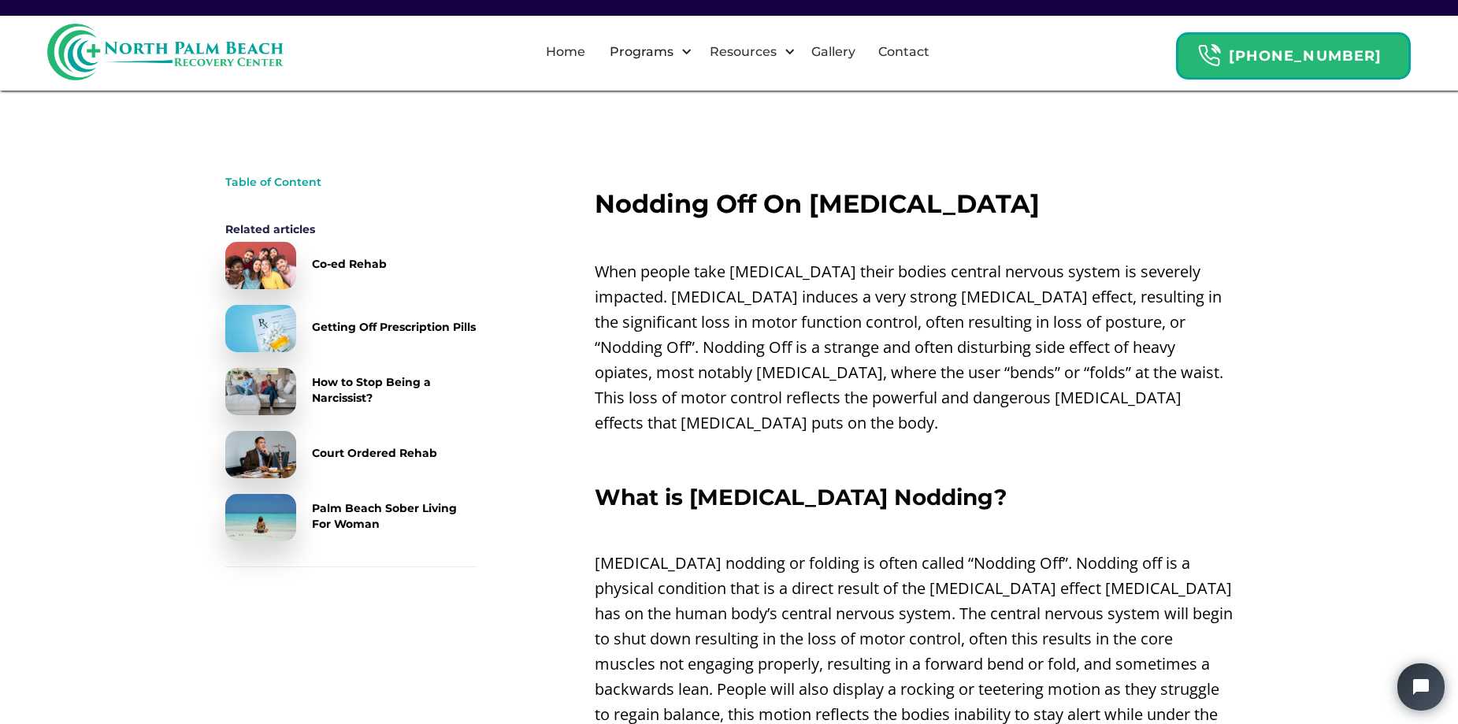
scroll to position [472, 0]
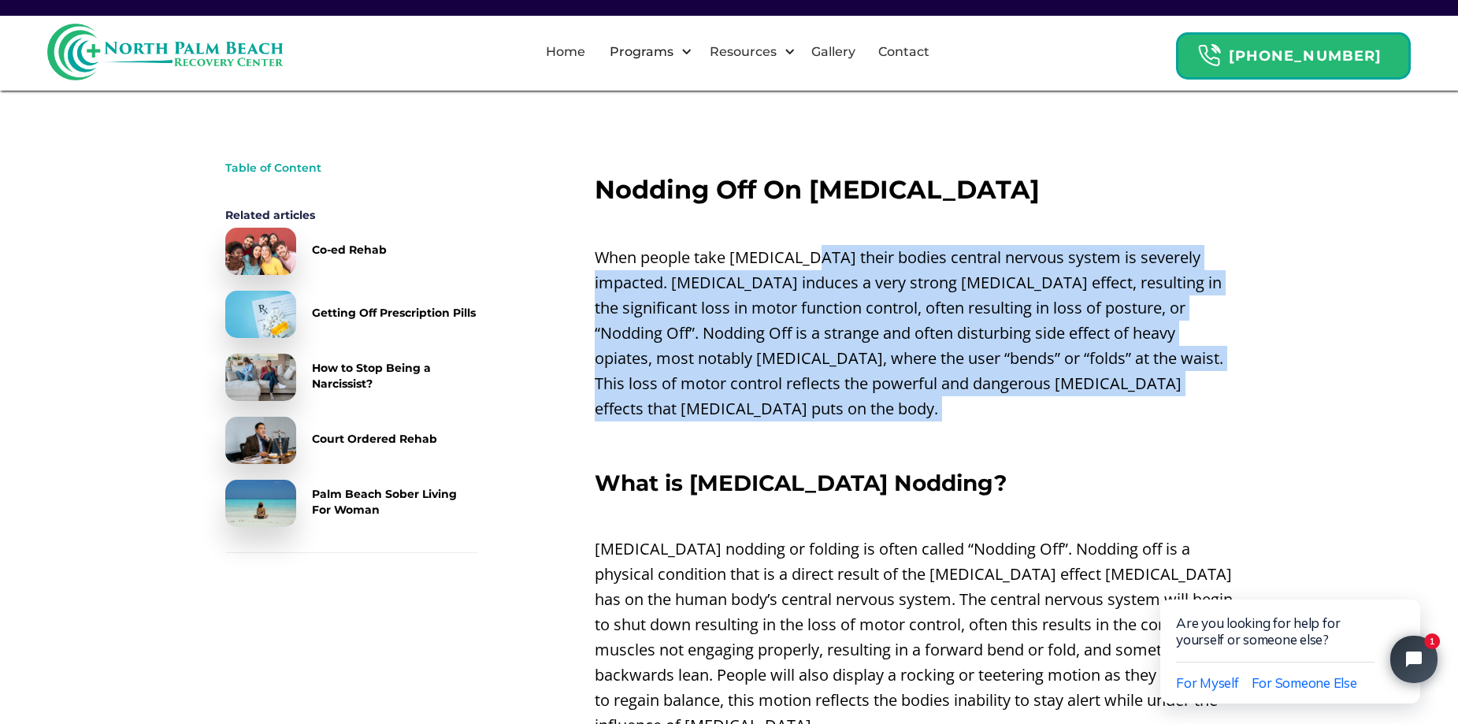
drag, startPoint x: 902, startPoint y: 289, endPoint x: 1076, endPoint y: 400, distance: 206.4
drag, startPoint x: 1110, startPoint y: 393, endPoint x: 980, endPoint y: 231, distance: 208.3
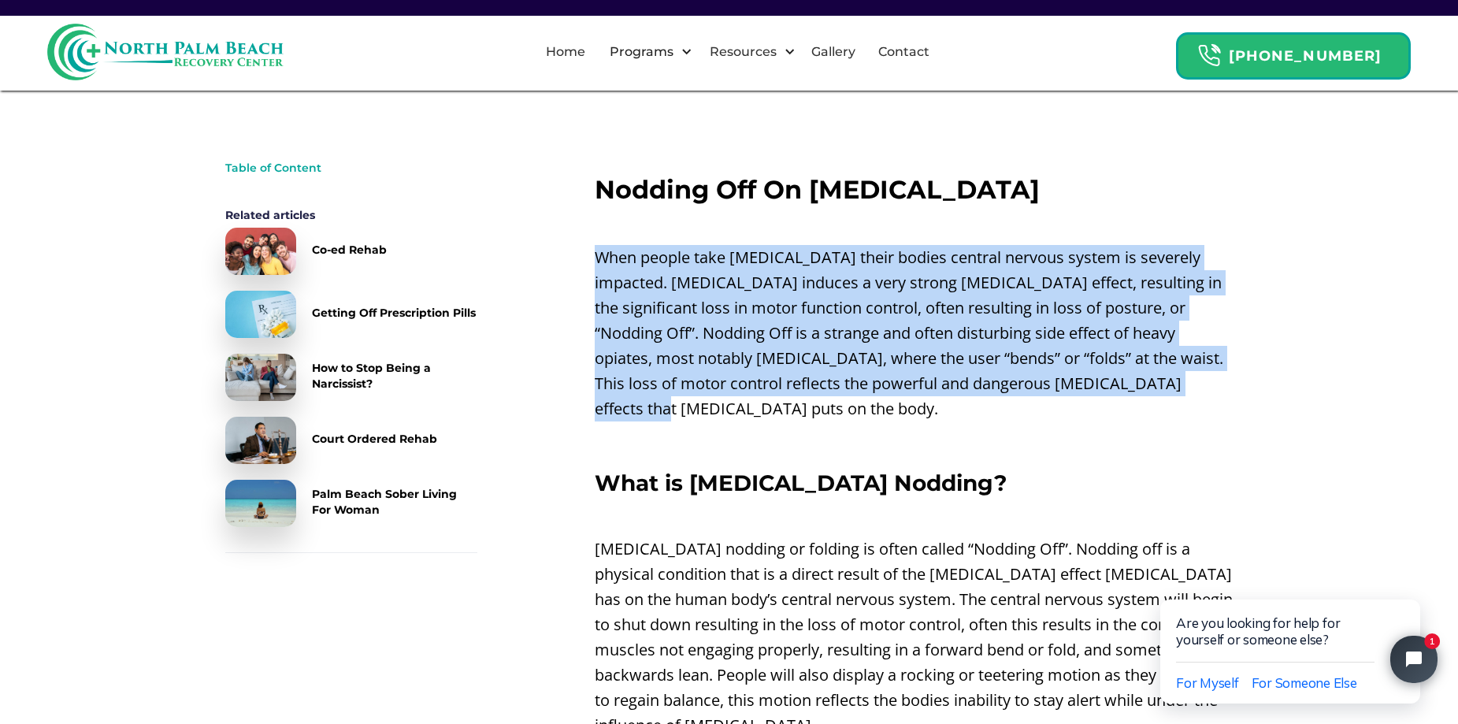
click at [1138, 385] on p "When people take [MEDICAL_DATA] their bodies central nervous system is severely…" at bounding box center [913, 333] width 639 height 176
drag, startPoint x: 1078, startPoint y: 373, endPoint x: 1054, endPoint y: 272, distance: 103.5
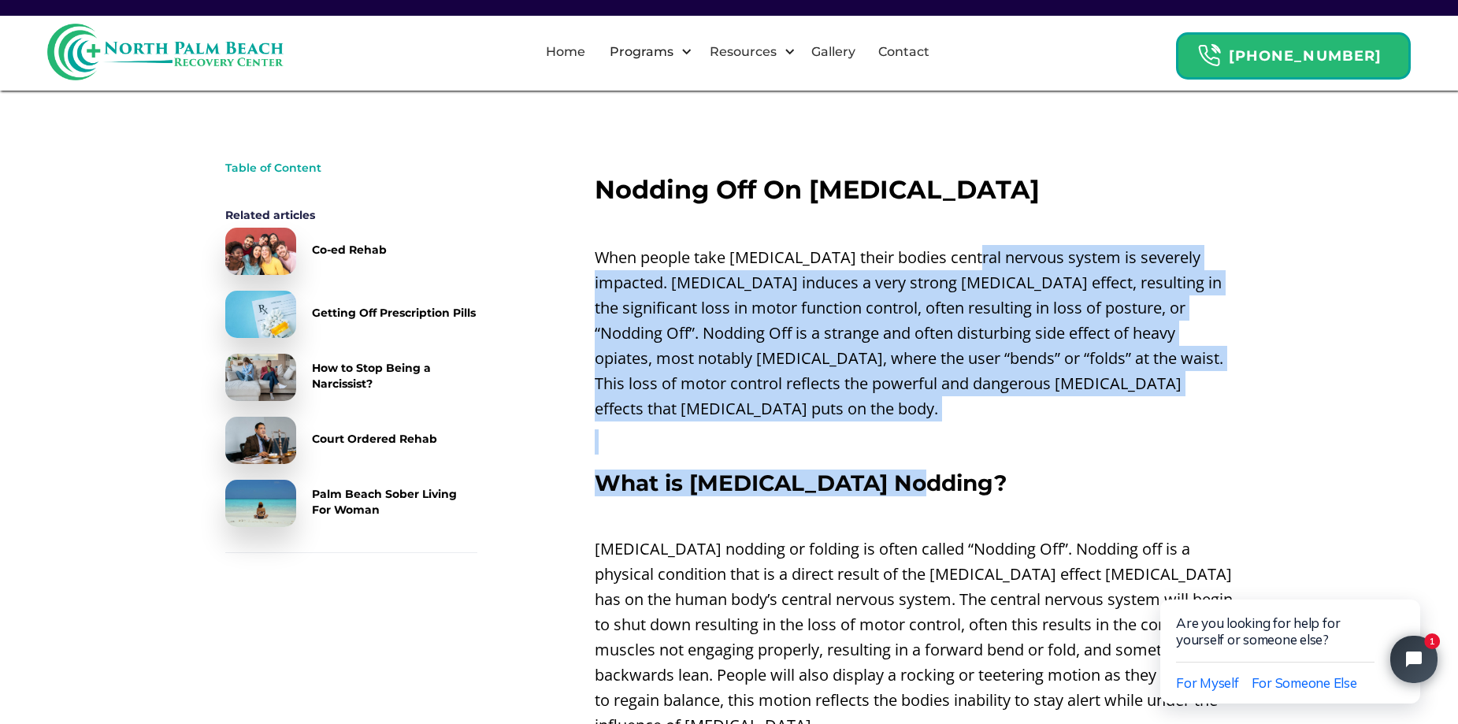
drag, startPoint x: 1172, startPoint y: 394, endPoint x: 1220, endPoint y: 430, distance: 59.7
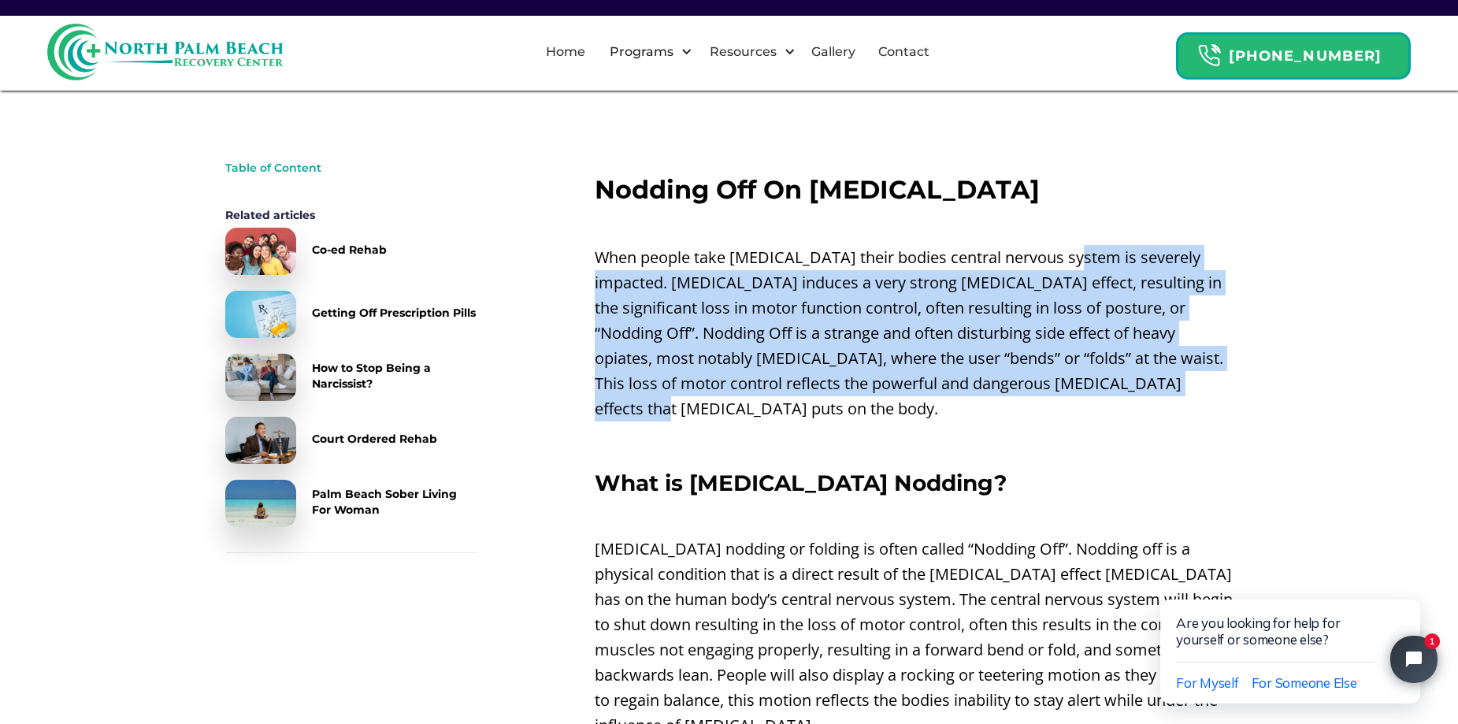
drag, startPoint x: 1107, startPoint y: 370, endPoint x: 1068, endPoint y: 249, distance: 127.5
click at [1068, 249] on p "When people take [MEDICAL_DATA] their bodies central nervous system is severely…" at bounding box center [913, 333] width 639 height 176
click at [1176, 387] on p "When people take [MEDICAL_DATA] their bodies central nervous system is severely…" at bounding box center [913, 333] width 639 height 176
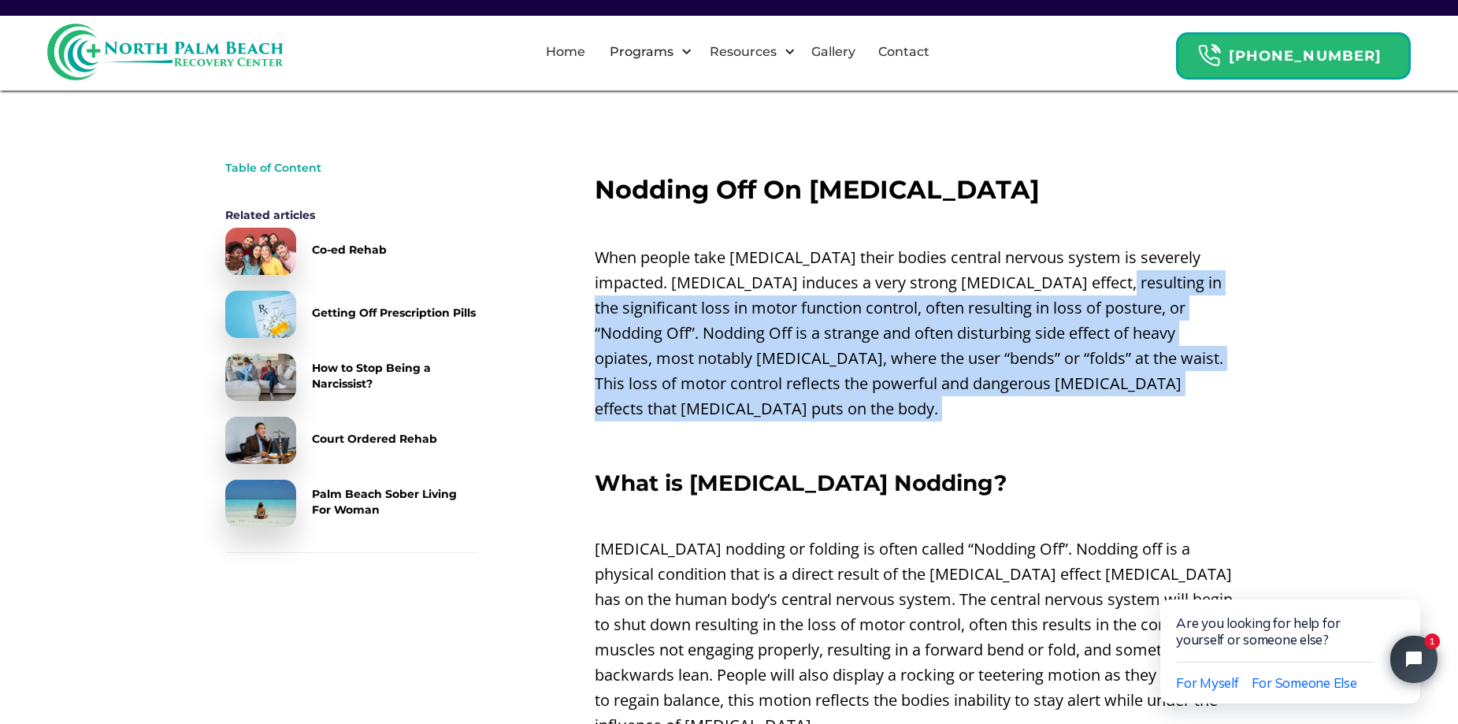
drag, startPoint x: 1144, startPoint y: 398, endPoint x: 1053, endPoint y: 276, distance: 152.4
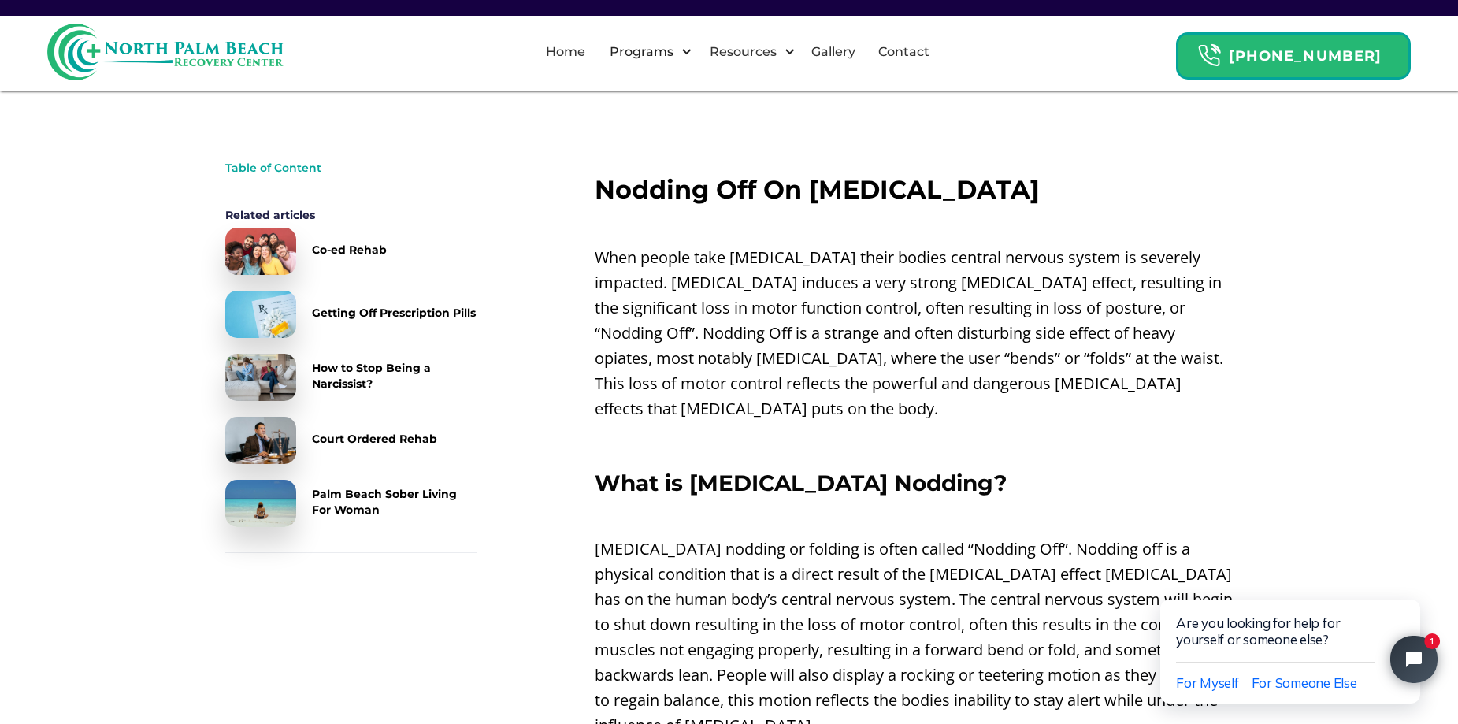
click at [1157, 470] on h3 "What is [MEDICAL_DATA] Nodding?" at bounding box center [913, 482] width 639 height 25
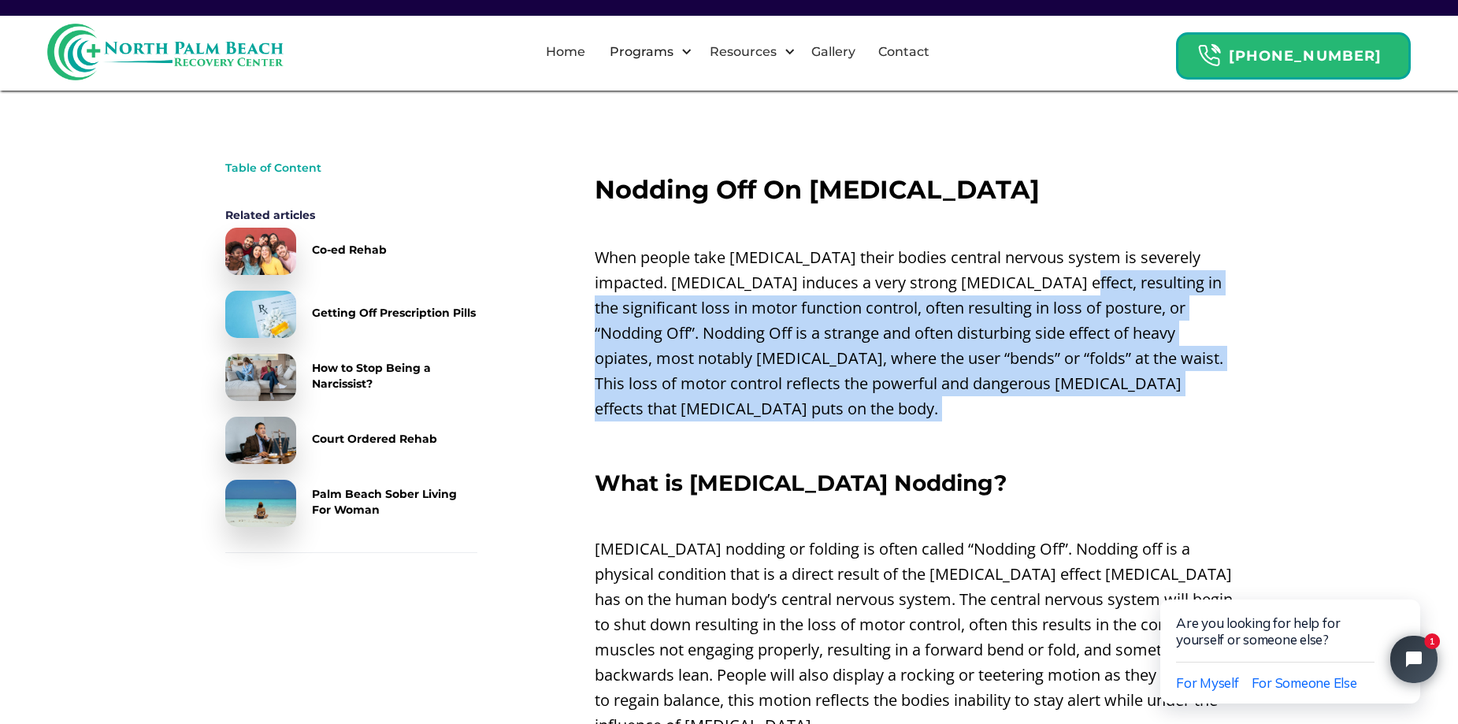
drag, startPoint x: 1137, startPoint y: 372, endPoint x: 1176, endPoint y: 412, distance: 55.1
click at [1176, 429] on p "‍" at bounding box center [913, 441] width 639 height 25
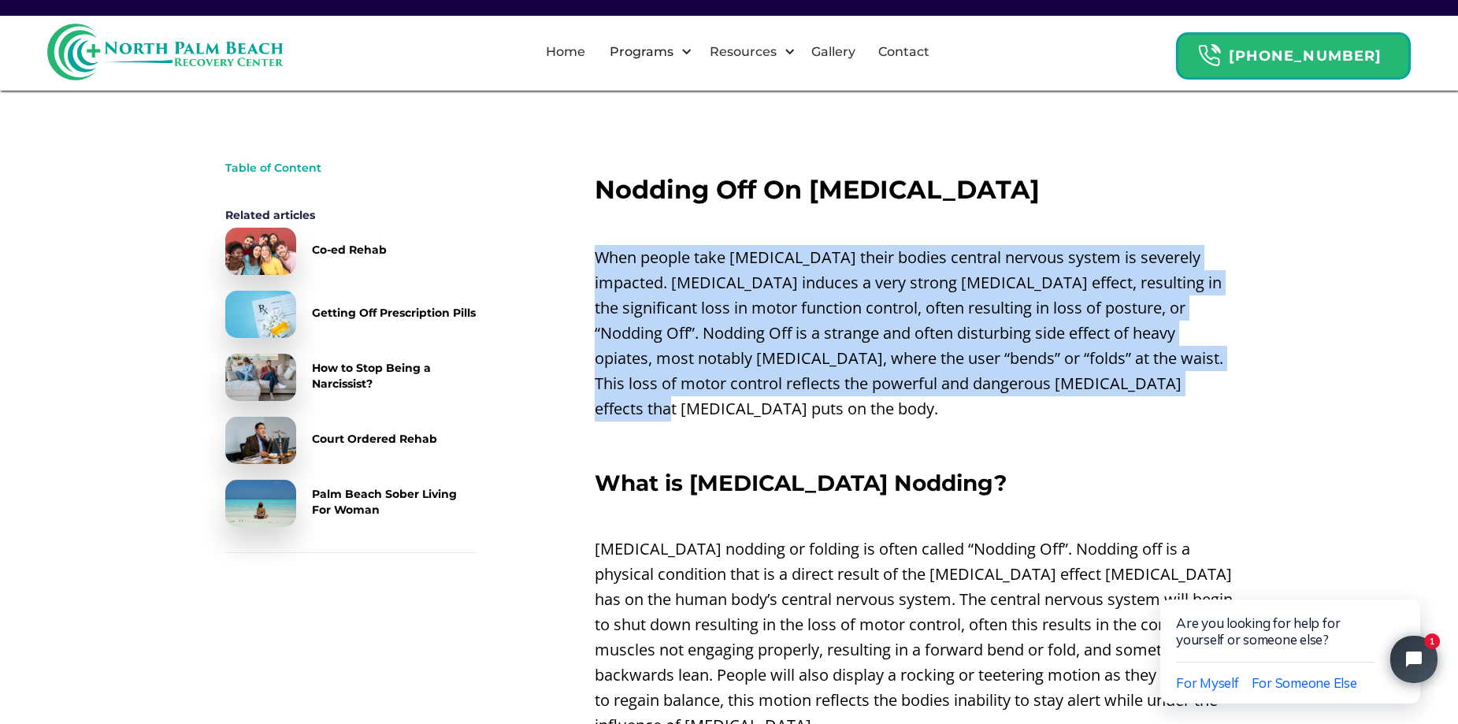
drag, startPoint x: 1090, startPoint y: 354, endPoint x: 1043, endPoint y: 243, distance: 120.4
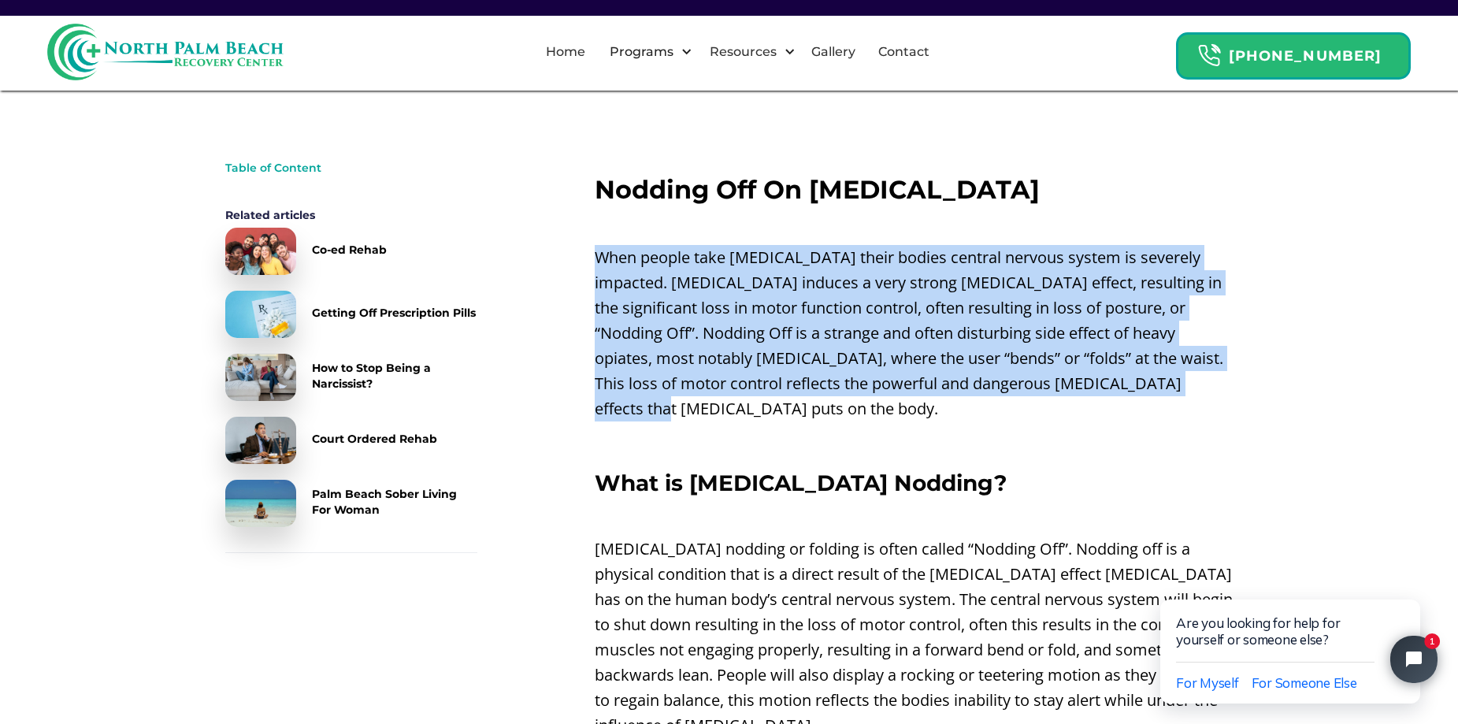
drag, startPoint x: 1009, startPoint y: 317, endPoint x: 1105, endPoint y: 409, distance: 132.6
click at [1105, 429] on p "‍" at bounding box center [913, 441] width 639 height 25
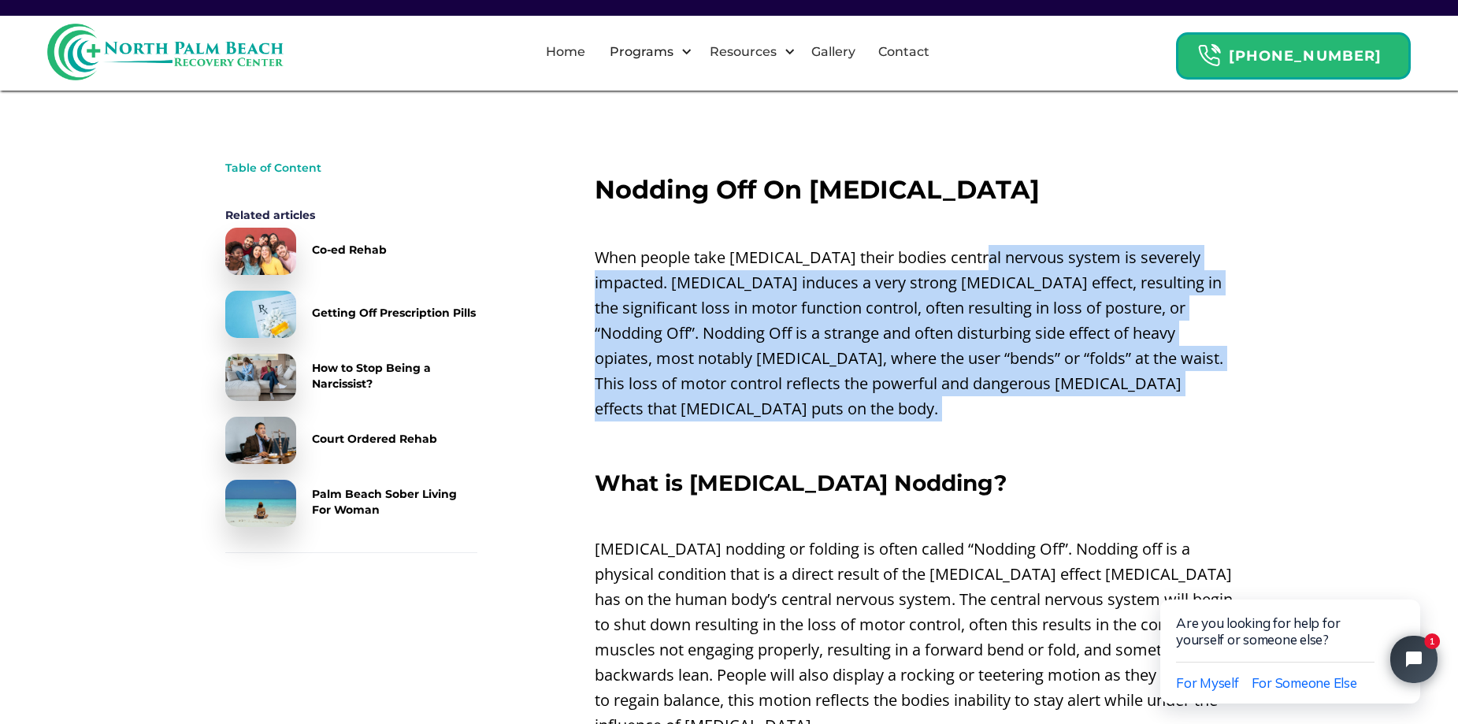
drag, startPoint x: 1054, startPoint y: 387, endPoint x: 963, endPoint y: 231, distance: 180.3
click at [1138, 370] on p "When people take [MEDICAL_DATA] their bodies central nervous system is severely…" at bounding box center [913, 333] width 639 height 176
drag, startPoint x: 1163, startPoint y: 392, endPoint x: 1042, endPoint y: 243, distance: 192.6
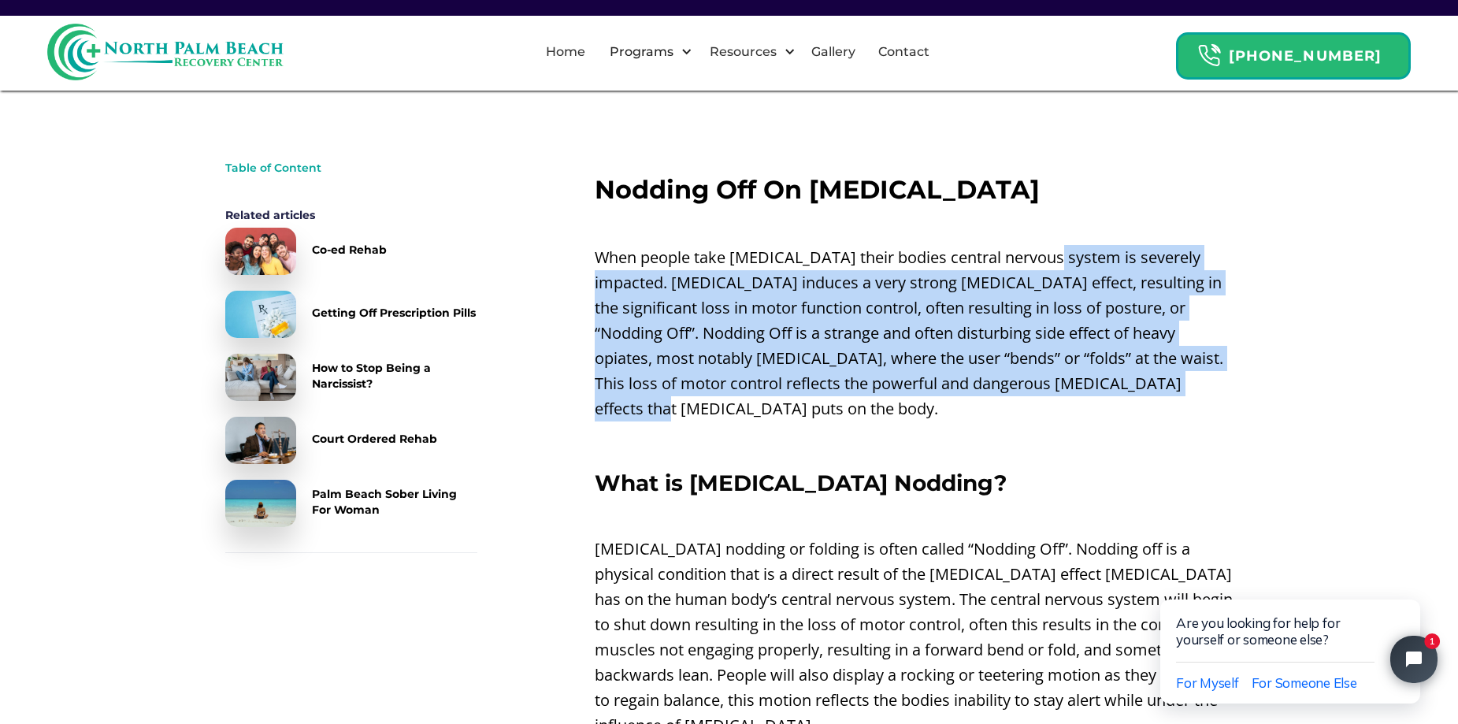
drag, startPoint x: 1125, startPoint y: 386, endPoint x: 1117, endPoint y: 386, distance: 8.7
click at [1125, 386] on p "When people take [MEDICAL_DATA] their bodies central nervous system is severely…" at bounding box center [913, 333] width 639 height 176
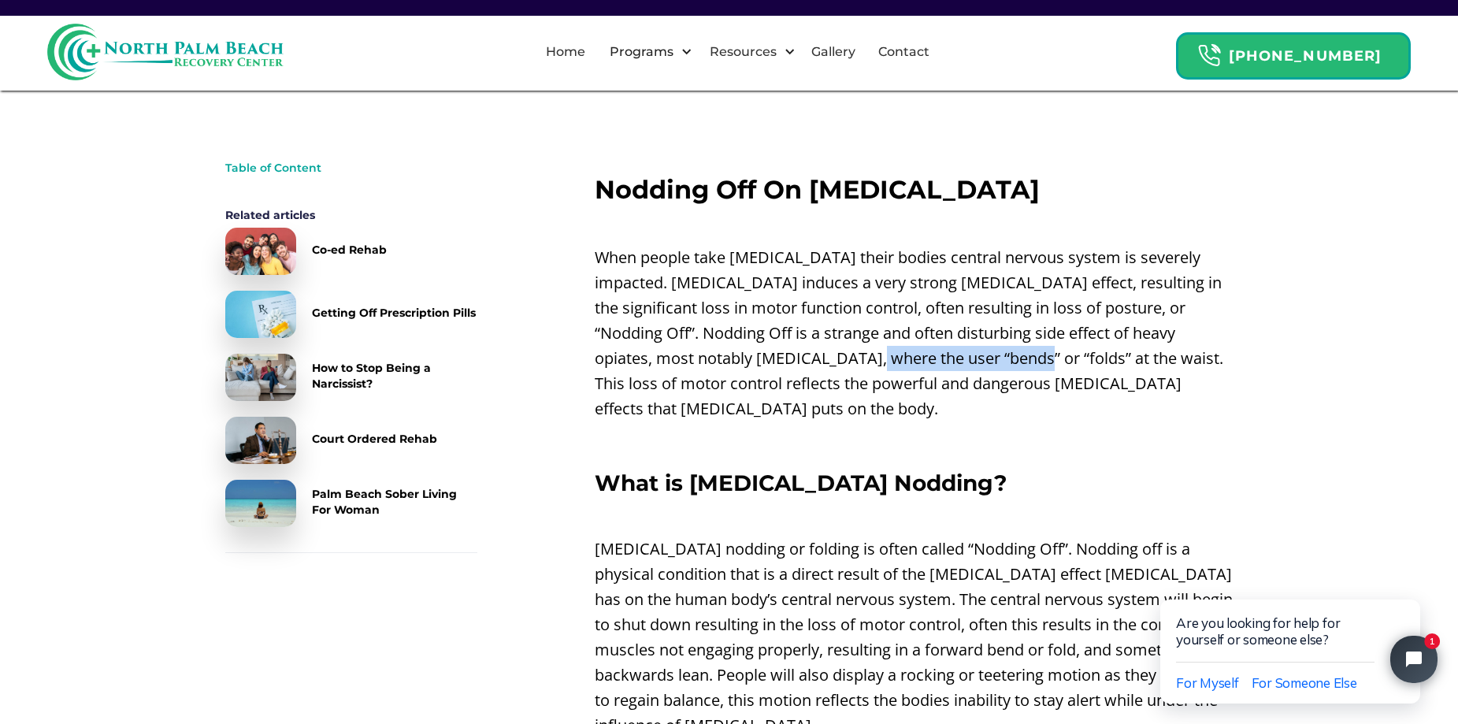
drag, startPoint x: 753, startPoint y: 357, endPoint x: 867, endPoint y: 357, distance: 114.2
click at [867, 357] on p "When people take [MEDICAL_DATA] their bodies central nervous system is severely…" at bounding box center [913, 333] width 639 height 176
click at [868, 357] on p "When people take [MEDICAL_DATA] their bodies central nervous system is severely…" at bounding box center [913, 333] width 639 height 176
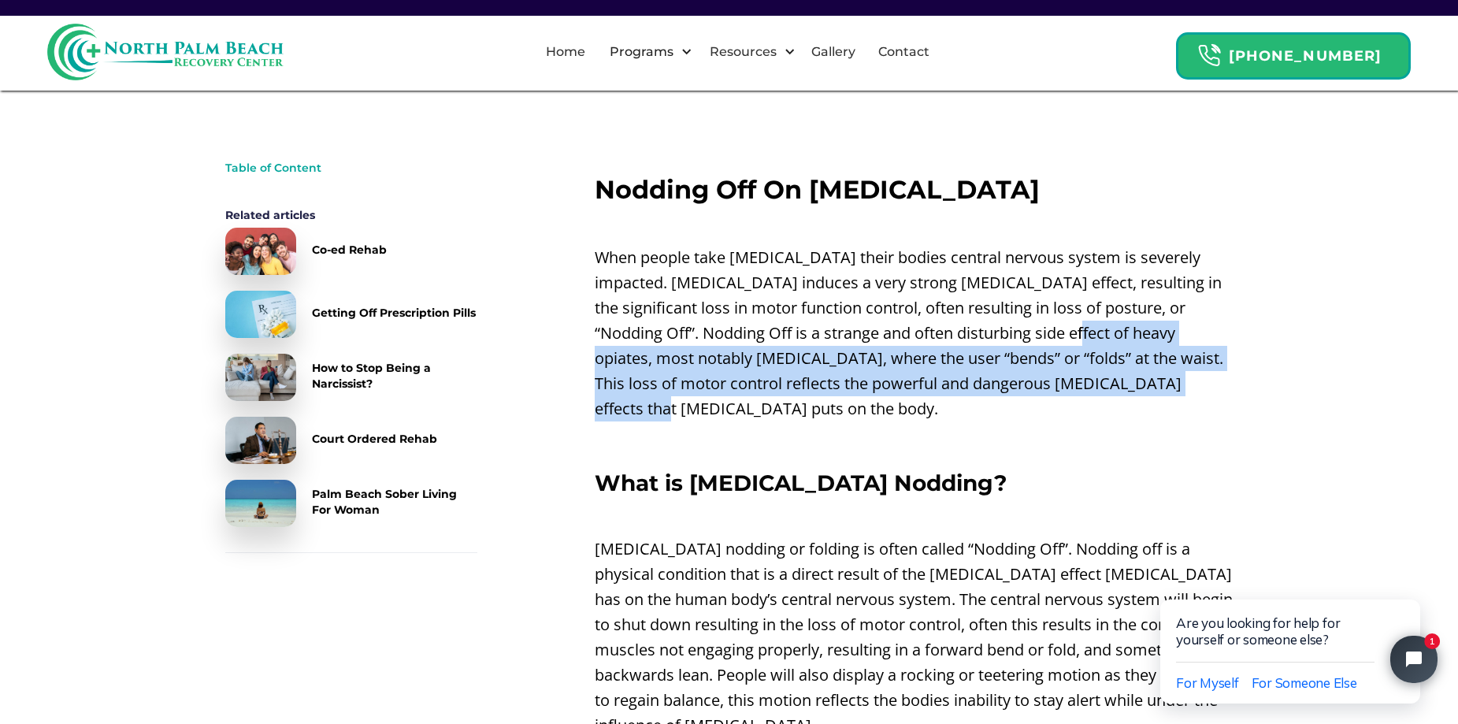
drag, startPoint x: 986, startPoint y: 338, endPoint x: 1120, endPoint y: 379, distance: 140.0
click at [1118, 379] on p "When people take [MEDICAL_DATA] their bodies central nervous system is severely…" at bounding box center [913, 333] width 639 height 176
click at [1120, 379] on p "When people take [MEDICAL_DATA] their bodies central nervous system is severely…" at bounding box center [913, 333] width 639 height 176
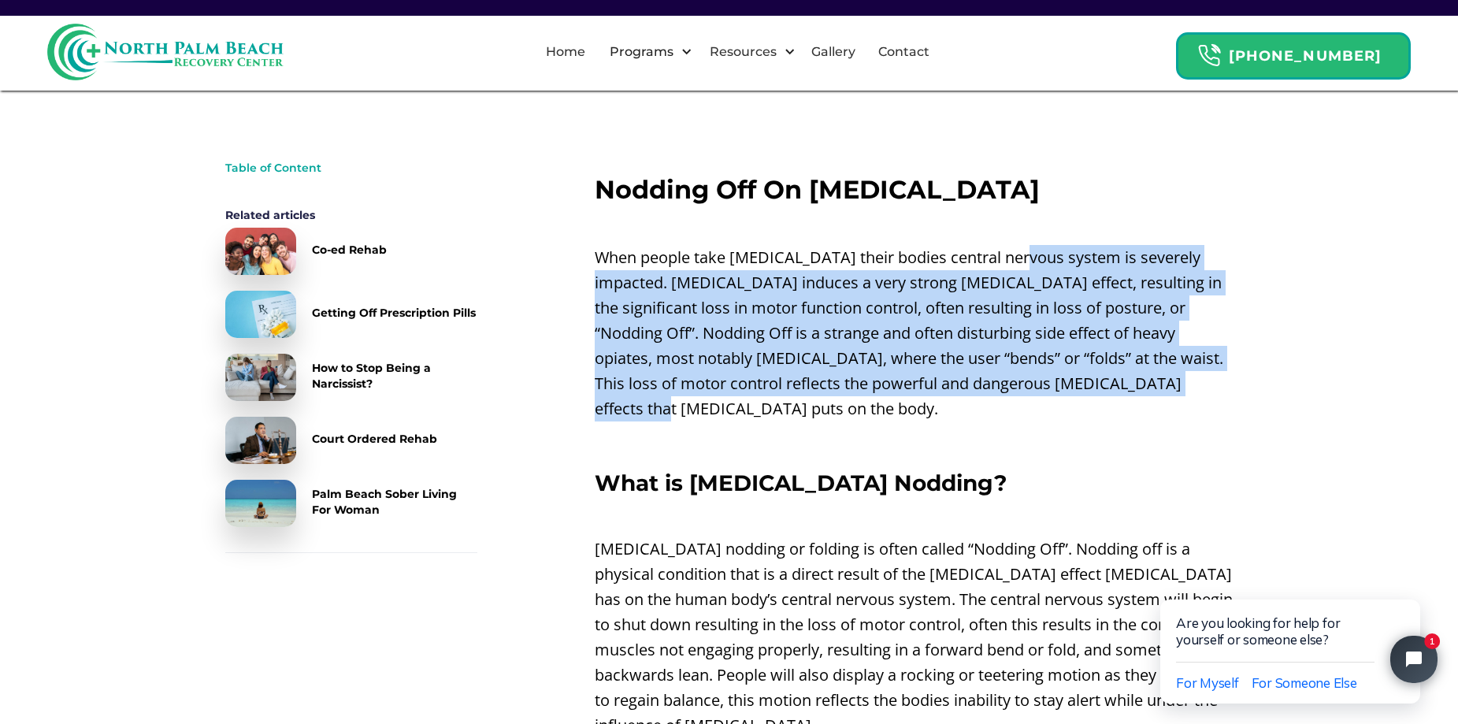
drag, startPoint x: 1143, startPoint y: 394, endPoint x: 1001, endPoint y: 251, distance: 201.0
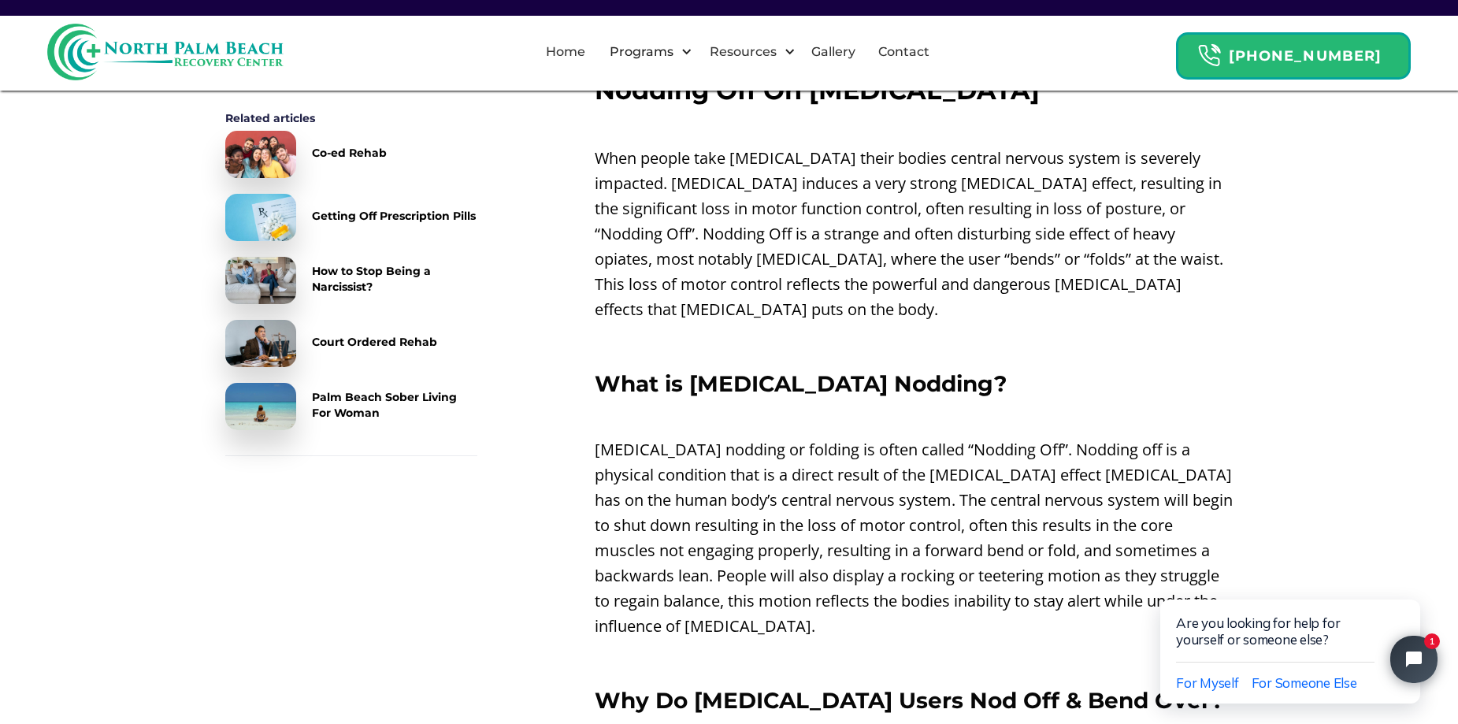
scroll to position [709, 0]
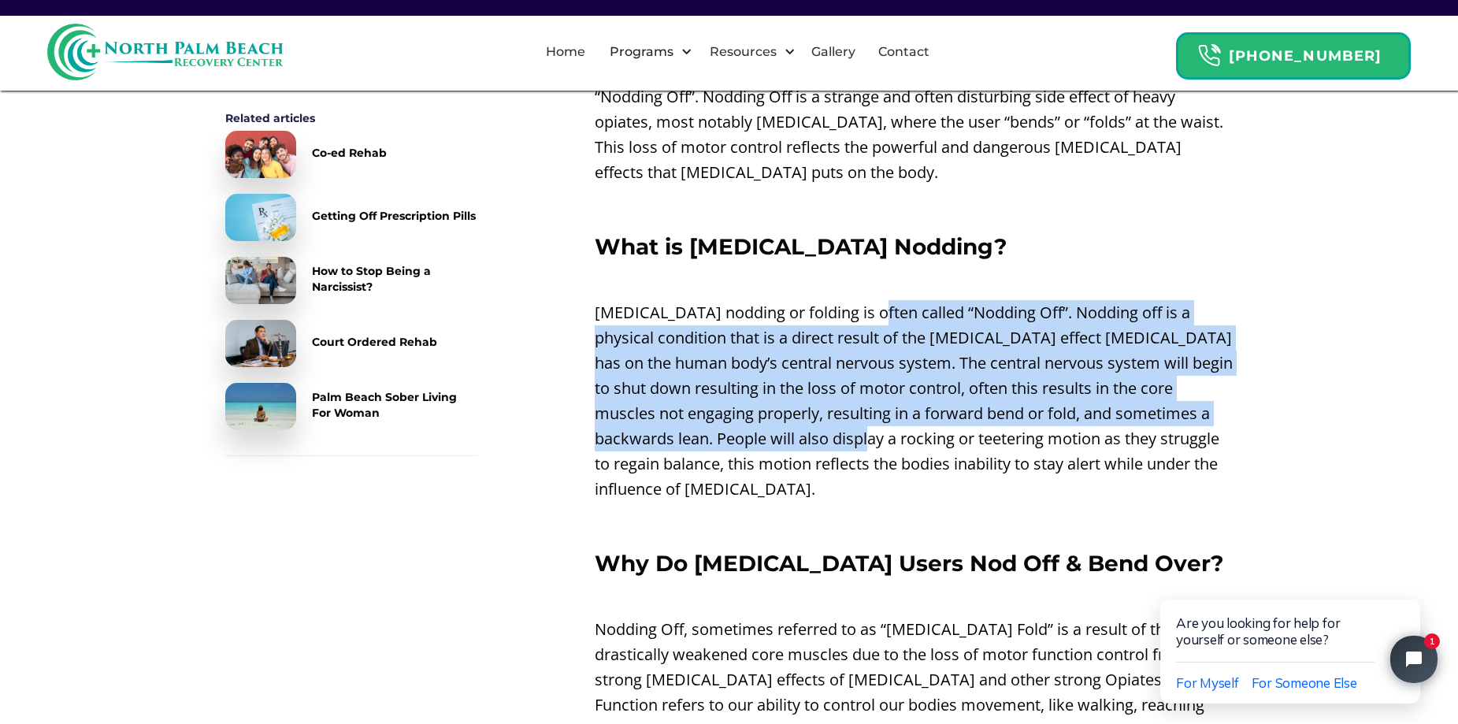
drag, startPoint x: 869, startPoint y: 281, endPoint x: 898, endPoint y: 427, distance: 148.7
click at [898, 427] on p "[MEDICAL_DATA] nodding or folding is often called “Nodding Off”. Nodding off is…" at bounding box center [913, 401] width 639 height 202
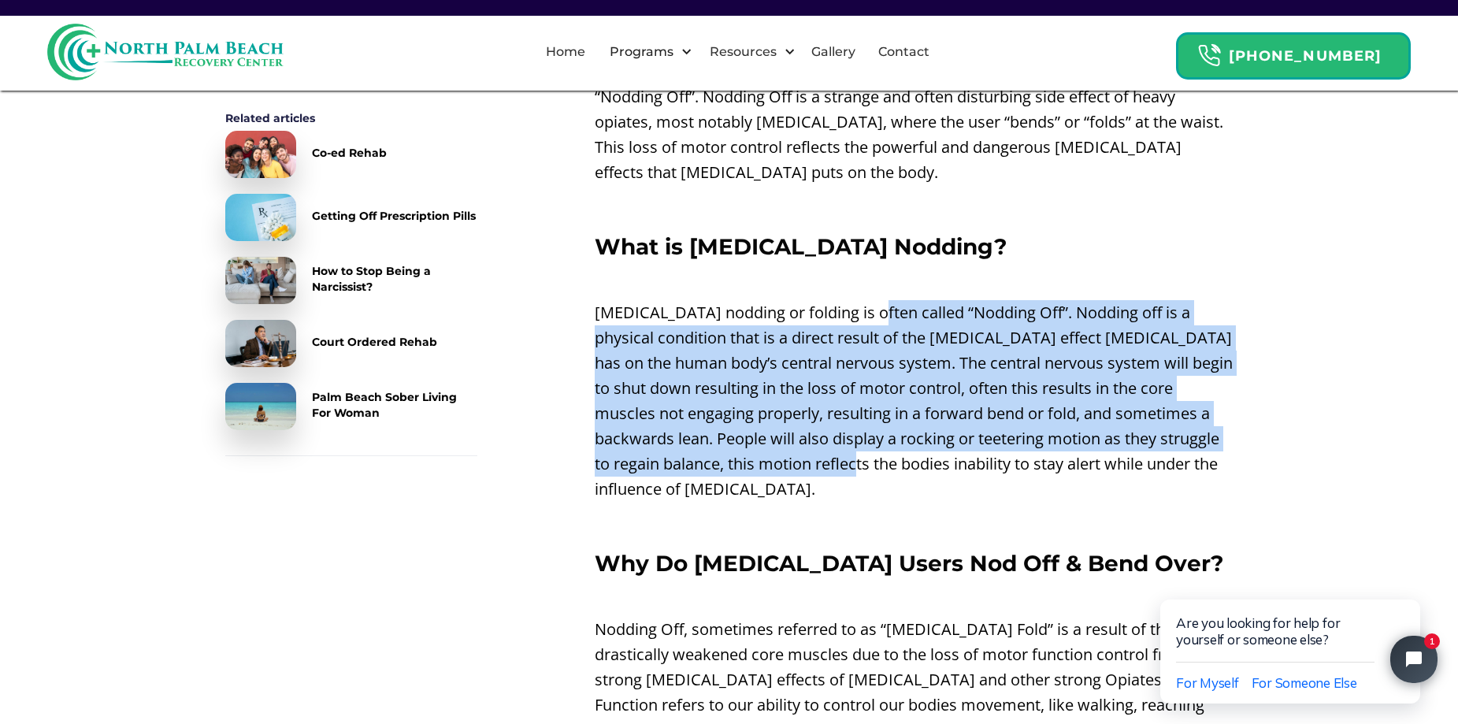
click at [898, 428] on p "[MEDICAL_DATA] nodding or folding is often called “Nodding Off”. Nodding off is…" at bounding box center [913, 401] width 639 height 202
drag, startPoint x: 733, startPoint y: 236, endPoint x: 910, endPoint y: 452, distance: 279.2
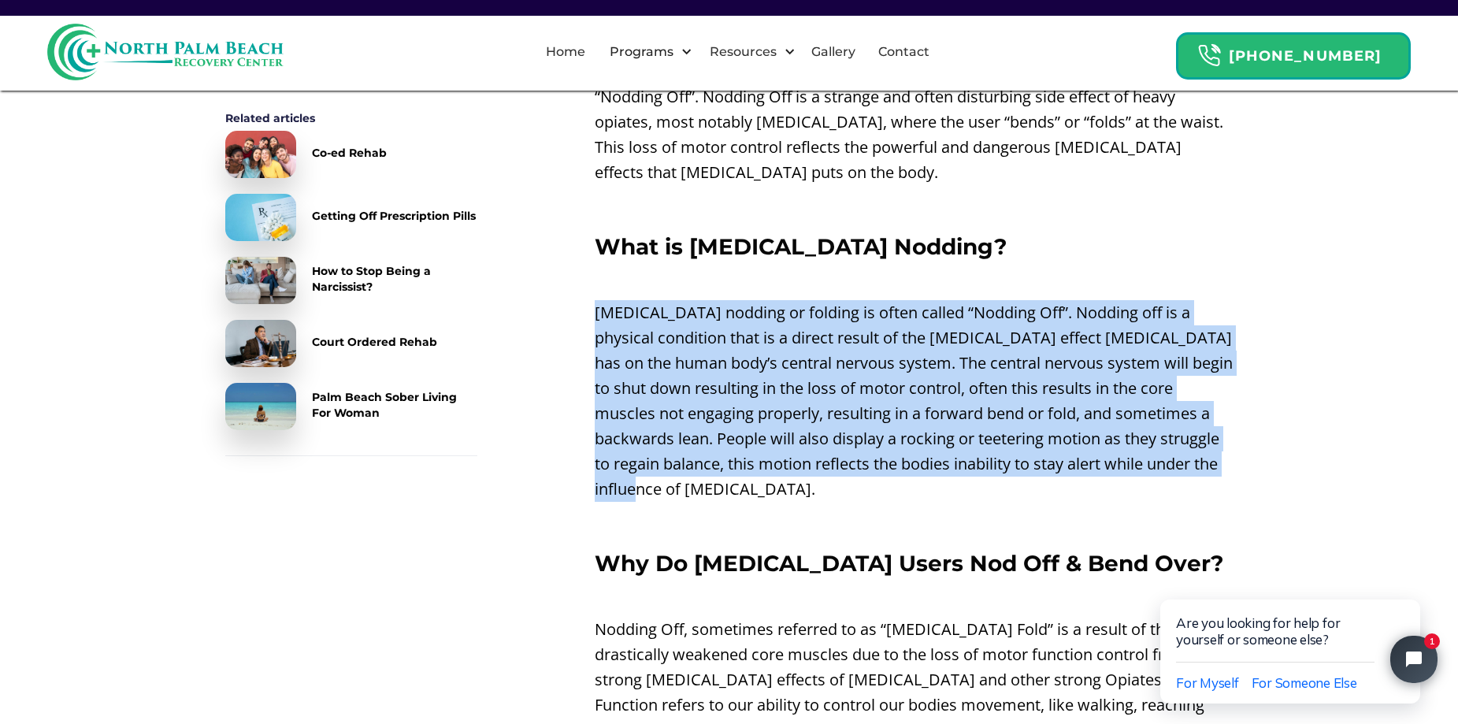
click at [910, 452] on p "[MEDICAL_DATA] nodding or folding is often called “Nodding Off”. Nodding off is…" at bounding box center [913, 401] width 639 height 202
drag, startPoint x: 786, startPoint y: 286, endPoint x: 907, endPoint y: 469, distance: 219.9
click at [907, 469] on p "[MEDICAL_DATA] nodding or folding is often called “Nodding Off”. Nodding off is…" at bounding box center [913, 401] width 639 height 202
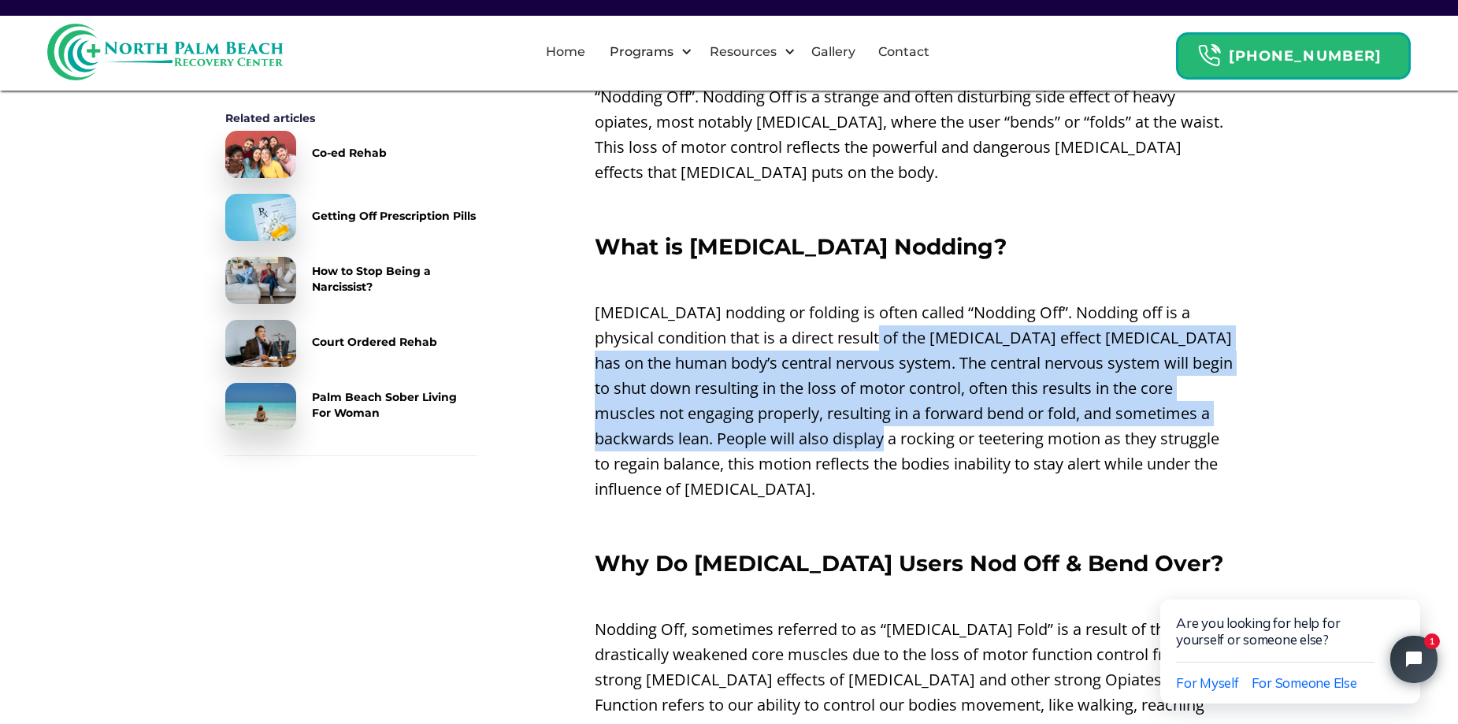
drag, startPoint x: 857, startPoint y: 302, endPoint x: 909, endPoint y: 409, distance: 118.3
click at [908, 407] on p "[MEDICAL_DATA] nodding or folding is often called “Nodding Off”. Nodding off is…" at bounding box center [913, 401] width 639 height 202
click at [909, 409] on p "[MEDICAL_DATA] nodding or folding is often called “Nodding Off”. Nodding off is…" at bounding box center [913, 401] width 639 height 202
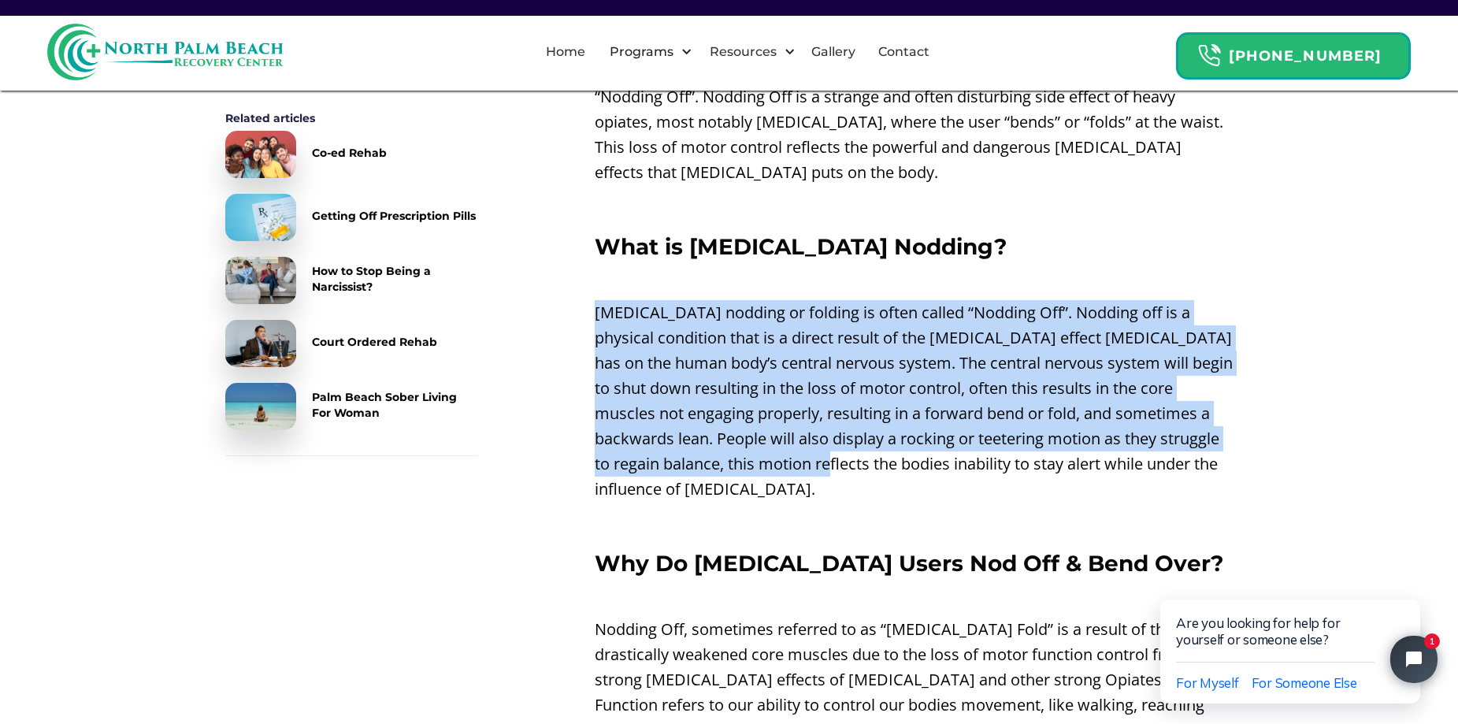
drag, startPoint x: 871, startPoint y: 381, endPoint x: 854, endPoint y: 265, distance: 117.7
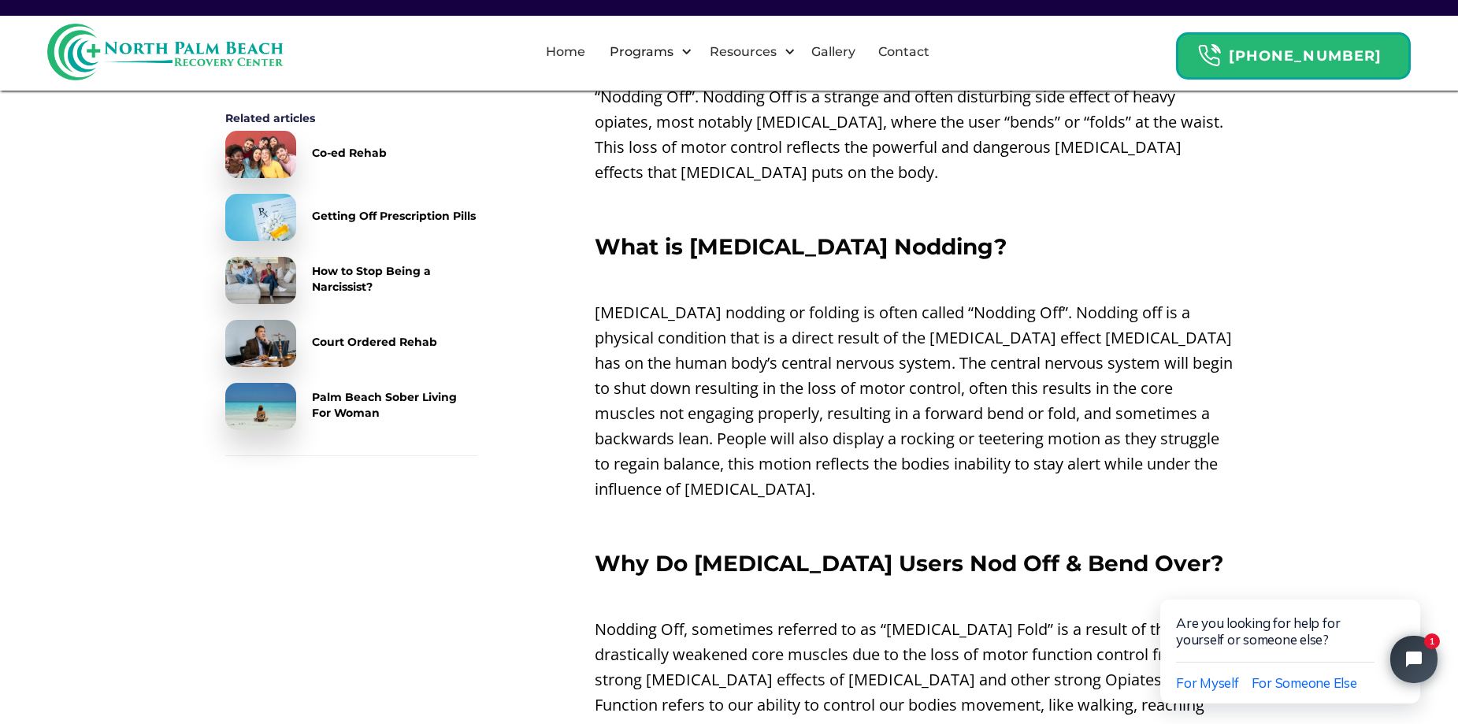
click at [921, 441] on p "[MEDICAL_DATA] nodding or folding is often called “Nodding Off”. Nodding off is…" at bounding box center [913, 401] width 639 height 202
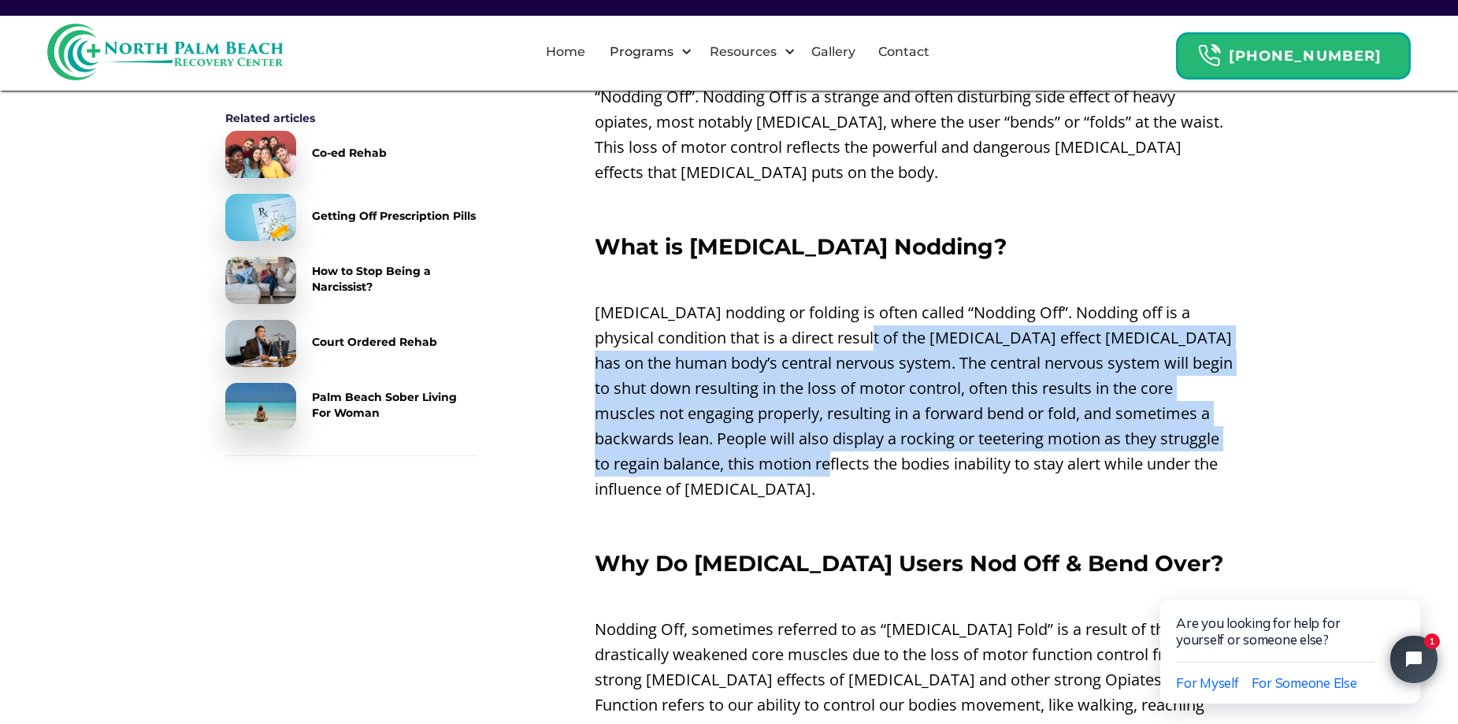
drag, startPoint x: 860, startPoint y: 366, endPoint x: 844, endPoint y: 307, distance: 61.1
click at [844, 307] on p "[MEDICAL_DATA] nodding or folding is often called “Nodding Off”. Nodding off is…" at bounding box center [913, 401] width 639 height 202
click at [872, 406] on p "[MEDICAL_DATA] nodding or folding is often called “Nodding Off”. Nodding off is…" at bounding box center [913, 401] width 639 height 202
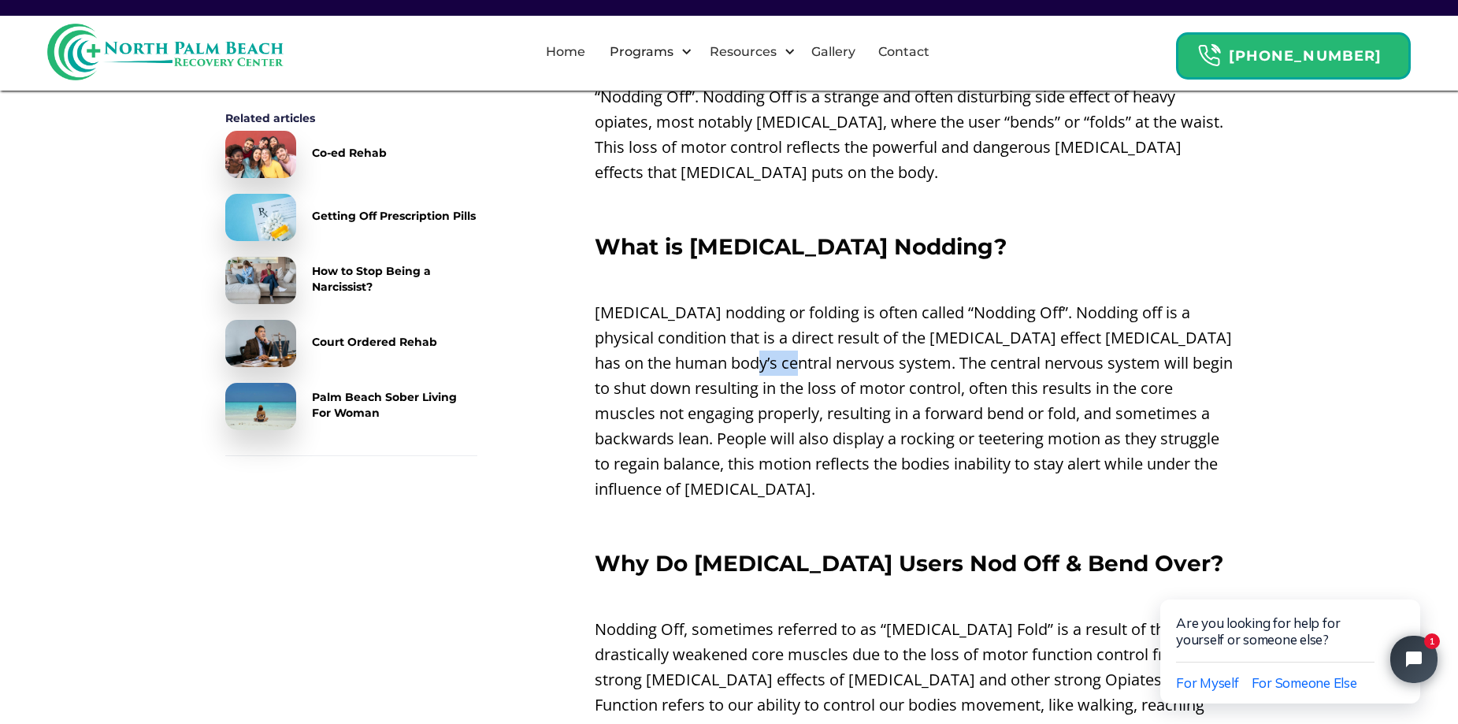
drag, startPoint x: 739, startPoint y: 330, endPoint x: 811, endPoint y: 338, distance: 72.1
click at [802, 338] on p "[MEDICAL_DATA] nodding or folding is often called “Nodding Off”. Nodding off is…" at bounding box center [913, 401] width 639 height 202
click at [811, 338] on p "[MEDICAL_DATA] nodding or folding is often called “Nodding Off”. Nodding off is…" at bounding box center [913, 401] width 639 height 202
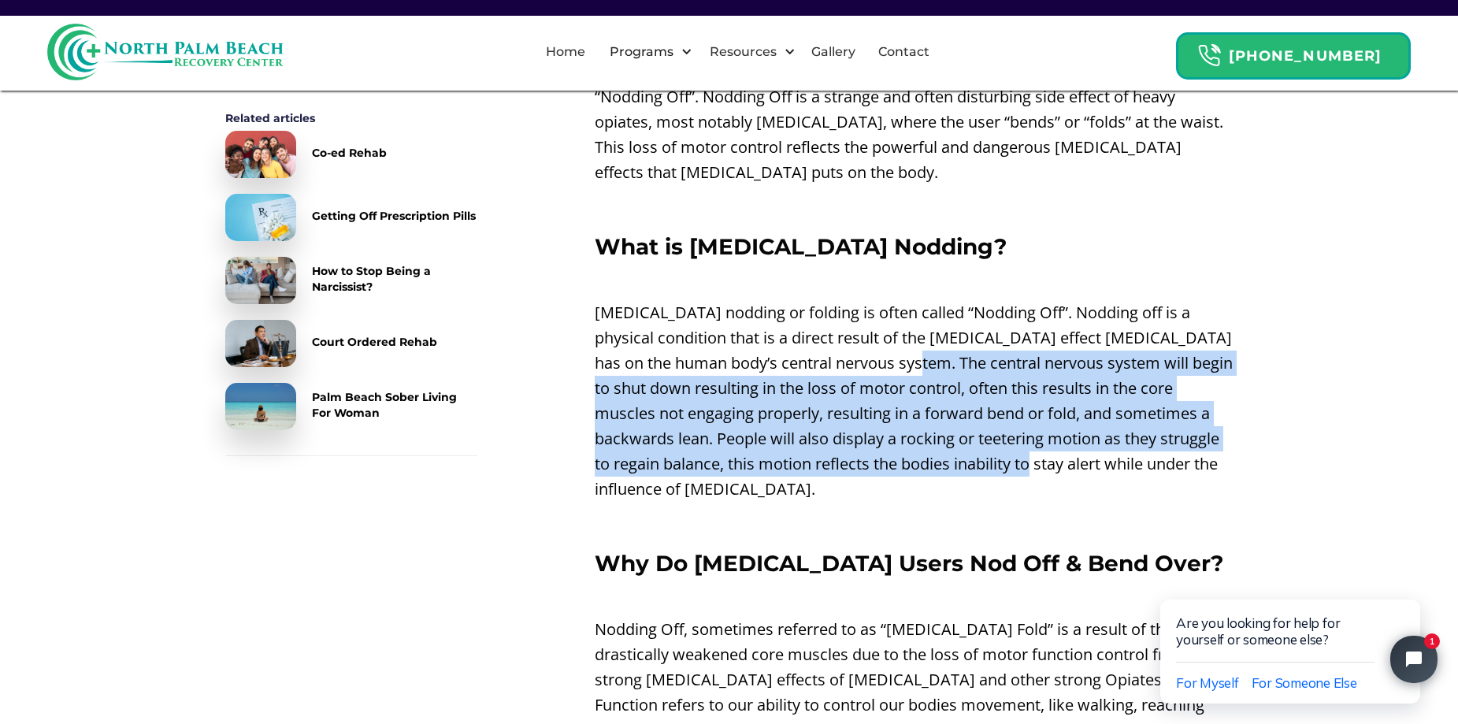
drag, startPoint x: 963, startPoint y: 332, endPoint x: 1072, endPoint y: 450, distance: 161.0
click at [1072, 450] on p "[MEDICAL_DATA] nodding or folding is often called “Nodding Off”. Nodding off is…" at bounding box center [913, 401] width 639 height 202
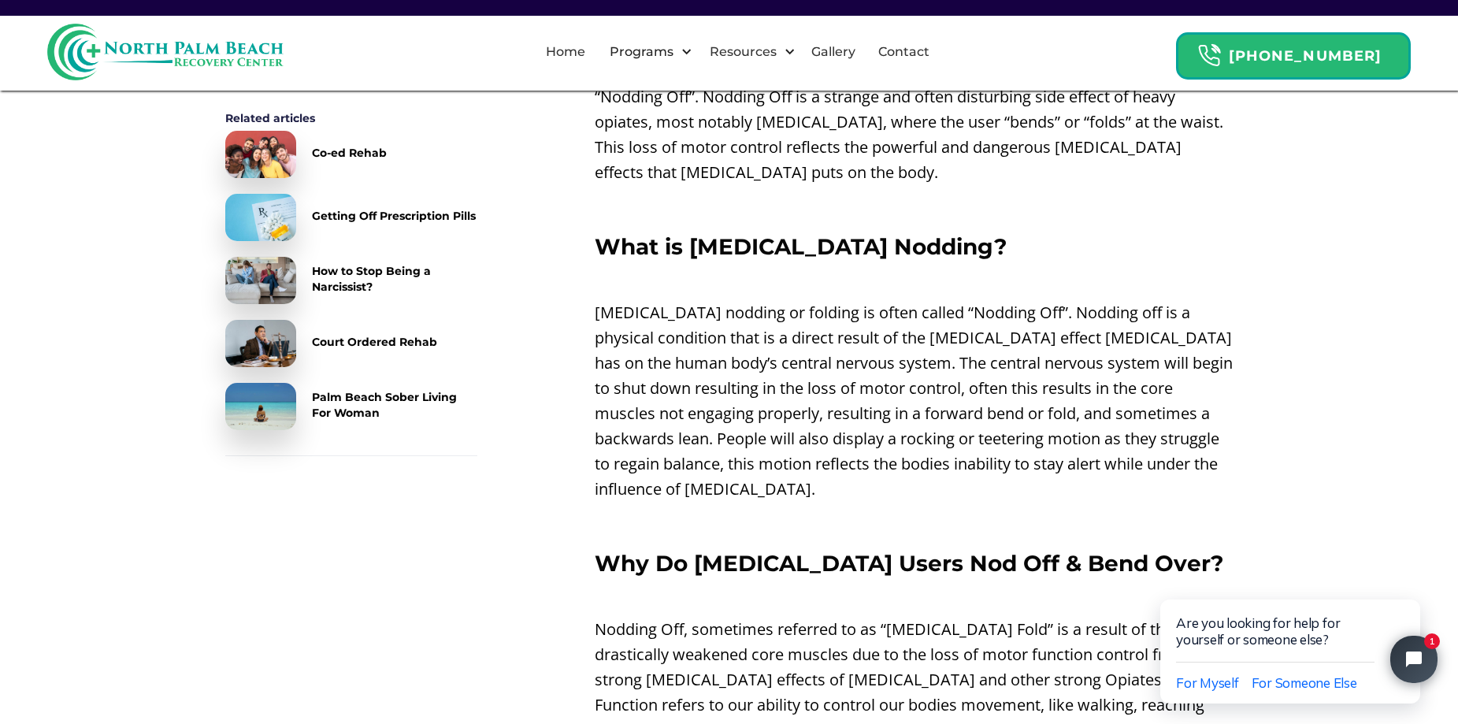
click at [993, 461] on p "[MEDICAL_DATA] nodding or folding is often called “Nodding Off”. Nodding off is…" at bounding box center [913, 401] width 639 height 202
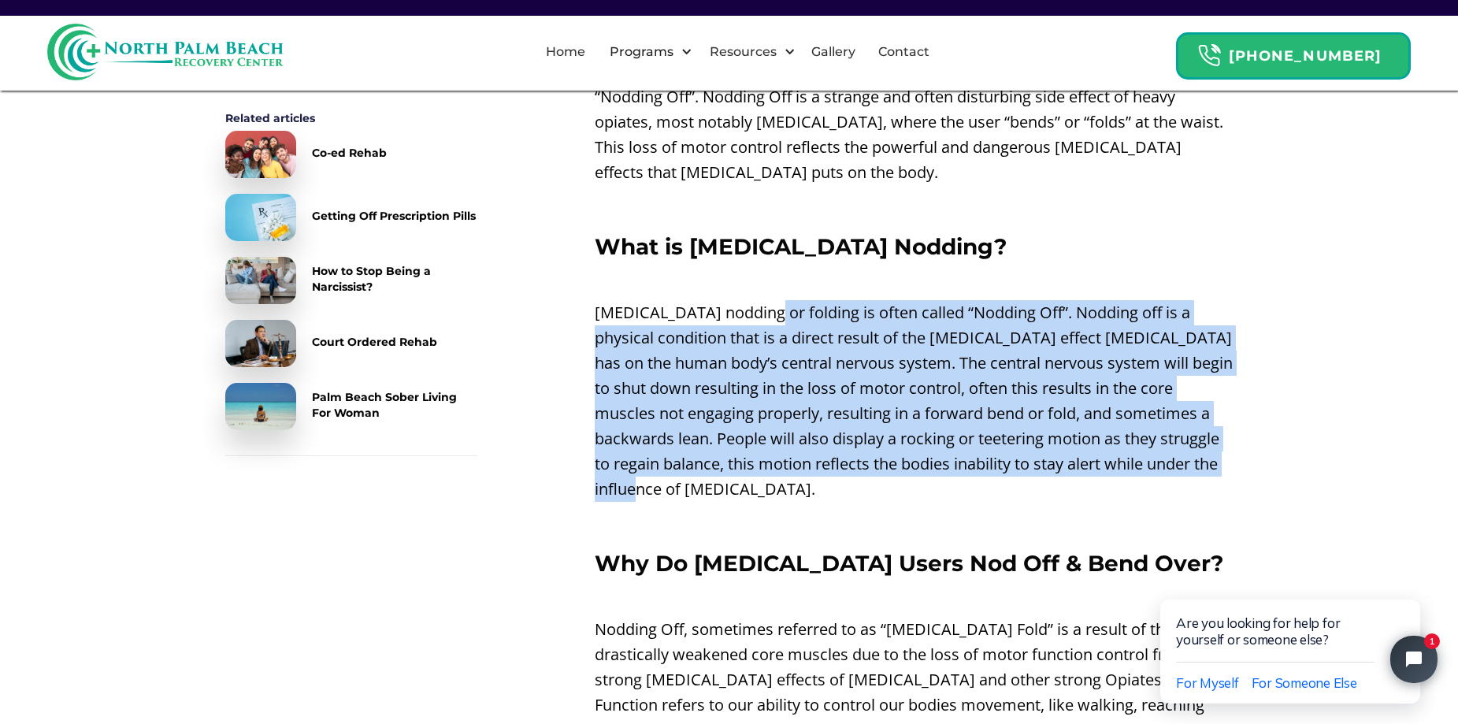
drag, startPoint x: 887, startPoint y: 444, endPoint x: 760, endPoint y: 274, distance: 212.6
click at [806, 475] on p "[MEDICAL_DATA] nodding or folding is often called “Nodding Off”. Nodding off is…" at bounding box center [913, 401] width 639 height 202
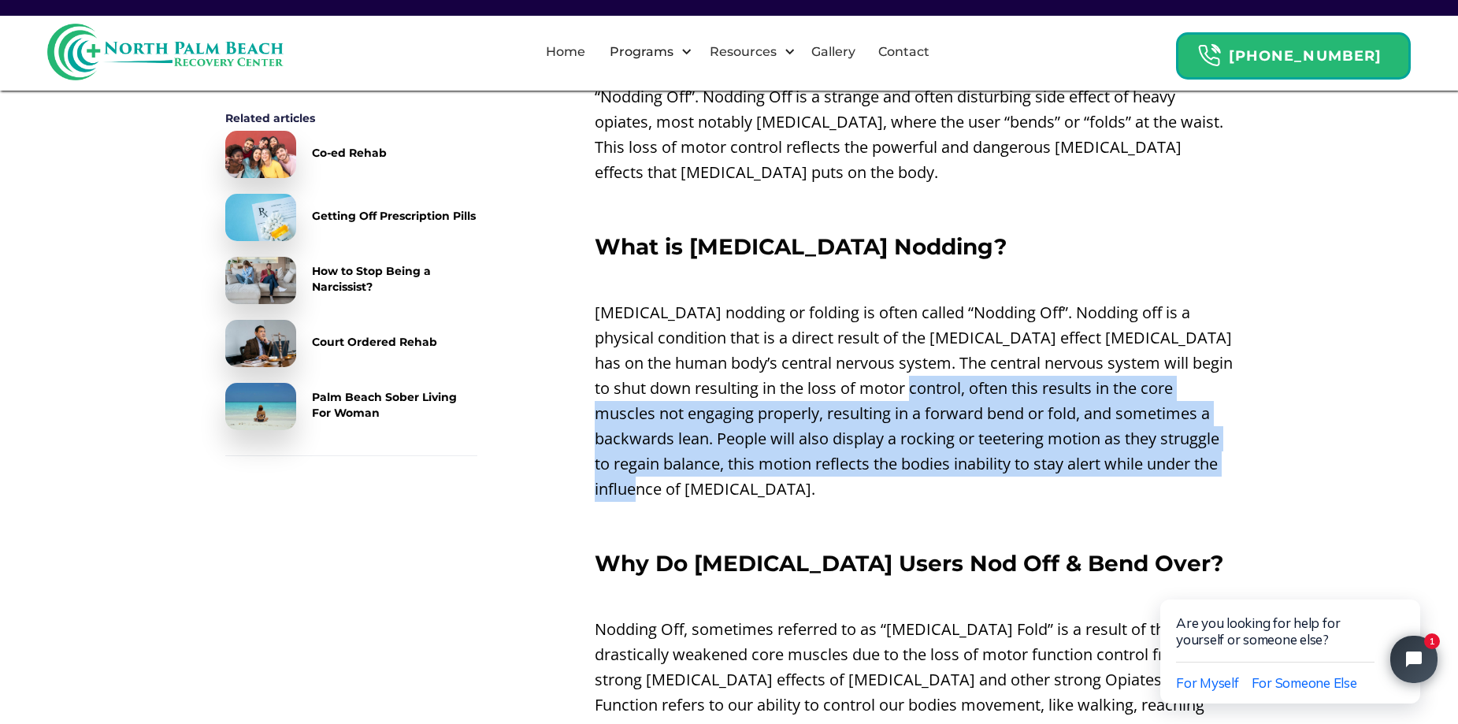
drag, startPoint x: 921, startPoint y: 363, endPoint x: 1081, endPoint y: 458, distance: 186.1
click at [1081, 457] on p "[MEDICAL_DATA] nodding or folding is often called “Nodding Off”. Nodding off is…" at bounding box center [913, 401] width 639 height 202
click at [1081, 458] on p "[MEDICAL_DATA] nodding or folding is often called “Nodding Off”. Nodding off is…" at bounding box center [913, 401] width 639 height 202
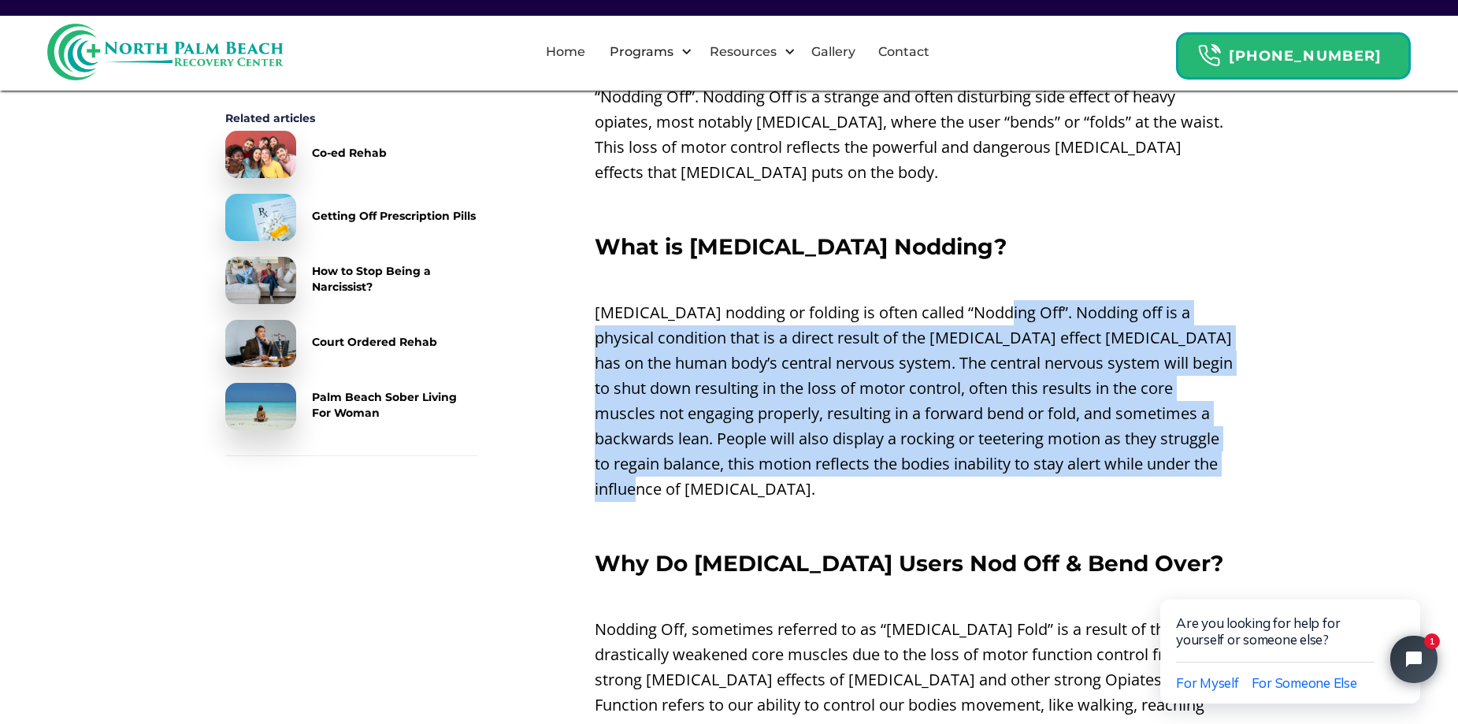
drag, startPoint x: 980, startPoint y: 454, endPoint x: 997, endPoint y: 261, distance: 192.8
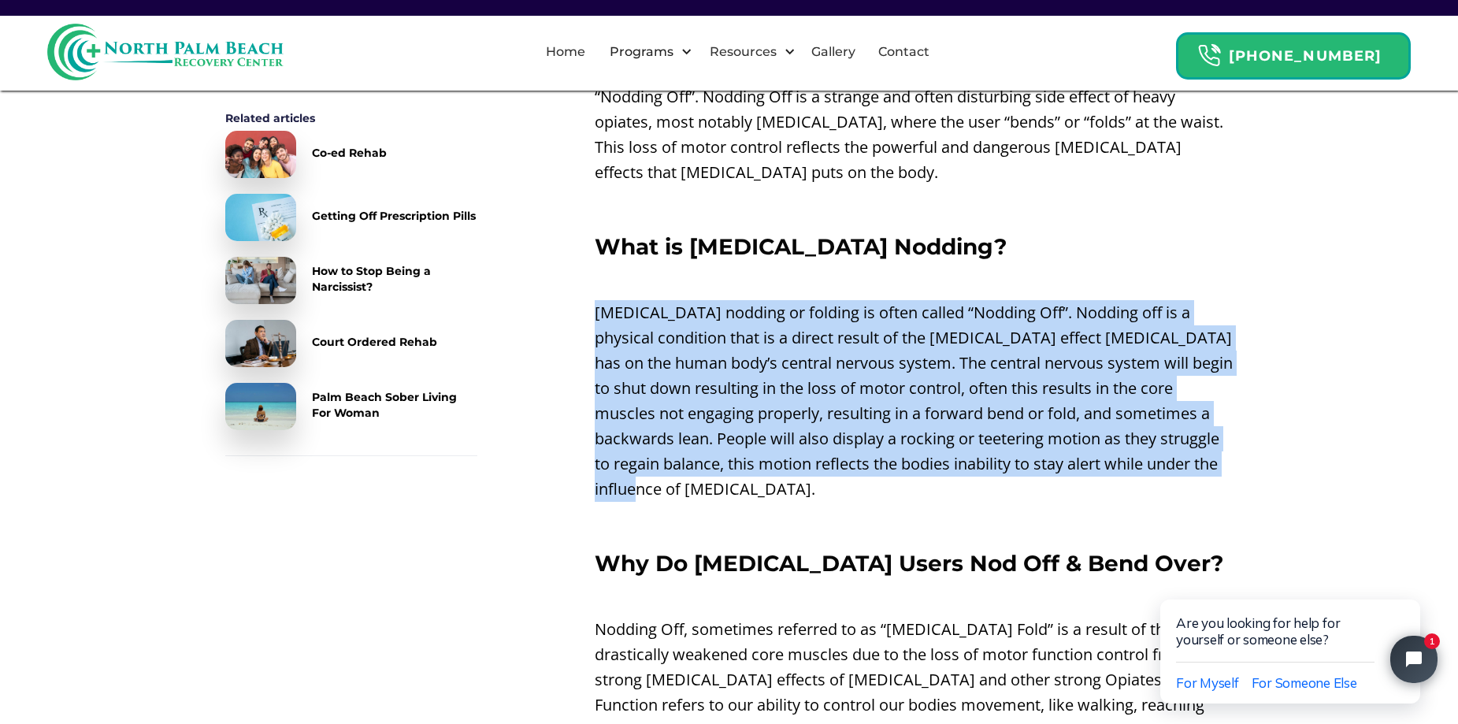
click at [1038, 431] on p "[MEDICAL_DATA] nodding or folding is often called “Nodding Off”. Nodding off is…" at bounding box center [913, 401] width 639 height 202
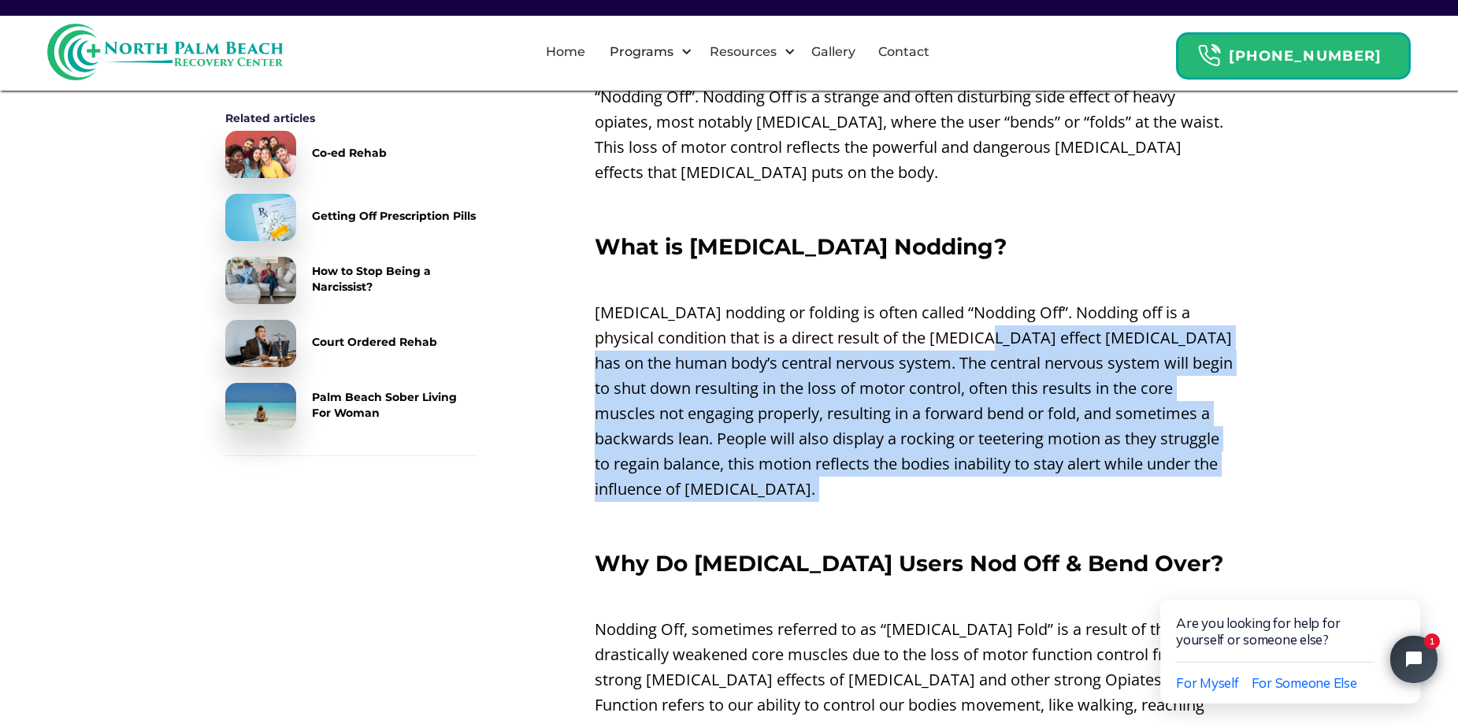
drag, startPoint x: 976, startPoint y: 429, endPoint x: 967, endPoint y: 309, distance: 120.8
click at [963, 443] on p "[MEDICAL_DATA] nodding or folding is often called “Nodding Off”. Nodding off is…" at bounding box center [913, 401] width 639 height 202
drag, startPoint x: 883, startPoint y: 474, endPoint x: 921, endPoint y: 308, distance: 170.6
click at [921, 308] on p "[MEDICAL_DATA] nodding or folding is often called “Nodding Off”. Nodding off is…" at bounding box center [913, 401] width 639 height 202
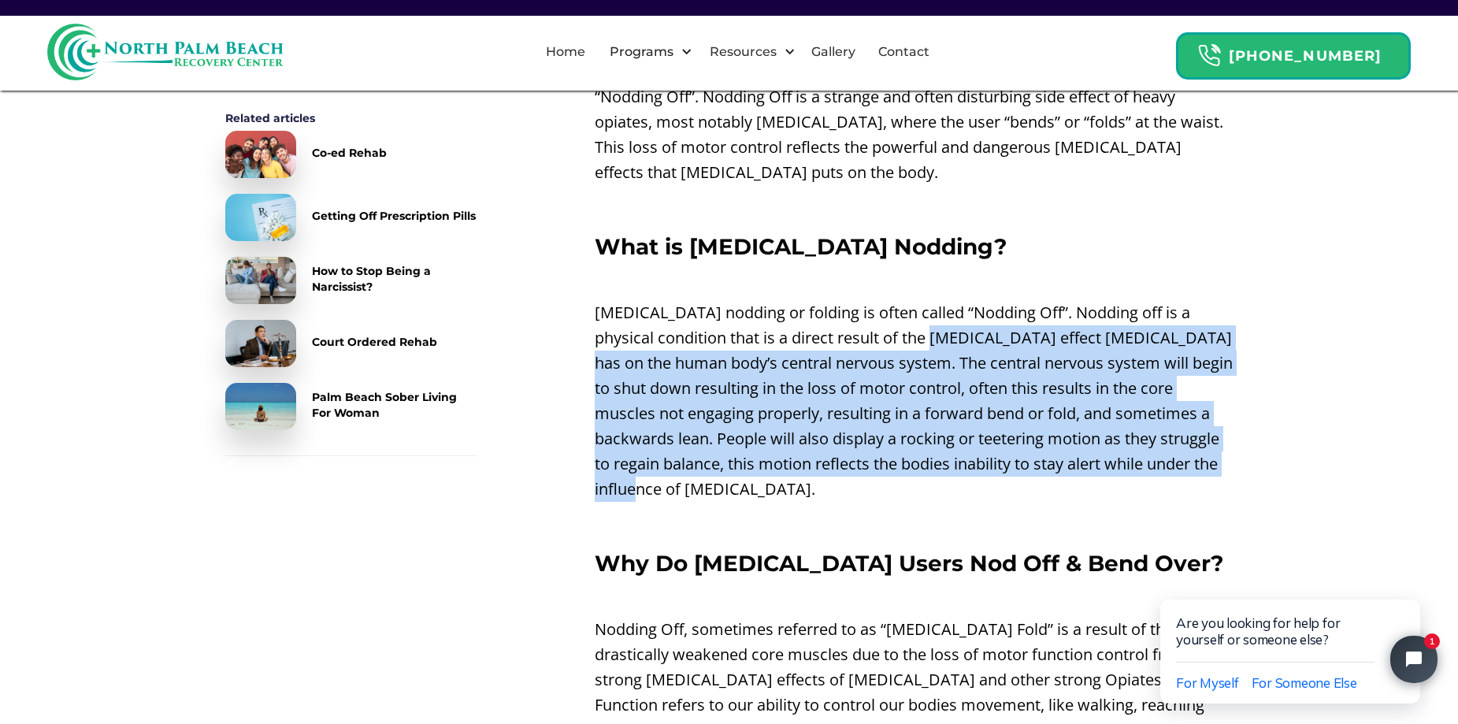
click at [968, 469] on p "[MEDICAL_DATA] nodding or folding is often called “Nodding Off”. Nodding off is…" at bounding box center [913, 401] width 639 height 202
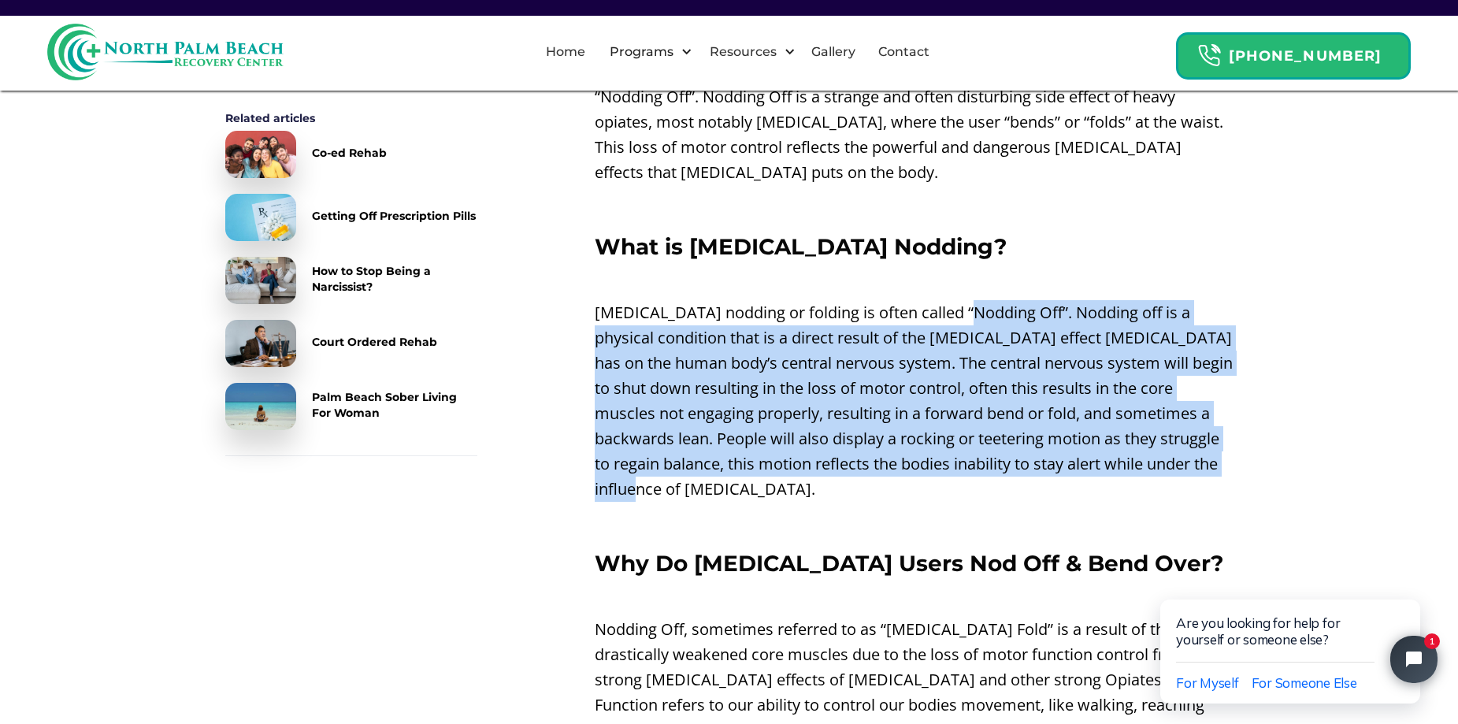
drag, startPoint x: 969, startPoint y: 424, endPoint x: 967, endPoint y: 294, distance: 130.7
click at [967, 300] on p "[MEDICAL_DATA] nodding or folding is often called “Nodding Off”. Nodding off is…" at bounding box center [913, 401] width 639 height 202
click at [983, 455] on p "[MEDICAL_DATA] nodding or folding is often called “Nodding Off”. Nodding off is…" at bounding box center [913, 401] width 639 height 202
drag, startPoint x: 939, startPoint y: 474, endPoint x: 903, endPoint y: 327, distance: 151.6
click at [903, 300] on p "[MEDICAL_DATA] nodding or folding is often called “Nodding Off”. Nodding off is…" at bounding box center [913, 401] width 639 height 202
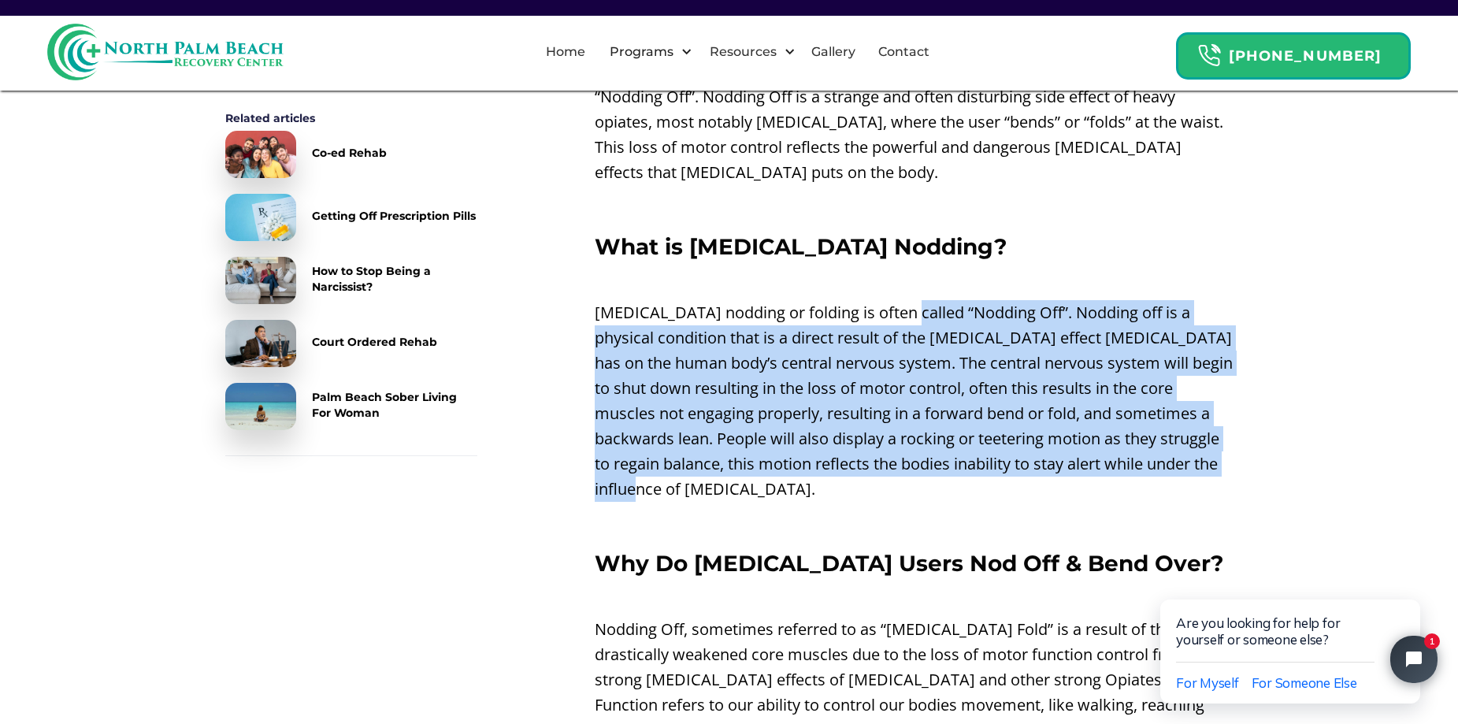
click at [927, 450] on p "[MEDICAL_DATA] nodding or folding is often called “Nodding Off”. Nodding off is…" at bounding box center [913, 401] width 639 height 202
drag
click at [906, 300] on p "[MEDICAL_DATA] nodding or folding is often called “Nodding Off”. Nodding off is…" at bounding box center [913, 401] width 639 height 202
click at [959, 472] on p "[MEDICAL_DATA] nodding or folding is often called “Nodding Off”. Nodding off is…" at bounding box center [913, 401] width 639 height 202
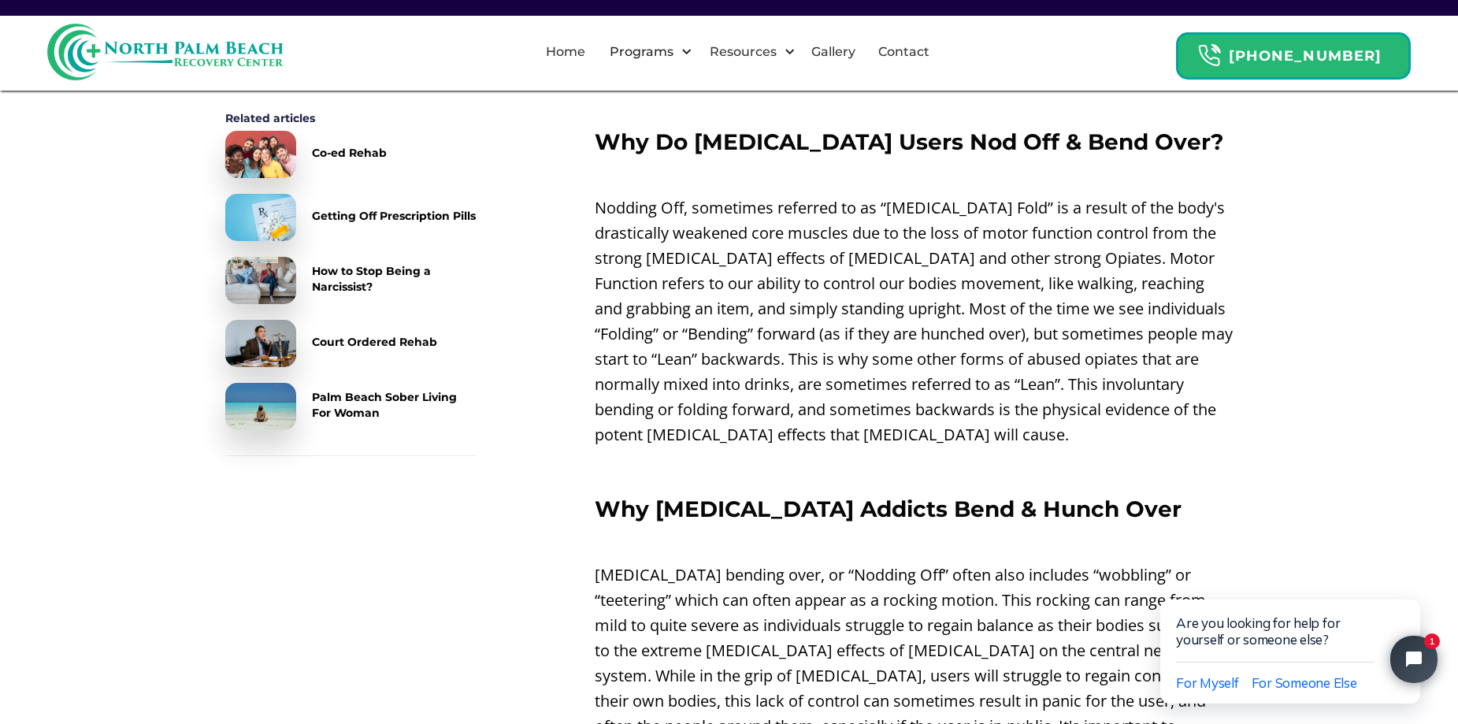
scroll to position [1102, 0]
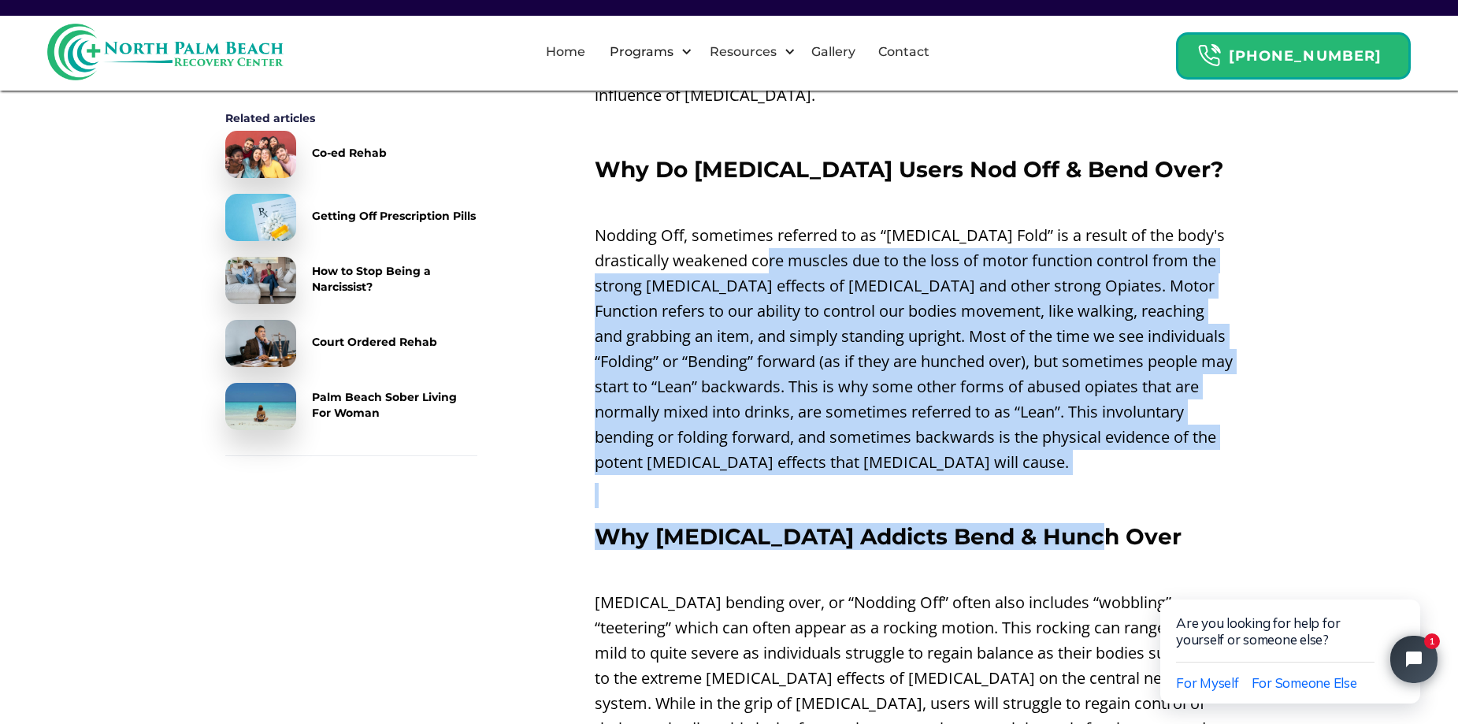
click at [1054, 443] on p "Nodding Off, sometimes referred to as “[MEDICAL_DATA] Fold” is a result of the …" at bounding box center [913, 349] width 639 height 252
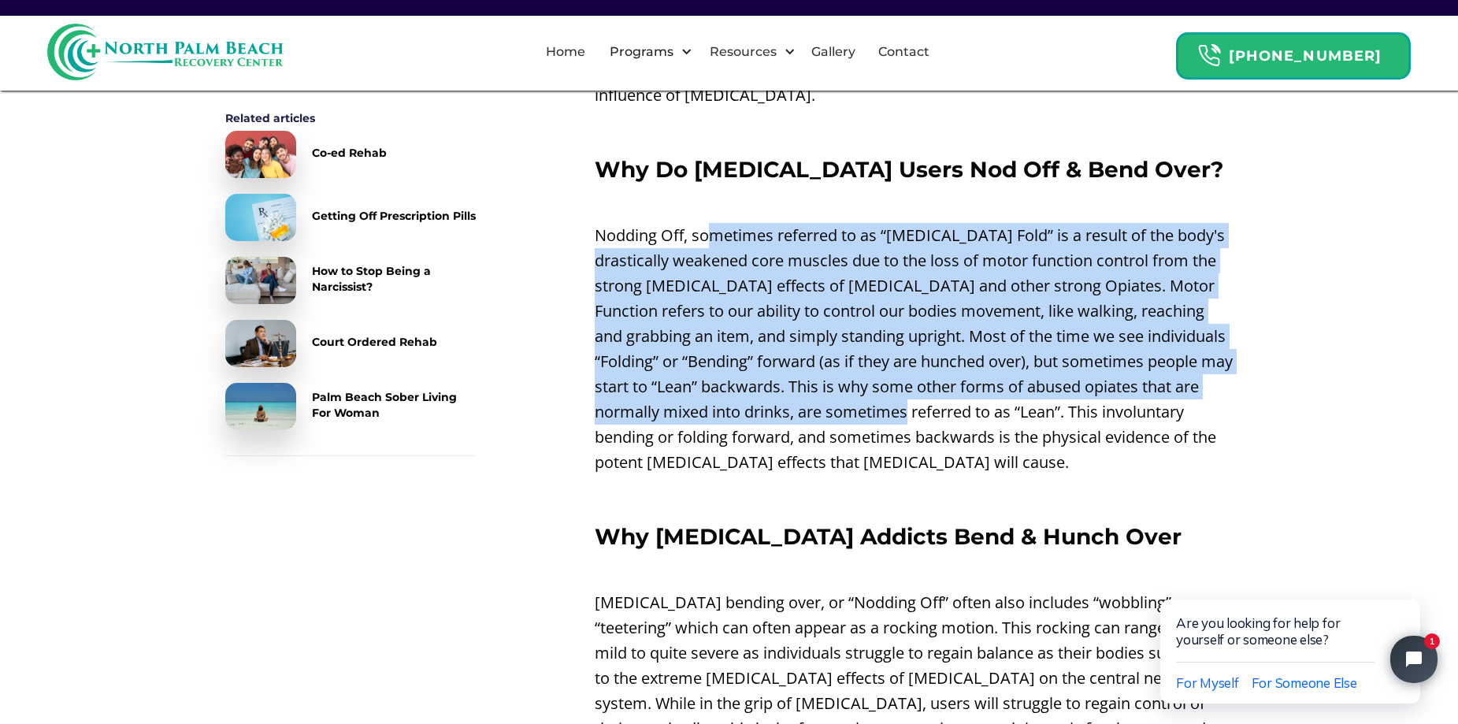
click at [947, 398] on p "Nodding Off, sometimes referred to as “[MEDICAL_DATA] Fold” is a result of the …" at bounding box center [913, 349] width 639 height 252
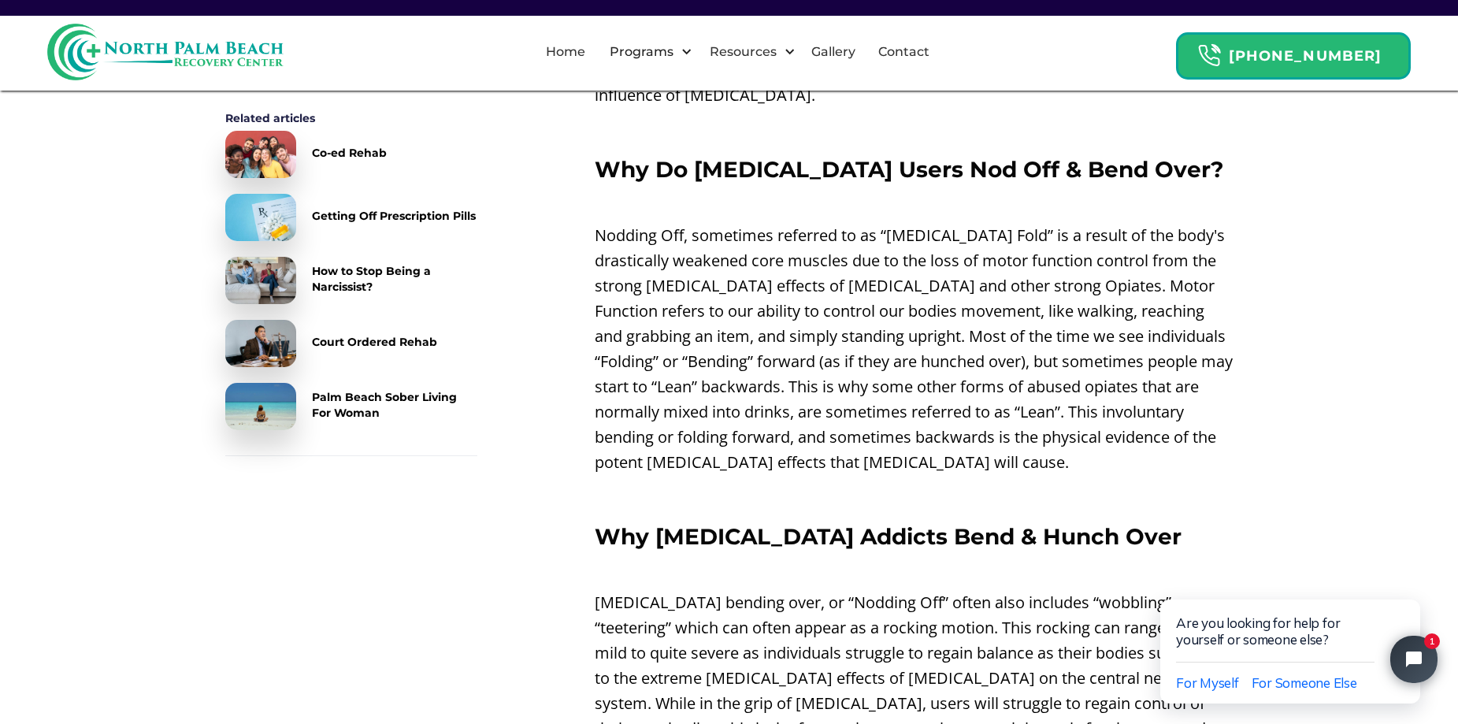
click at [950, 402] on p "Nodding Off, sometimes referred to as “[MEDICAL_DATA] Fold” is a result of the …" at bounding box center [913, 349] width 639 height 252
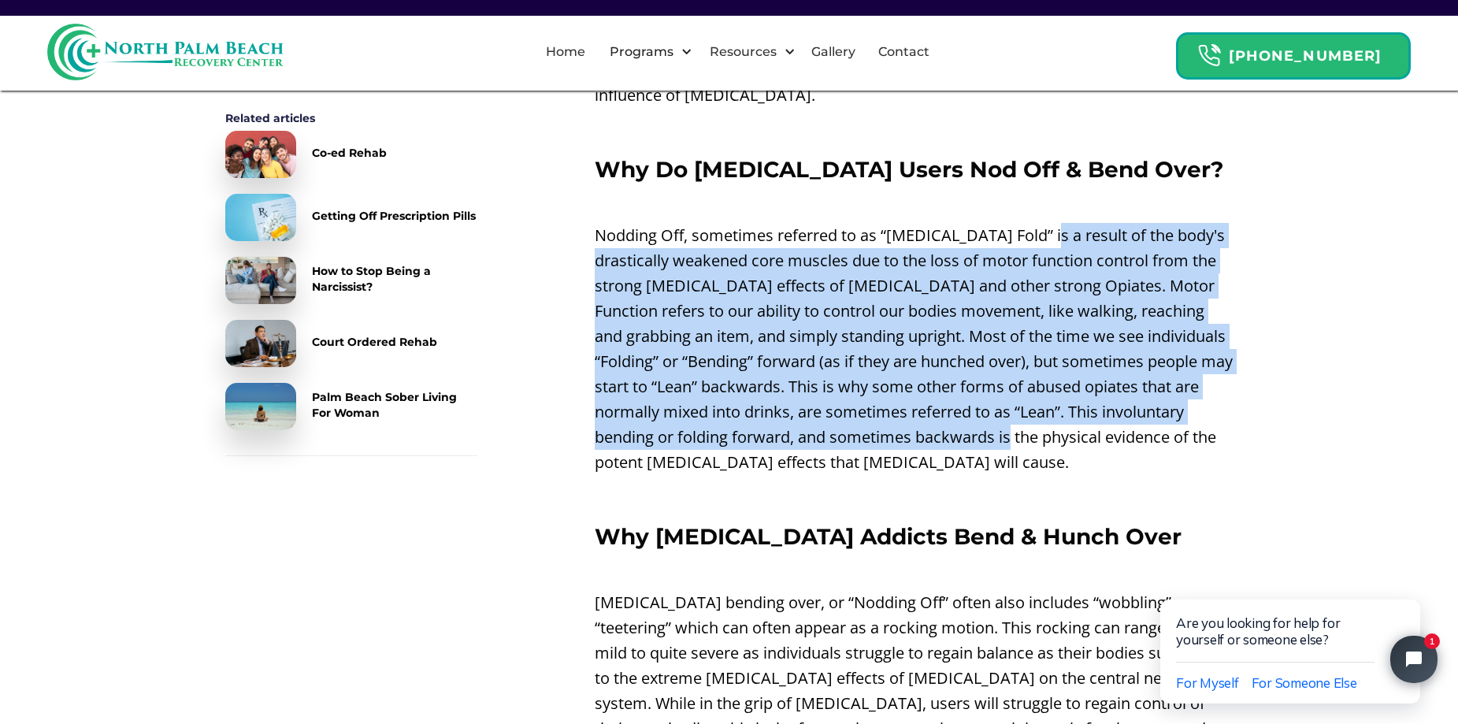
click at [1040, 402] on p "Nodding Off, sometimes referred to as “[MEDICAL_DATA] Fold” is a result of the …" at bounding box center [913, 349] width 639 height 252
click at [1040, 404] on p "Nodding Off, sometimes referred to as “[MEDICAL_DATA] Fold” is a result of the …" at bounding box center [913, 349] width 639 height 252
click at [1007, 436] on p "Nodding Off, sometimes referred to as “[MEDICAL_DATA] Fold” is a result of the …" at bounding box center [913, 349] width 639 height 252
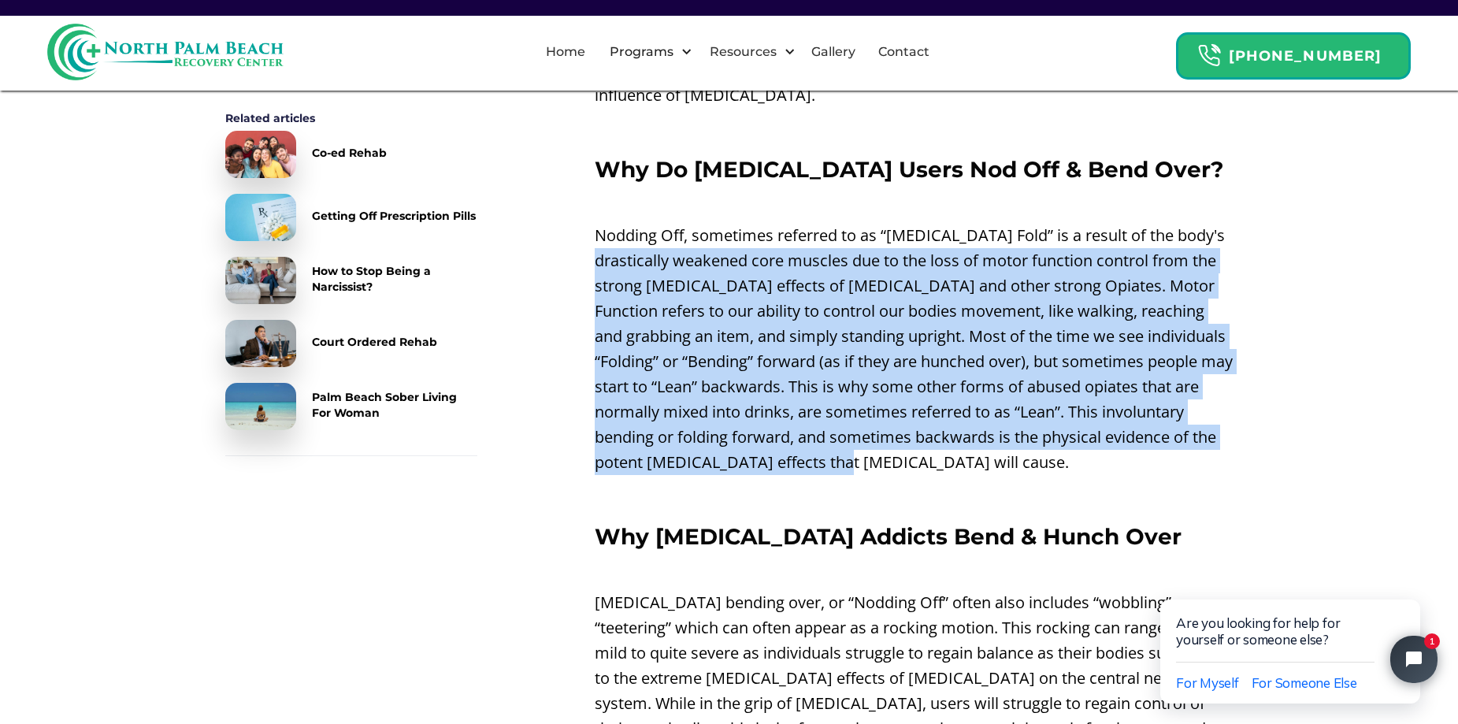
click at [1004, 443] on p "Nodding Off, sometimes referred to as “[MEDICAL_DATA] Fold” is a result of the …" at bounding box center [913, 349] width 639 height 252
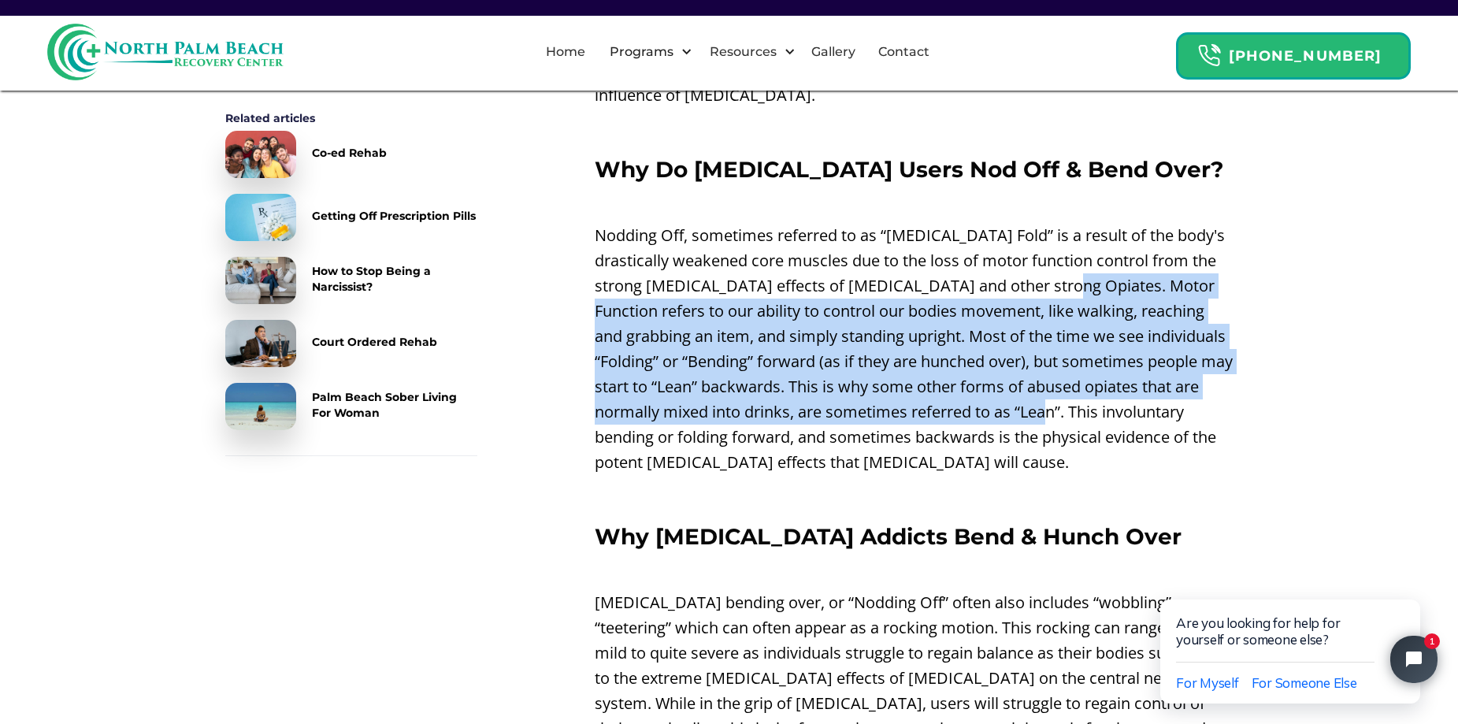
click at [1084, 412] on p "Nodding Off, sometimes referred to as “[MEDICAL_DATA] Fold” is a result of the …" at bounding box center [913, 349] width 639 height 252
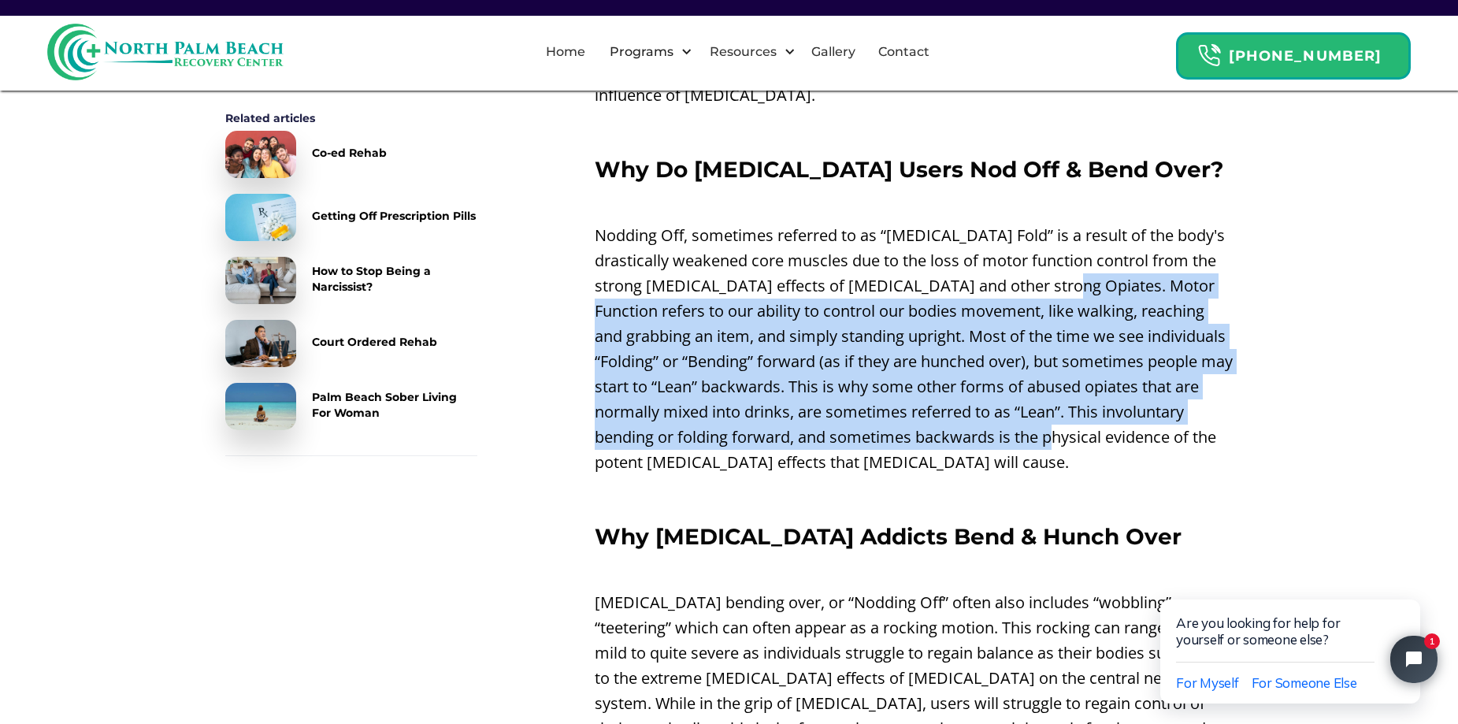
click at [1087, 423] on p "Nodding Off, sometimes referred to as “[MEDICAL_DATA] Fold” is a result of the …" at bounding box center [913, 349] width 639 height 252
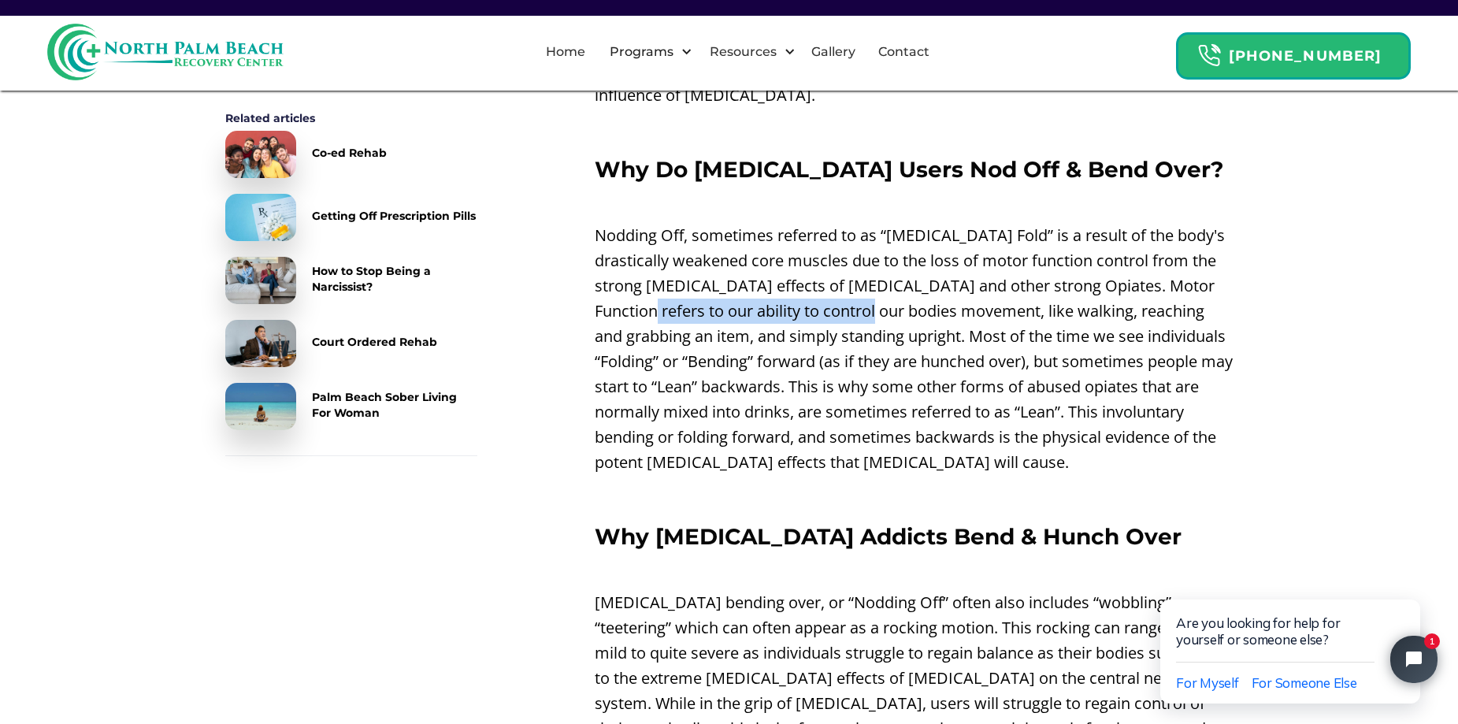
click at [887, 276] on p "Nodding Off, sometimes referred to as “[MEDICAL_DATA] Fold” is a result of the …" at bounding box center [913, 349] width 639 height 252
click at [907, 276] on p "Nodding Off, sometimes referred to as “[MEDICAL_DATA] Fold” is a result of the …" at bounding box center [913, 349] width 639 height 252
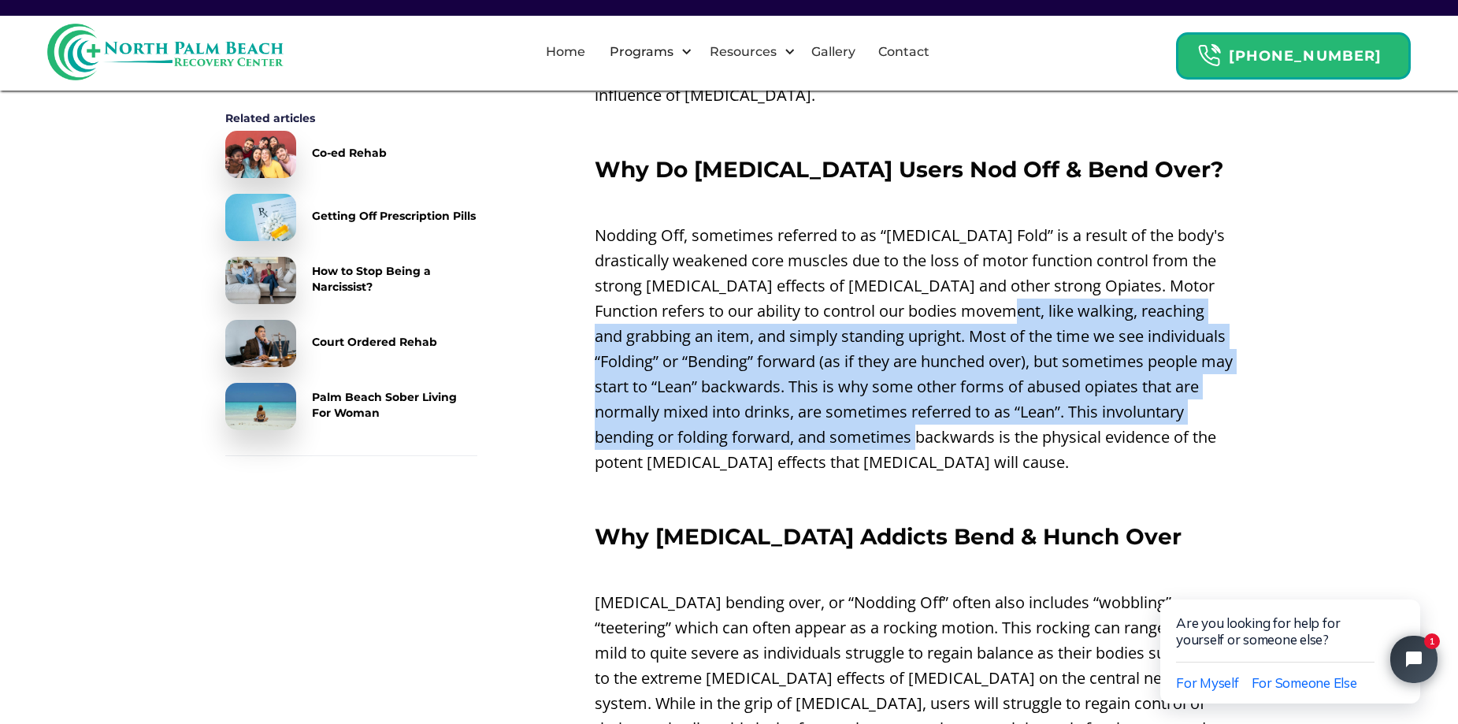
click at [956, 420] on p "Nodding Off, sometimes referred to as “[MEDICAL_DATA] Fold” is a result of the …" at bounding box center [913, 349] width 639 height 252
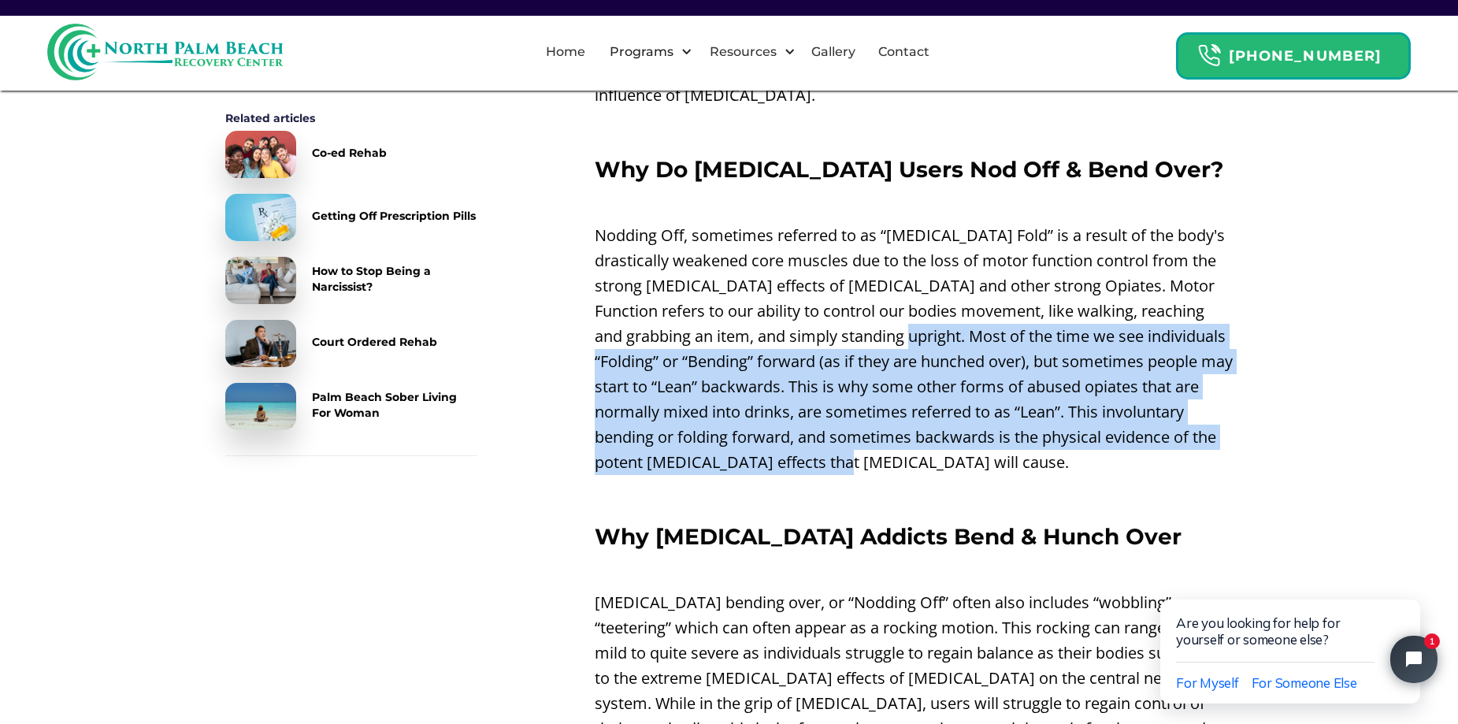
click at [1171, 432] on p "Nodding Off, sometimes referred to as “[MEDICAL_DATA] Fold” is a result of the …" at bounding box center [913, 349] width 639 height 252
click at [1171, 433] on p "Nodding Off, sometimes referred to as “[MEDICAL_DATA] Fold” is a result of the …" at bounding box center [913, 349] width 639 height 252
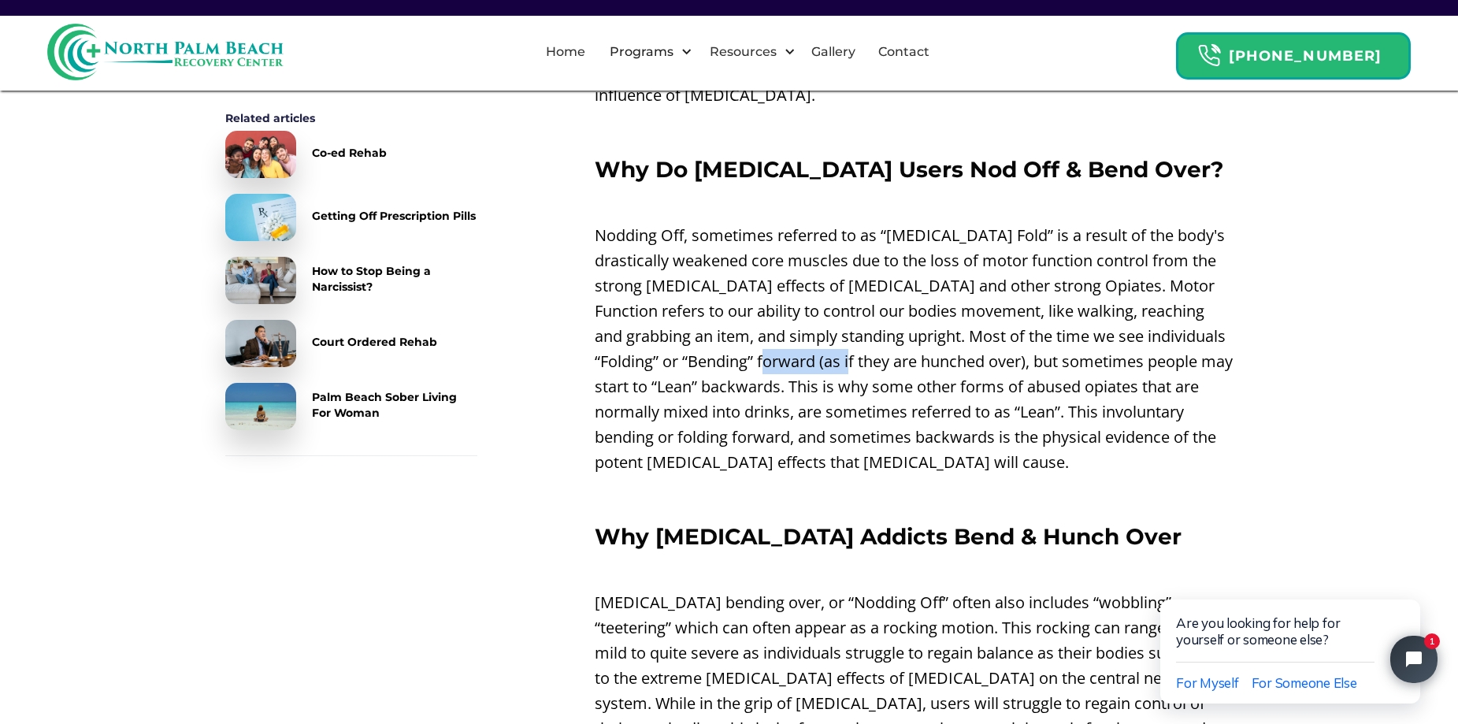
click at [884, 337] on p "Nodding Off, sometimes referred to as “[MEDICAL_DATA] Fold” is a result of the …" at bounding box center [913, 349] width 639 height 252
click at [894, 336] on p "Nodding Off, sometimes referred to as “[MEDICAL_DATA] Fold” is a result of the …" at bounding box center [913, 349] width 639 height 252
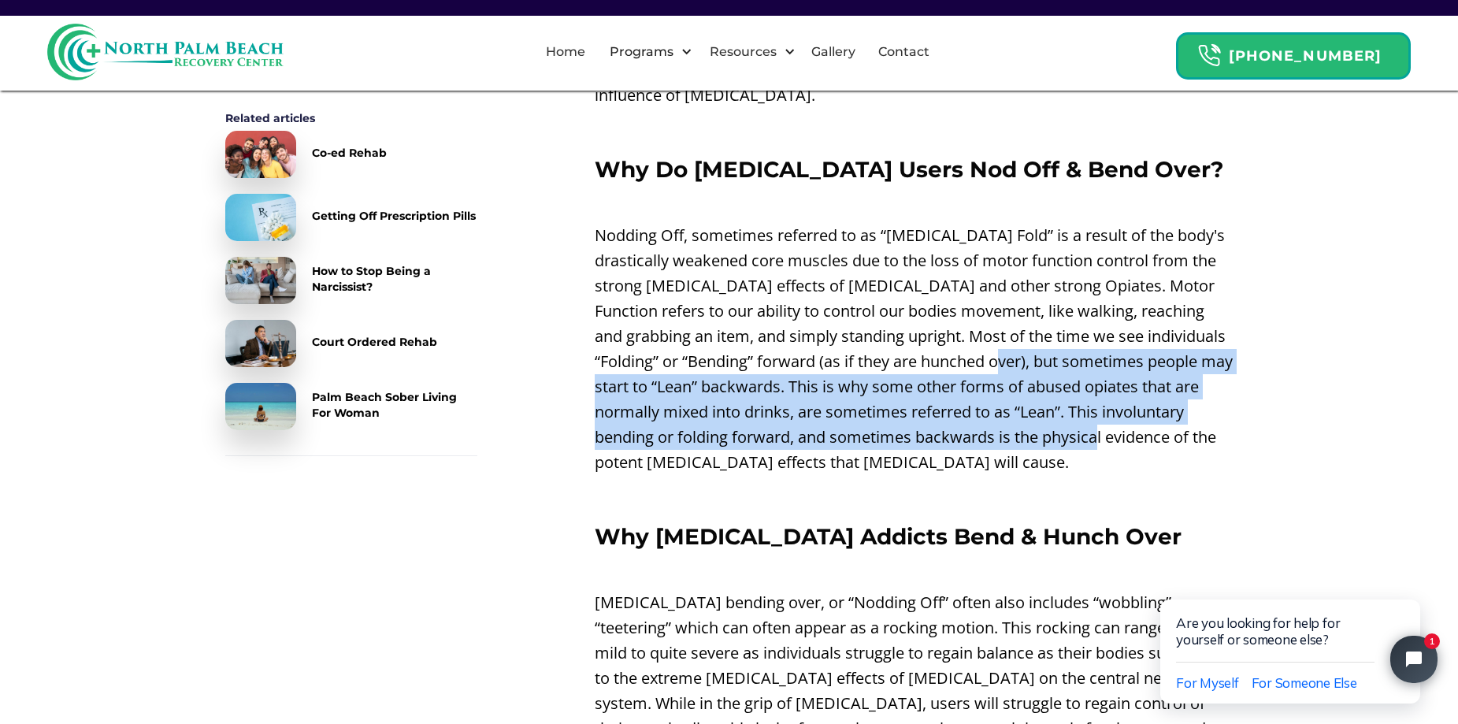
click at [1121, 425] on p "Nodding Off, sometimes referred to as “[MEDICAL_DATA] Fold” is a result of the …" at bounding box center [913, 349] width 639 height 252
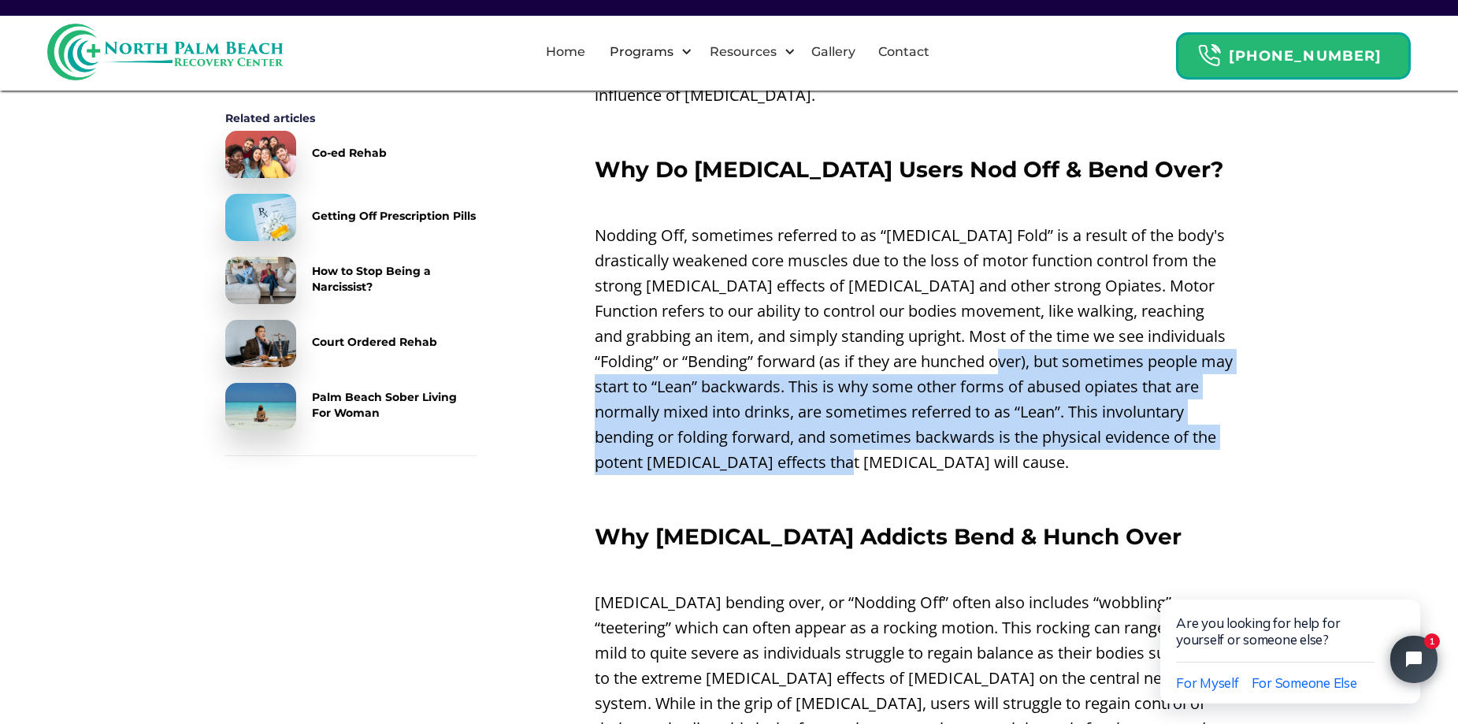
click at [1121, 426] on p "Nodding Off, sometimes referred to as “[MEDICAL_DATA] Fold” is a result of the …" at bounding box center [913, 349] width 639 height 252
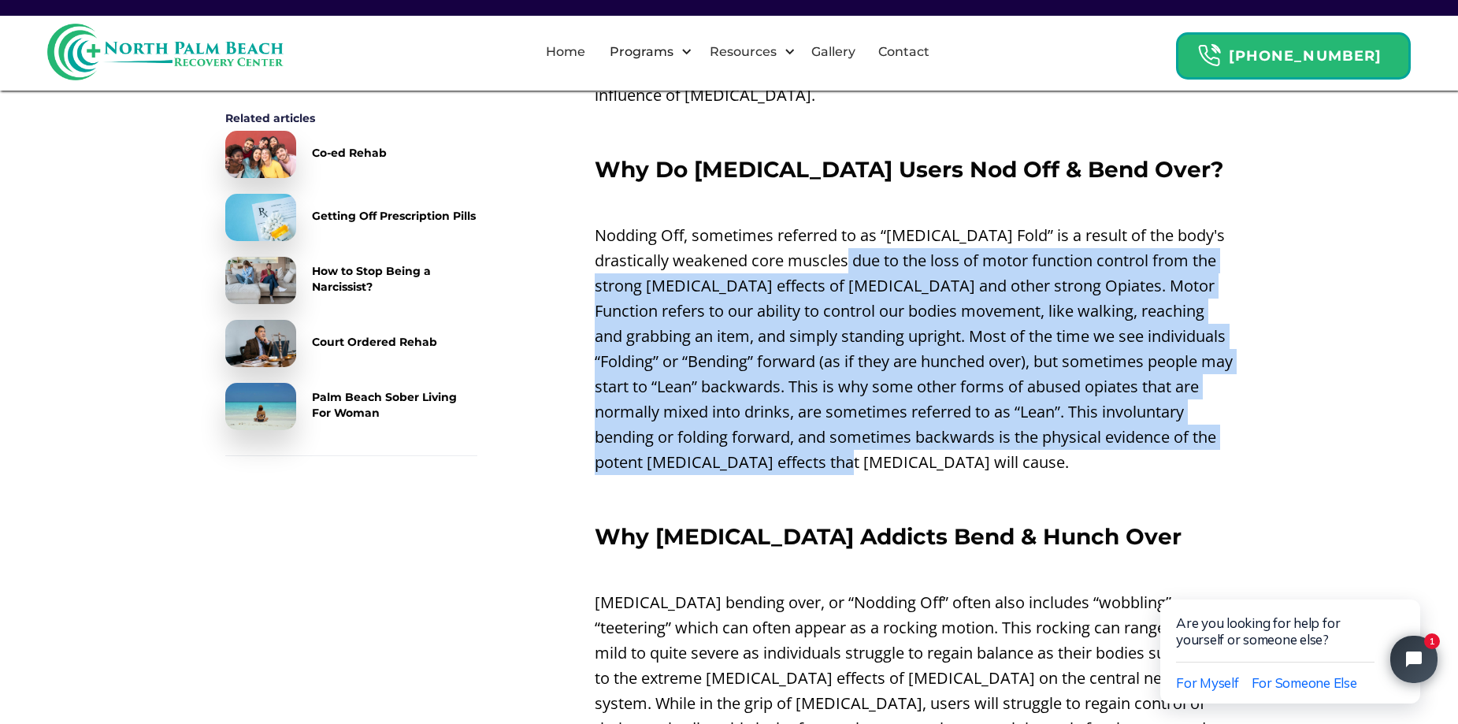
click at [887, 241] on p "Nodding Off, sometimes referred to as “[MEDICAL_DATA] Fold” is a result of the …" at bounding box center [913, 349] width 639 height 252
click at [997, 417] on p "Nodding Off, sometimes referred to as “[MEDICAL_DATA] Fold” is a result of the …" at bounding box center [913, 349] width 639 height 252
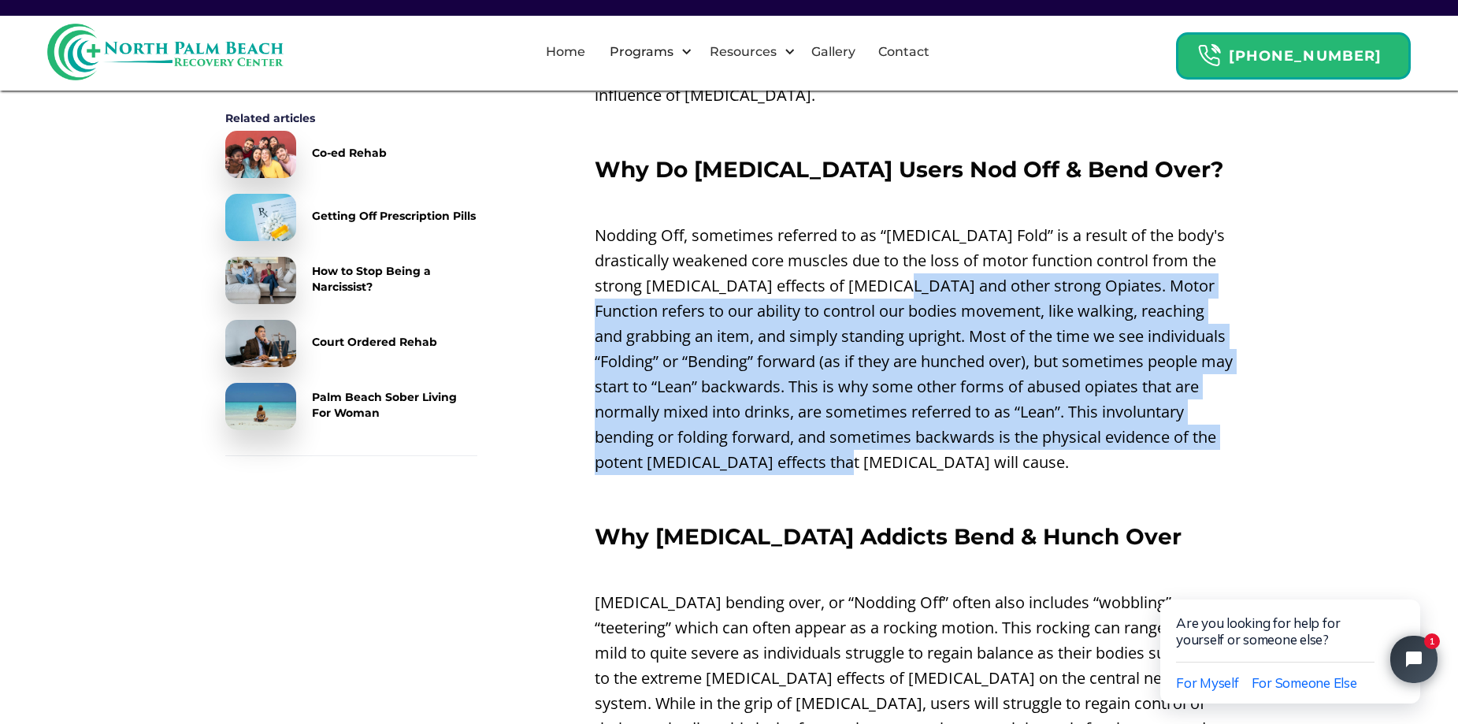
click at [932, 271] on p "Nodding Off, sometimes referred to as “[MEDICAL_DATA] Fold” is a result of the …" at bounding box center [913, 349] width 639 height 252
click at [1009, 417] on p "Nodding Off, sometimes referred to as “[MEDICAL_DATA] Fold” is a result of the …" at bounding box center [913, 349] width 639 height 252
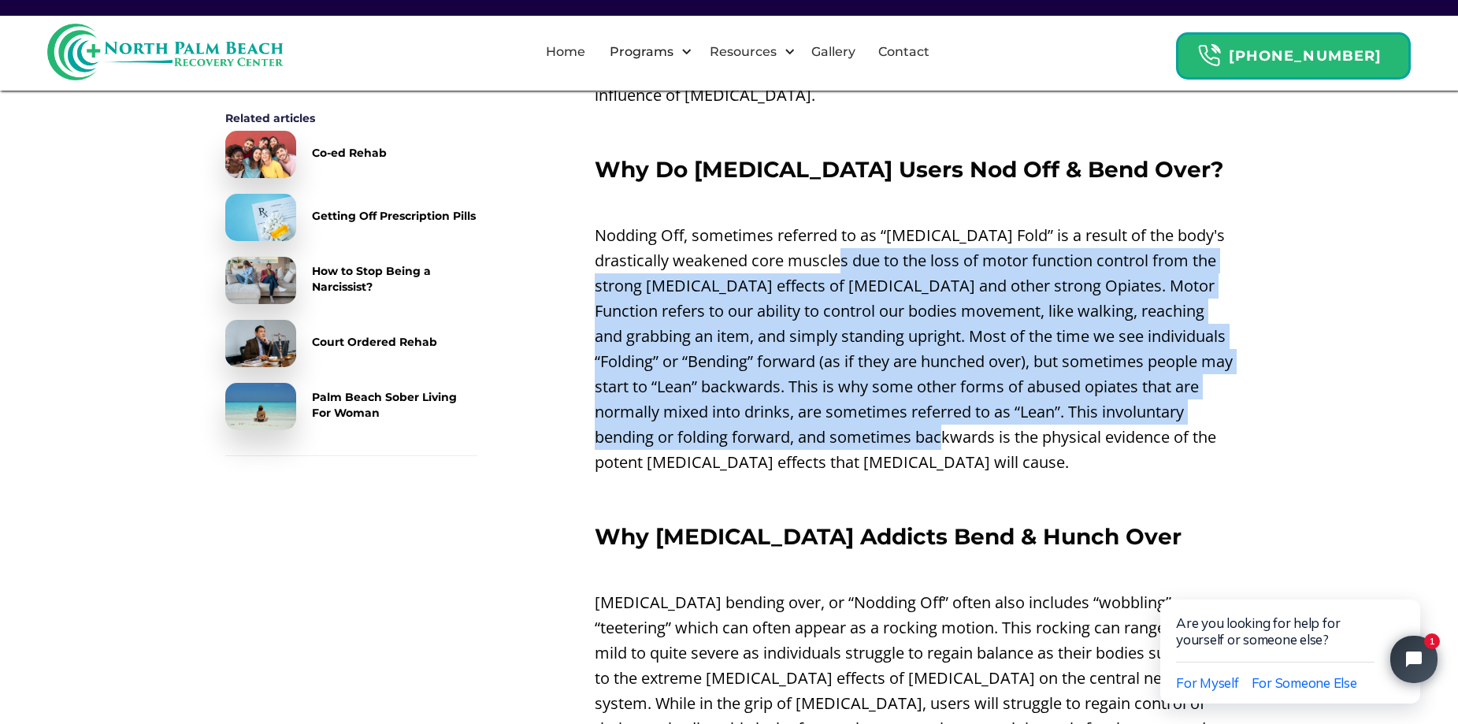
click at [884, 235] on p "Nodding Off, sometimes referred to as “[MEDICAL_DATA] Fold” is a result of the …" at bounding box center [913, 349] width 639 height 252
click at [950, 409] on p "Nodding Off, sometimes referred to as “[MEDICAL_DATA] Fold” is a result of the …" at bounding box center [913, 349] width 639 height 252
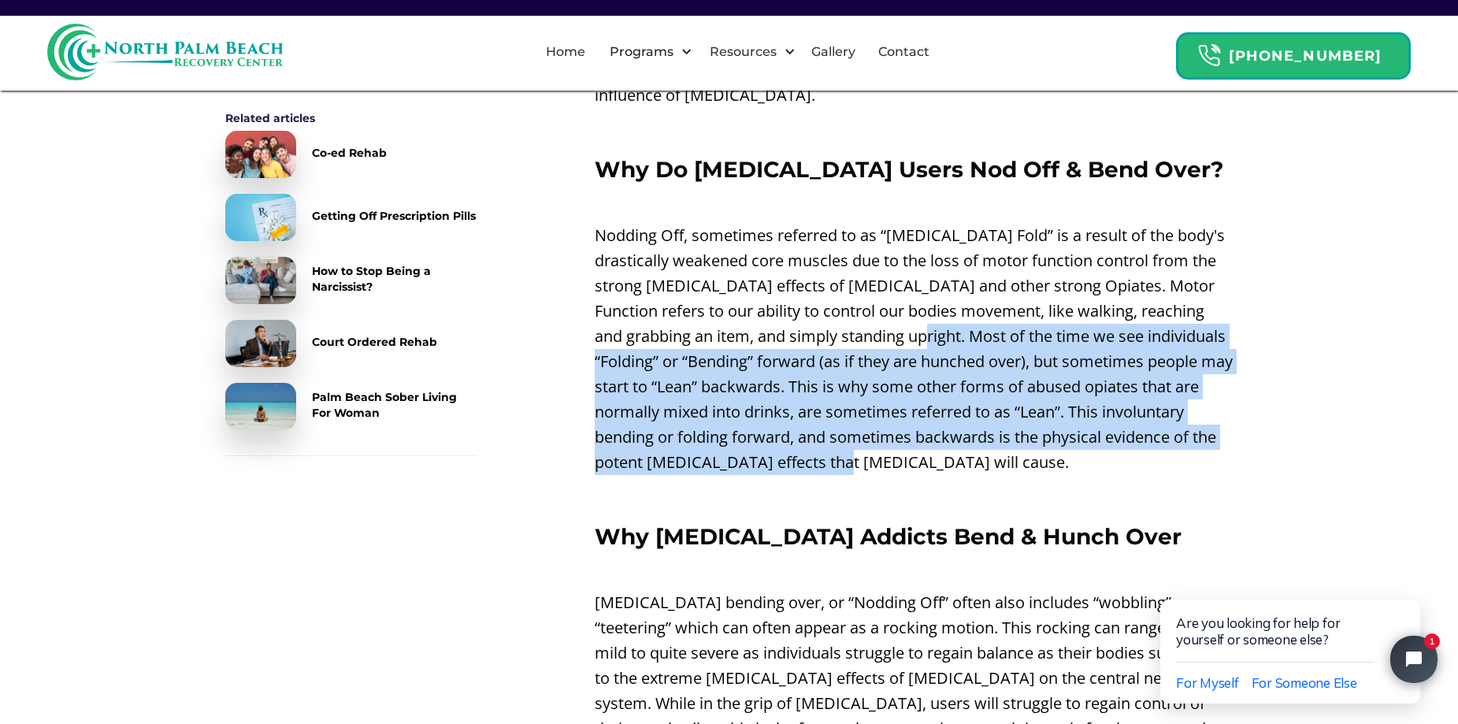
click at [906, 287] on p "Nodding Off, sometimes referred to as “[MEDICAL_DATA] Fold” is a result of the …" at bounding box center [913, 349] width 639 height 252
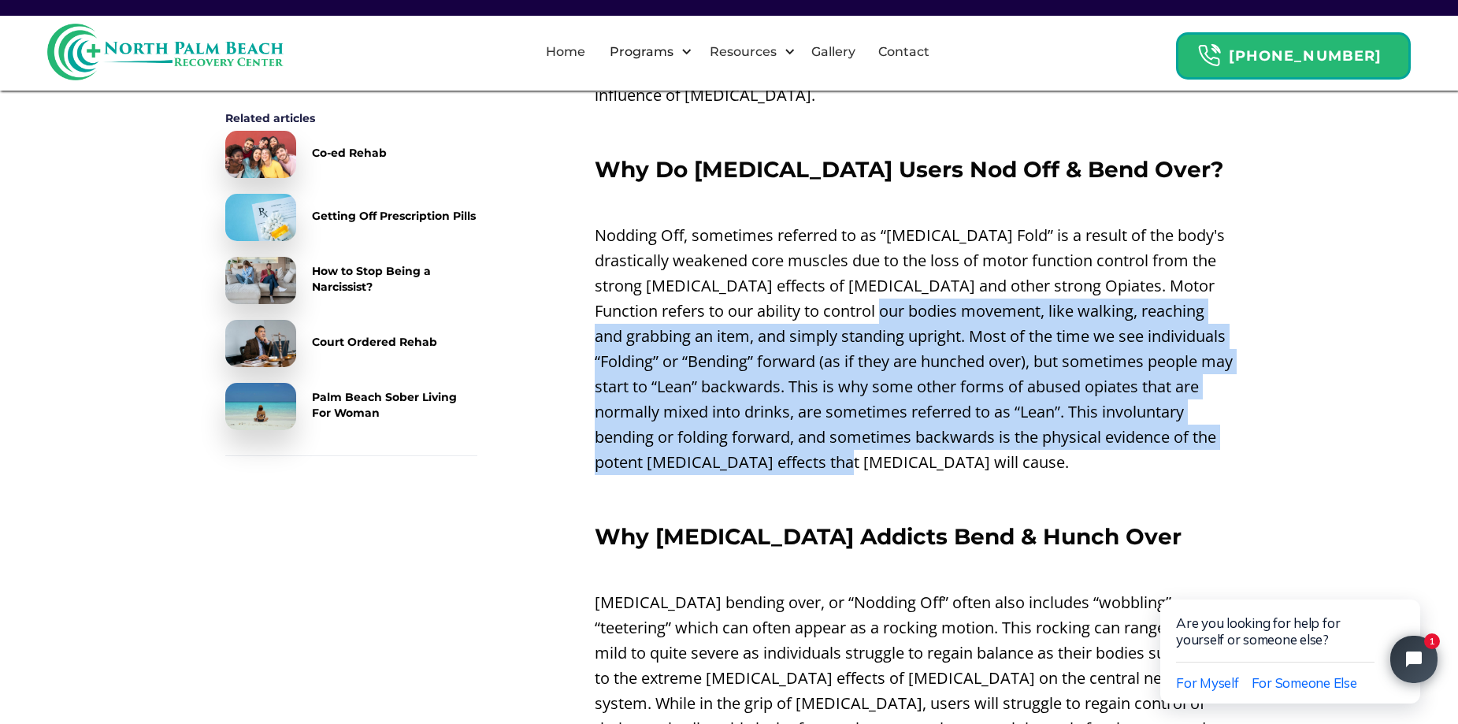
click at [954, 406] on p "Nodding Off, sometimes referred to as “[MEDICAL_DATA] Fold” is a result of the …" at bounding box center [913, 349] width 639 height 252
click at [899, 282] on p "Nodding Off, sometimes referred to as “[MEDICAL_DATA] Fold” is a result of the …" at bounding box center [913, 349] width 639 height 252
click at [961, 407] on p "Nodding Off, sometimes referred to as “[MEDICAL_DATA] Fold” is a result of the …" at bounding box center [913, 349] width 639 height 252
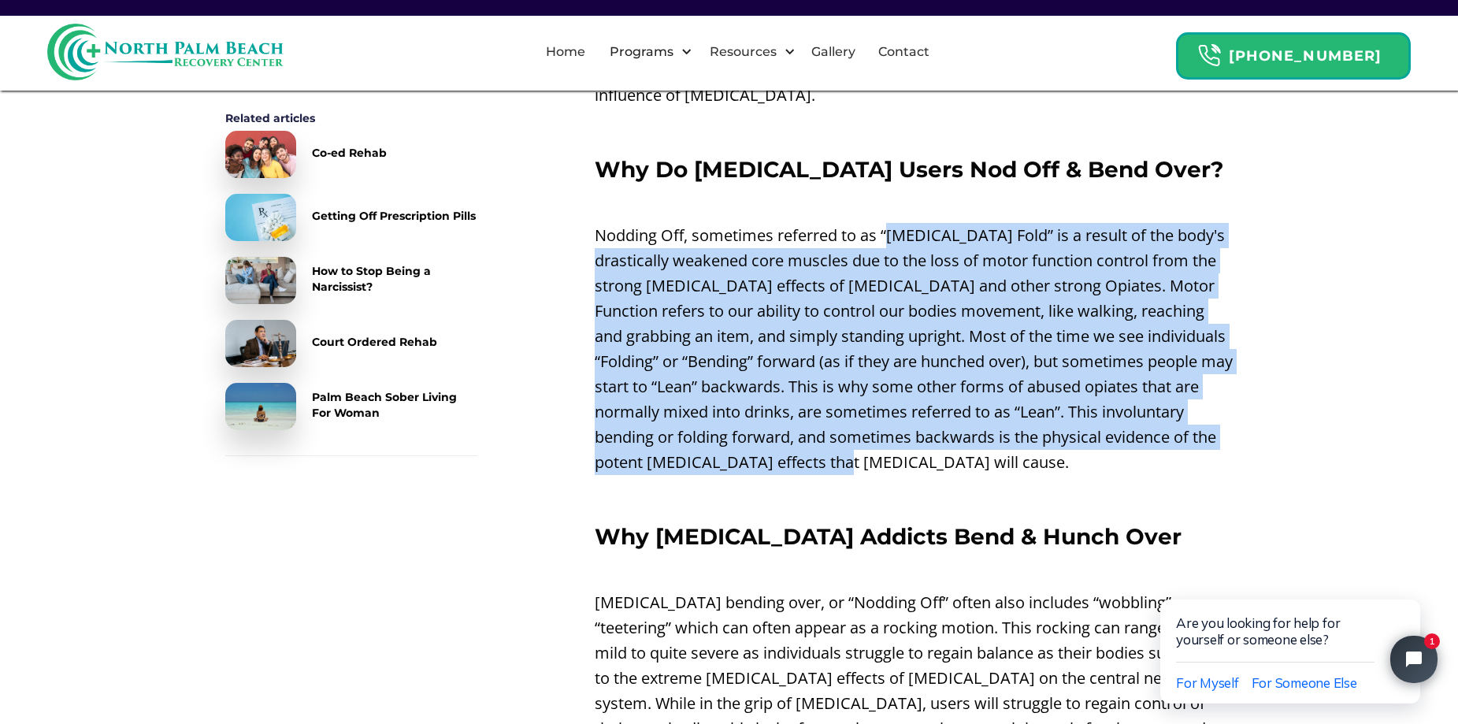
click at [885, 223] on p "Nodding Off, sometimes referred to as “[MEDICAL_DATA] Fold” is a result of the …" at bounding box center [913, 349] width 639 height 252
click at [958, 406] on p "Nodding Off, sometimes referred to as “[MEDICAL_DATA] Fold” is a result of the …" at bounding box center [913, 349] width 639 height 252
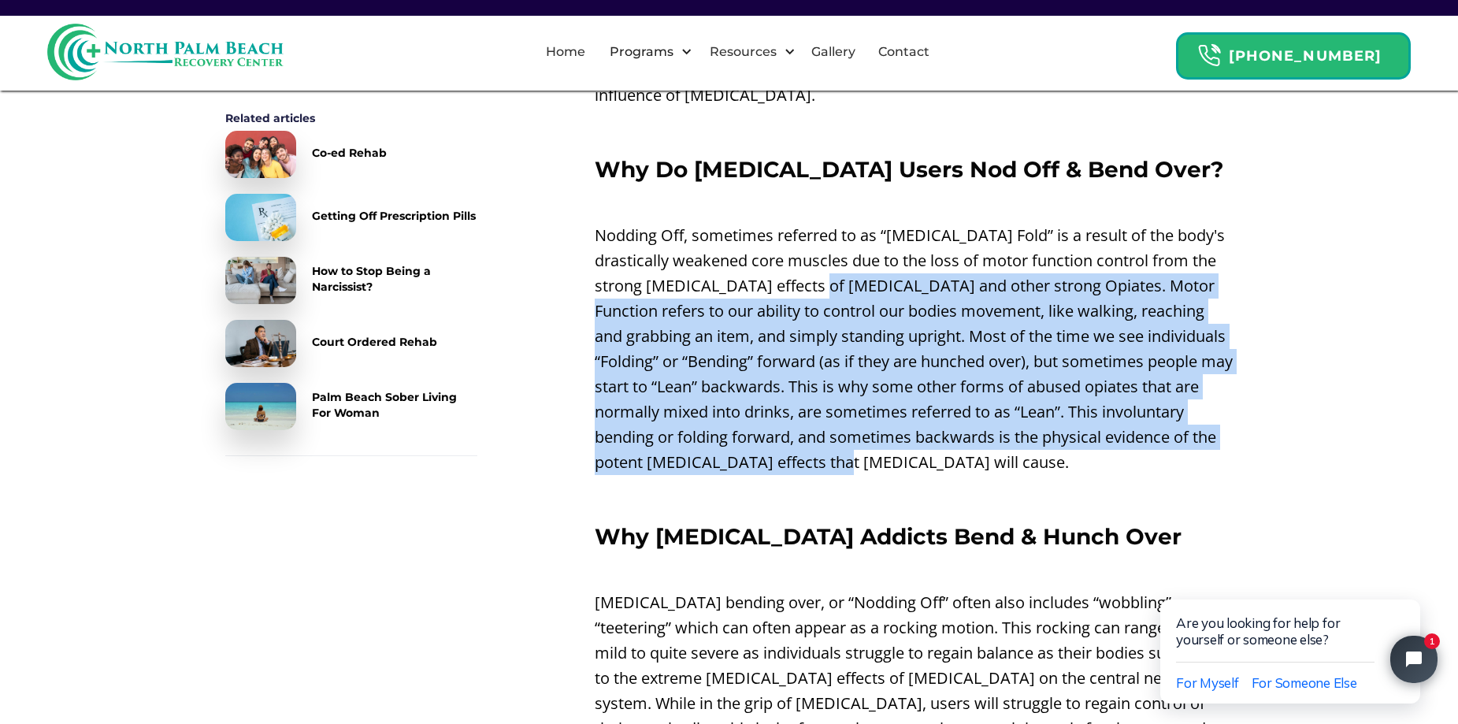
click at [862, 251] on p "Nodding Off, sometimes referred to as “[MEDICAL_DATA] Fold” is a result of the …" at bounding box center [913, 349] width 639 height 252
click at [945, 424] on p "Nodding Off, sometimes referred to as “[MEDICAL_DATA] Fold” is a result of the …" at bounding box center [913, 349] width 639 height 252
click at [947, 247] on p "Nodding Off, sometimes referred to as “[MEDICAL_DATA] Fold” is a result of the …" at bounding box center [913, 349] width 639 height 252
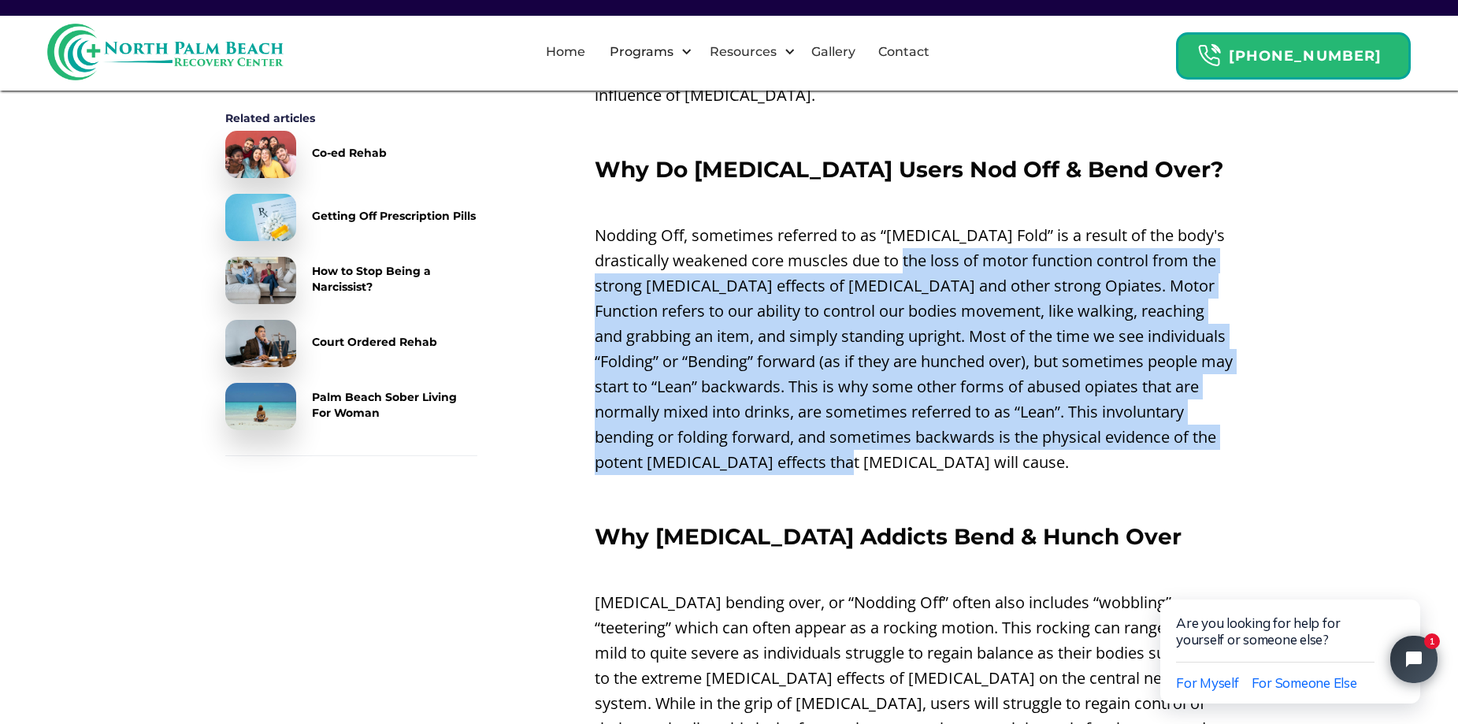
click at [1012, 446] on p "Nodding Off, sometimes referred to as “[MEDICAL_DATA] Fold” is a result of the …" at bounding box center [913, 349] width 639 height 252
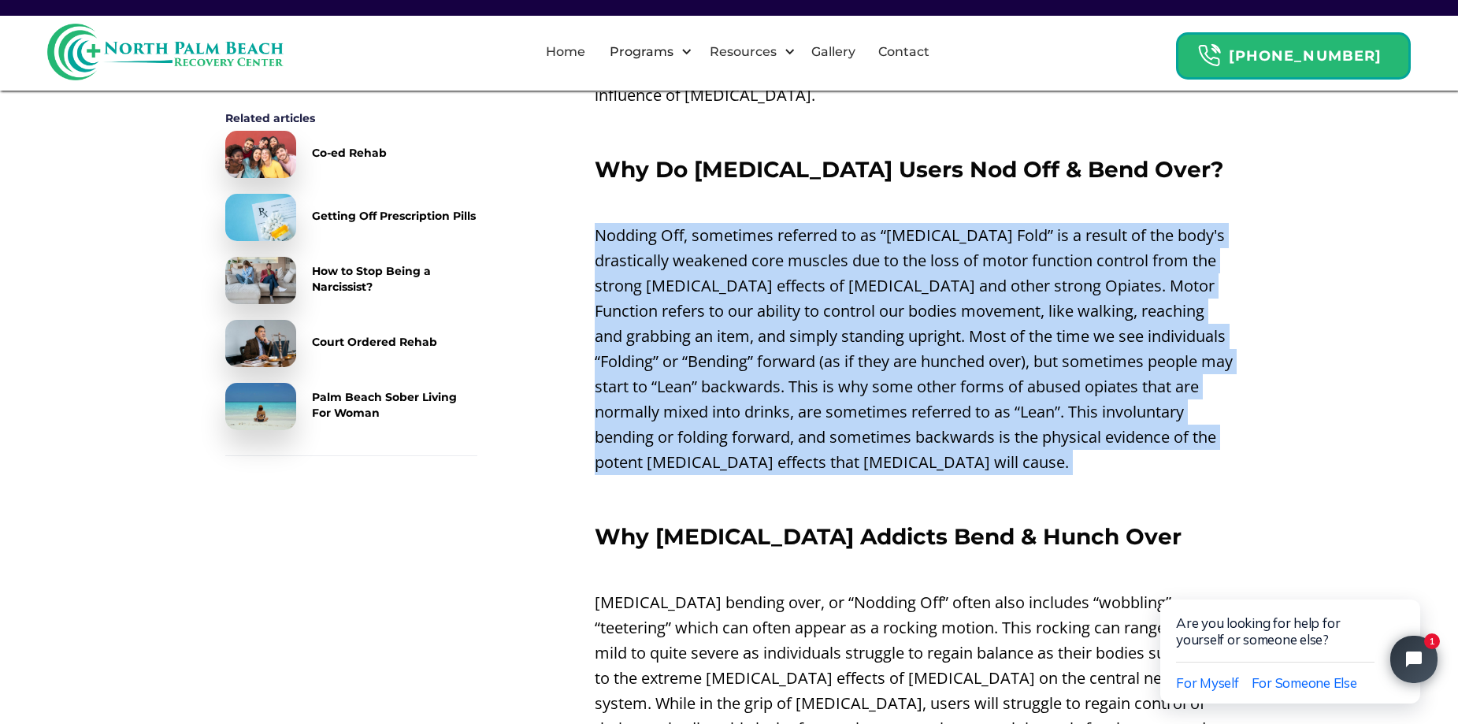
click at [993, 413] on p "Nodding Off, sometimes referred to as “[MEDICAL_DATA] Fold” is a result of the …" at bounding box center [913, 349] width 639 height 252
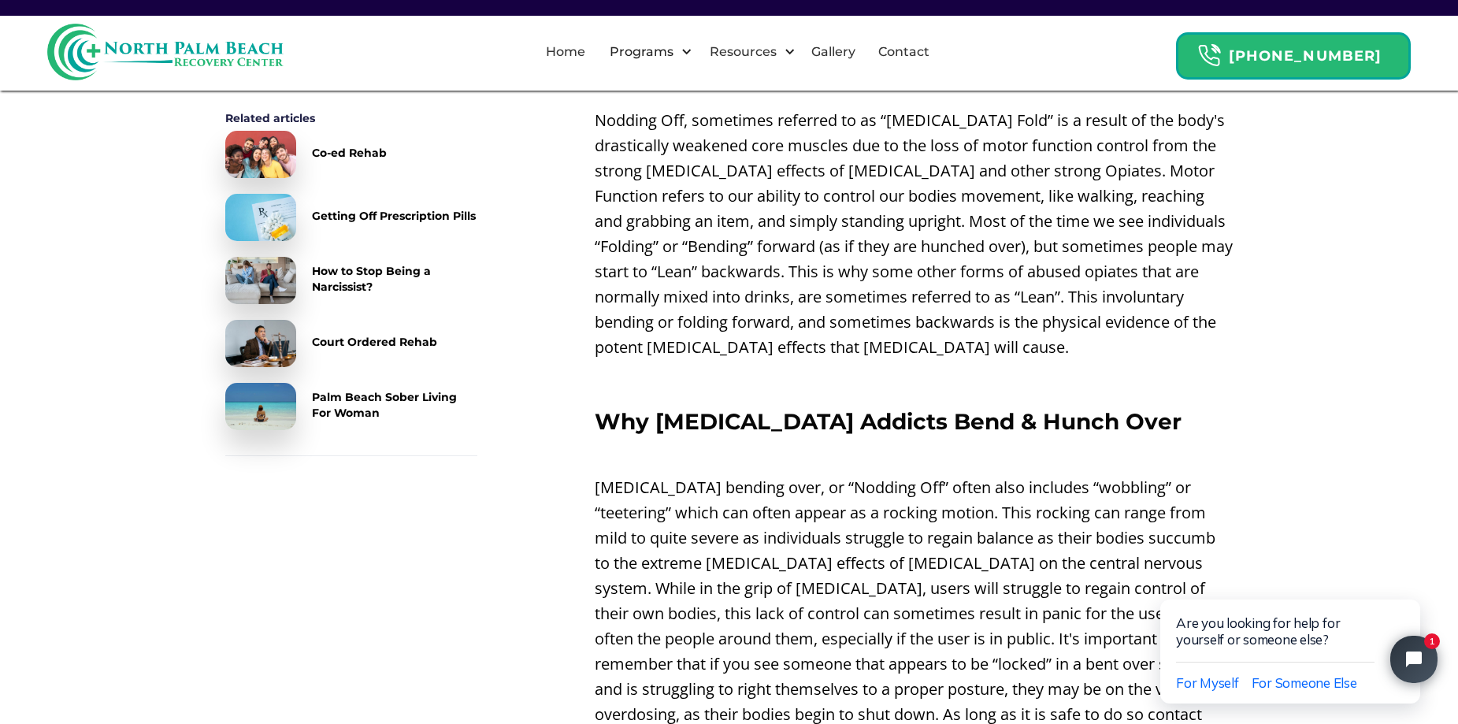
scroll to position [1417, 0]
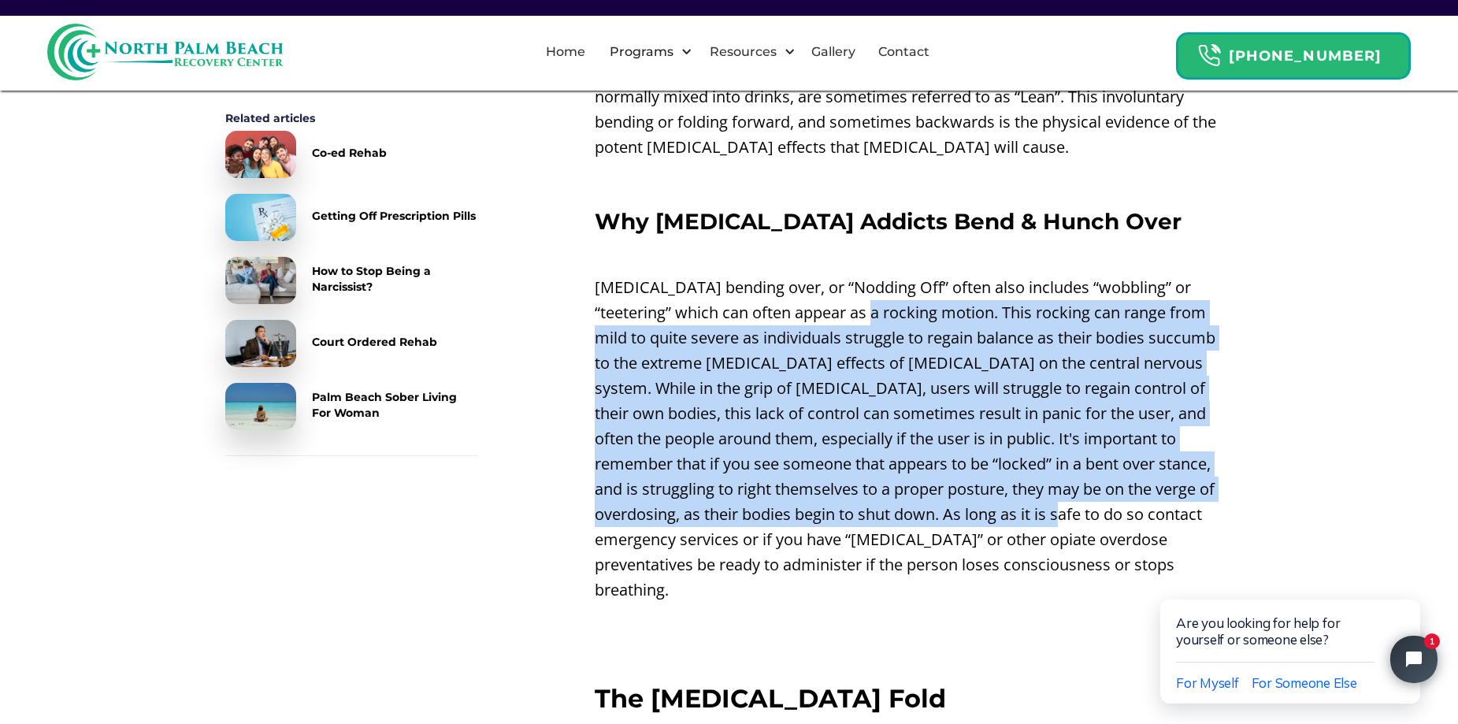
click at [977, 487] on p "[MEDICAL_DATA] bending over, or “Nodding Off” often also includes “wobbling” or…" at bounding box center [913, 439] width 639 height 328
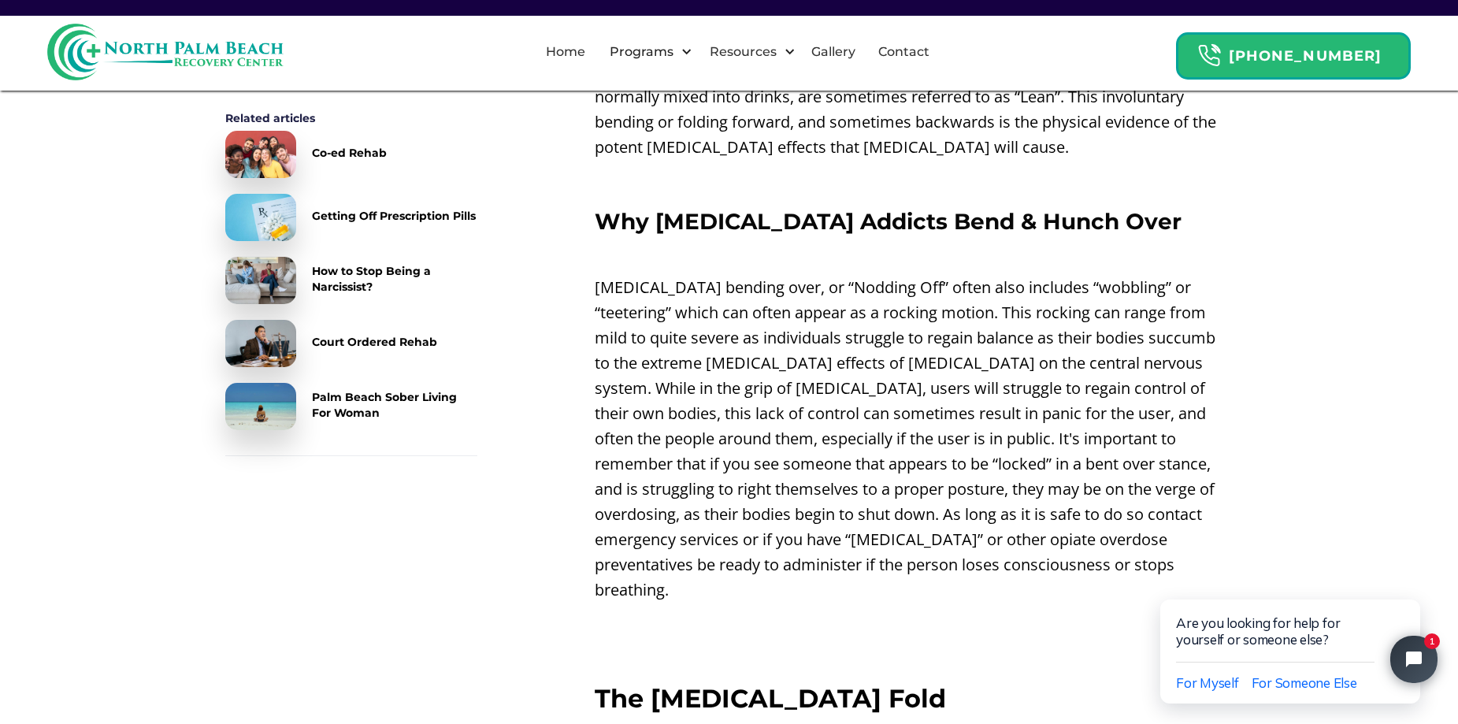
click at [980, 494] on p "[MEDICAL_DATA] bending over, or “Nodding Off” often also includes “wobbling” or…" at bounding box center [913, 439] width 639 height 328
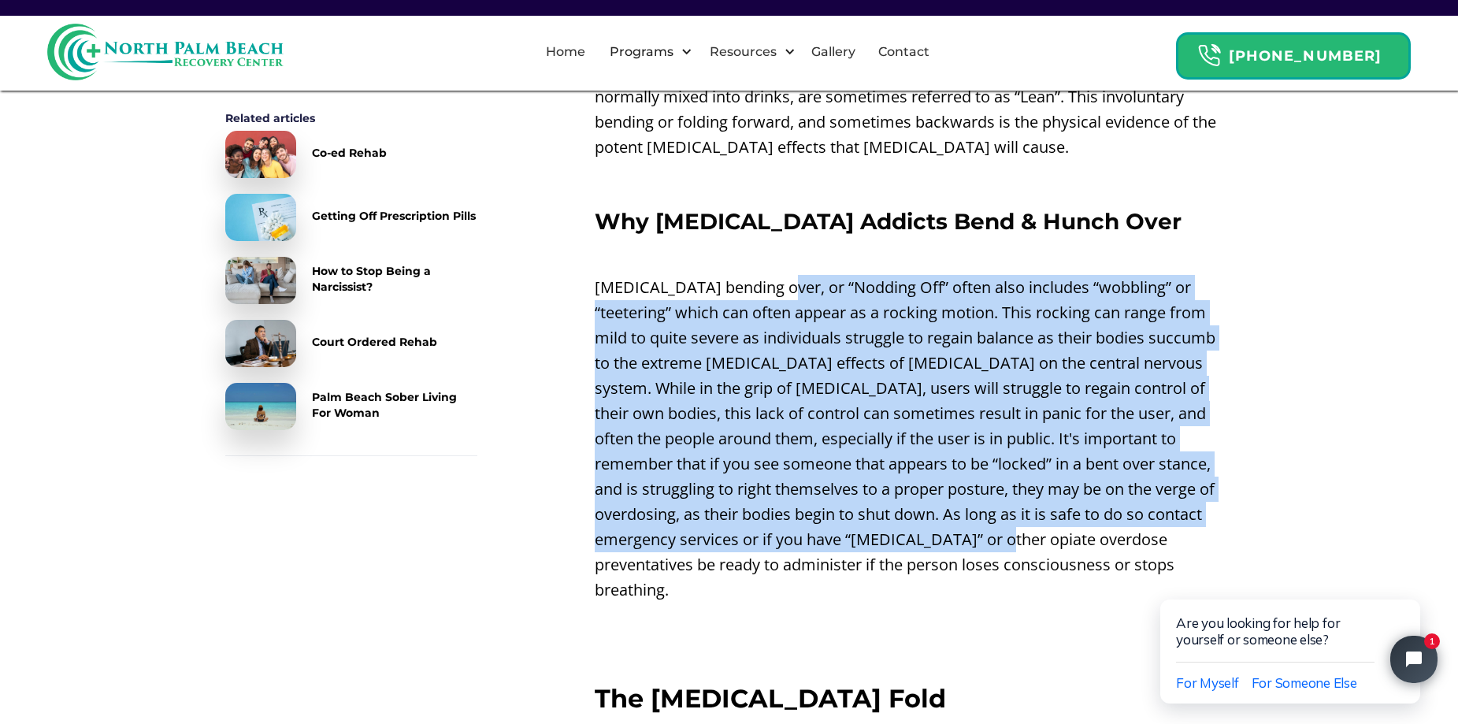
click at [934, 527] on p "[MEDICAL_DATA] bending over, or “Nodding Off” often also includes “wobbling” or…" at bounding box center [913, 439] width 639 height 328
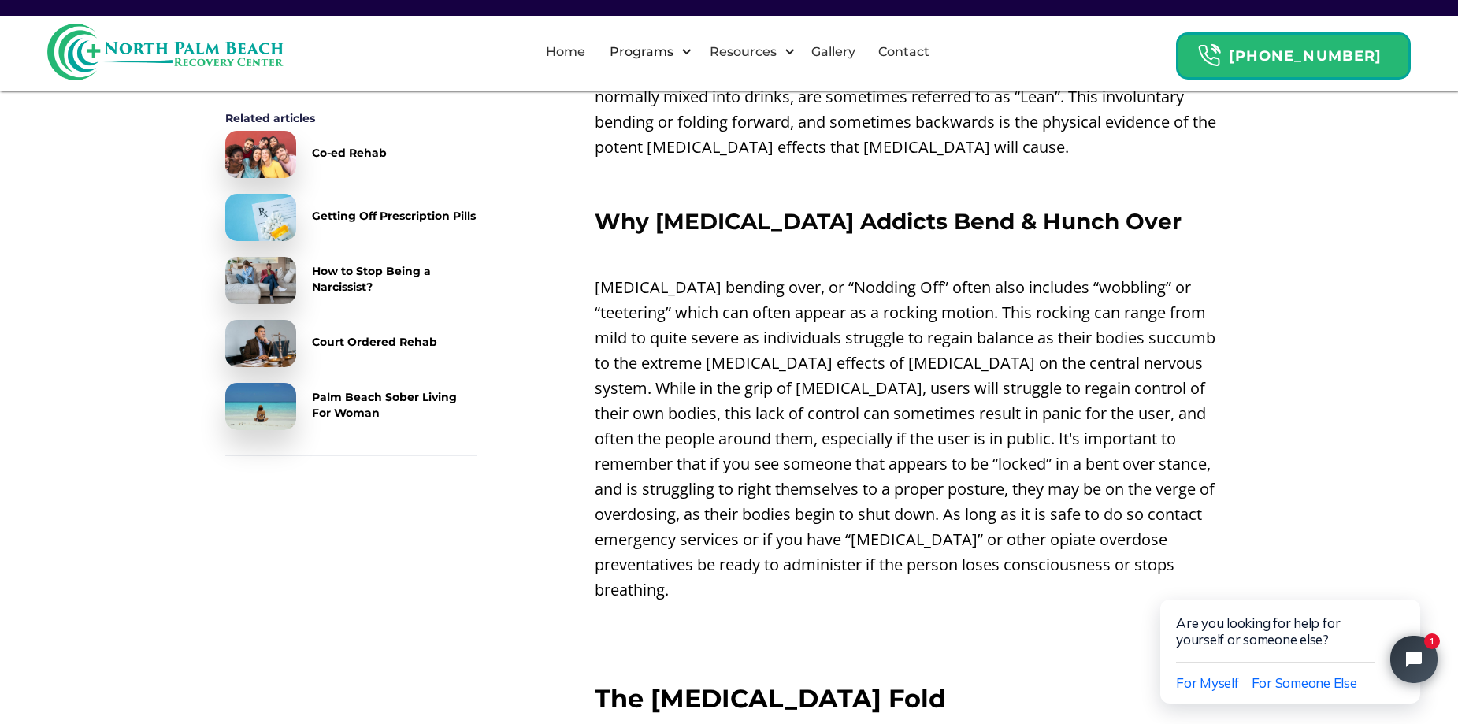
click at [935, 528] on p "[MEDICAL_DATA] bending over, or “Nodding Off” often also includes “wobbling” or…" at bounding box center [913, 439] width 639 height 328
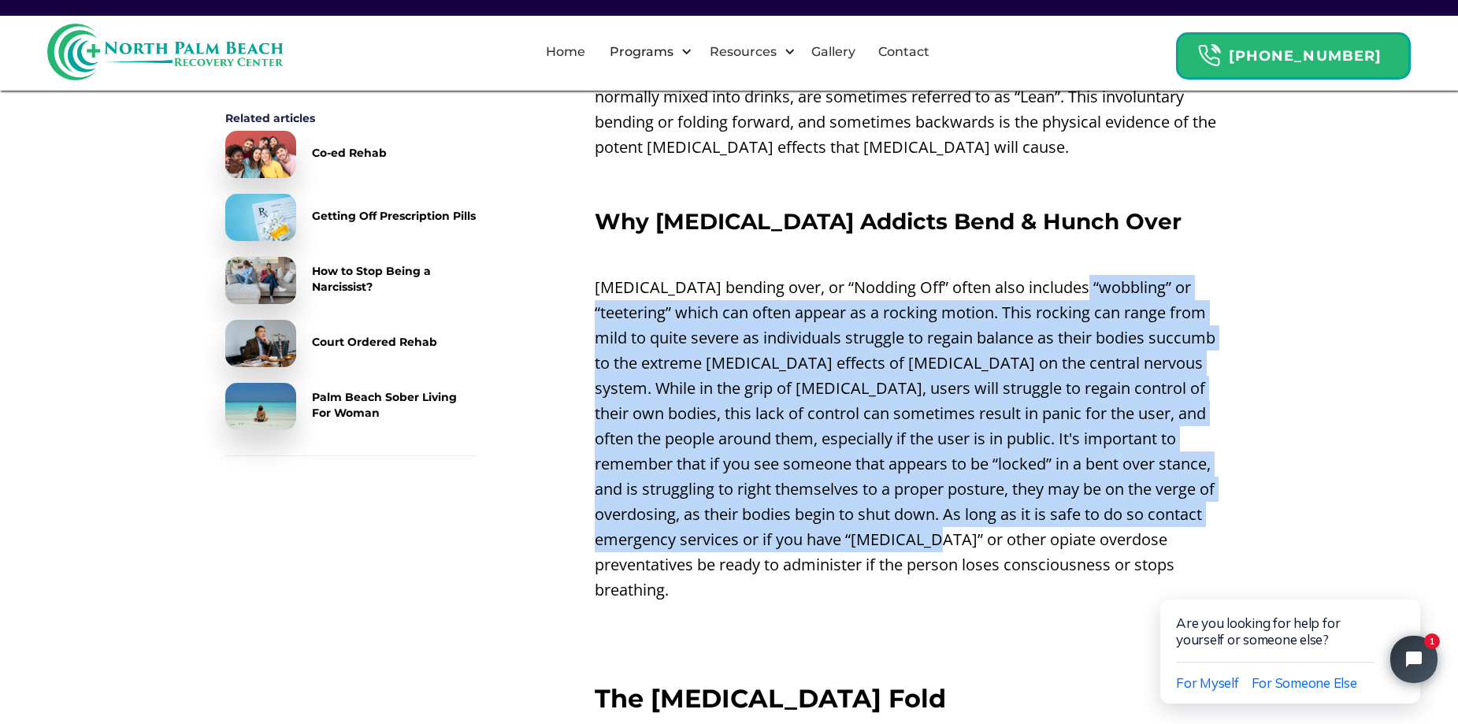
click at [857, 519] on p "[MEDICAL_DATA] bending over, or “Nodding Off” often also includes “wobbling” or…" at bounding box center [913, 439] width 639 height 328
click at [858, 519] on p "[MEDICAL_DATA] bending over, or “Nodding Off” often also includes “wobbling” or…" at bounding box center [913, 439] width 639 height 328
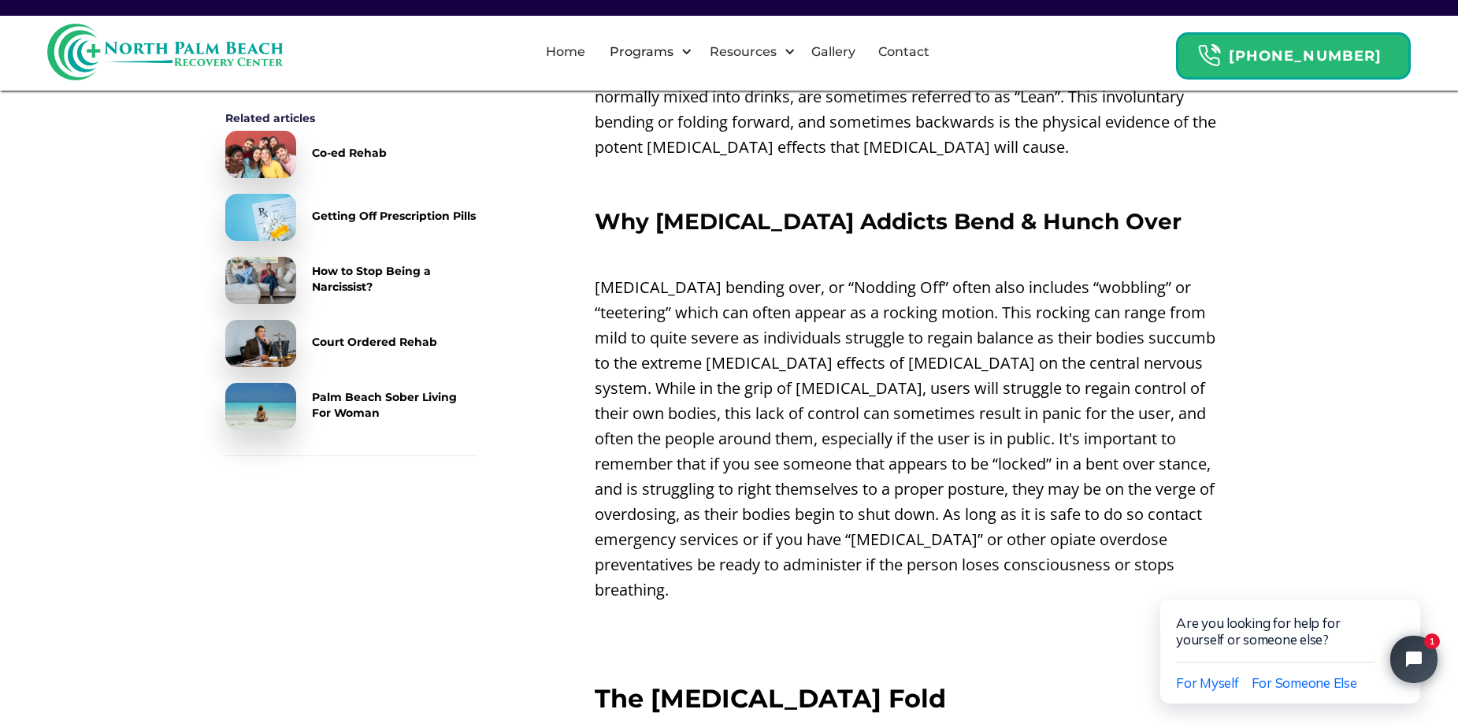
click at [980, 275] on p "[MEDICAL_DATA] bending over, or “Nodding Off” often also includes “wobbling” or…" at bounding box center [913, 439] width 639 height 328
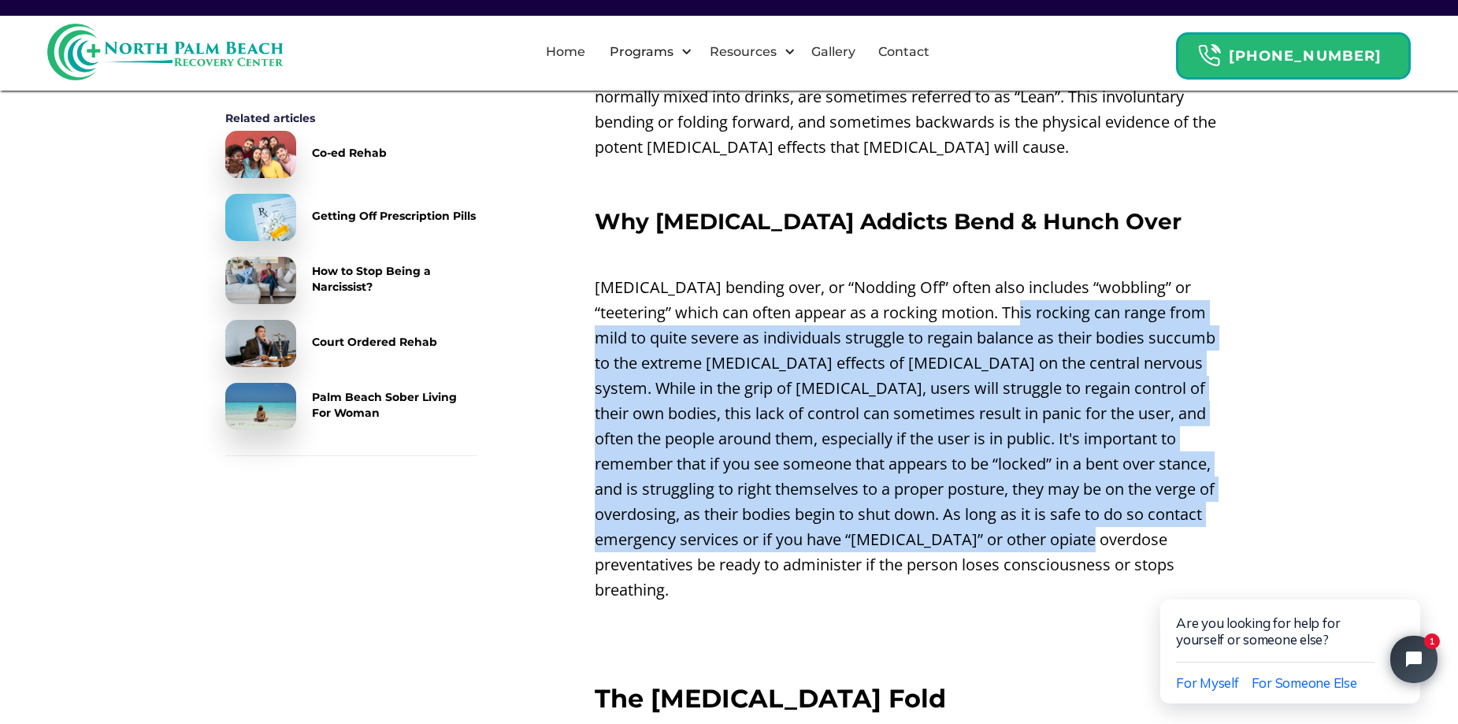
click at [1010, 506] on p "[MEDICAL_DATA] bending over, or “Nodding Off” often also includes “wobbling” or…" at bounding box center [913, 439] width 639 height 328
click at [1009, 509] on p "[MEDICAL_DATA] bending over, or “Nodding Off” often also includes “wobbling” or…" at bounding box center [913, 439] width 639 height 328
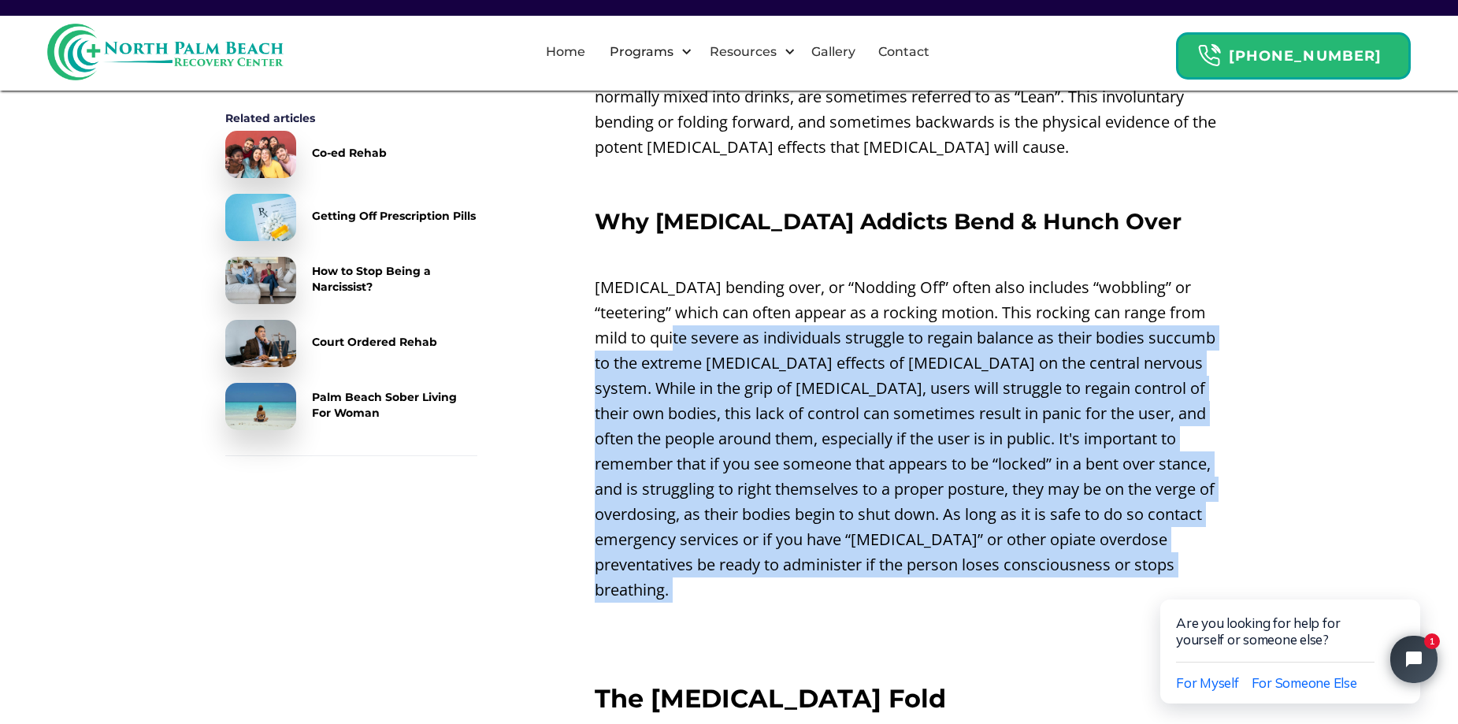
click at [1018, 610] on p "‍" at bounding box center [913, 622] width 639 height 25
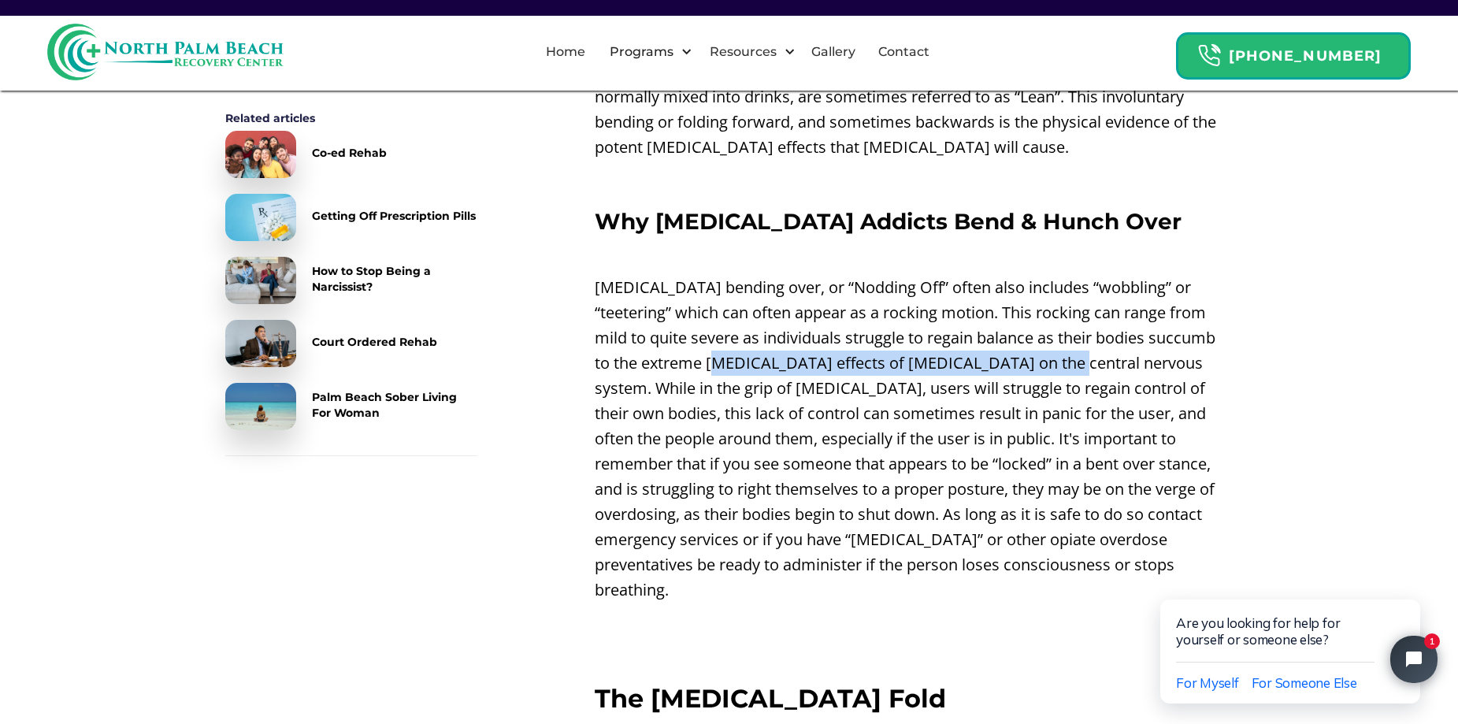
click at [1052, 344] on p "[MEDICAL_DATA] bending over, or “Nodding Off” often also includes “wobbling” or…" at bounding box center [913, 439] width 639 height 328
click at [1065, 344] on p "[MEDICAL_DATA] bending over, or “Nodding Off” often also includes “wobbling” or…" at bounding box center [913, 439] width 639 height 328
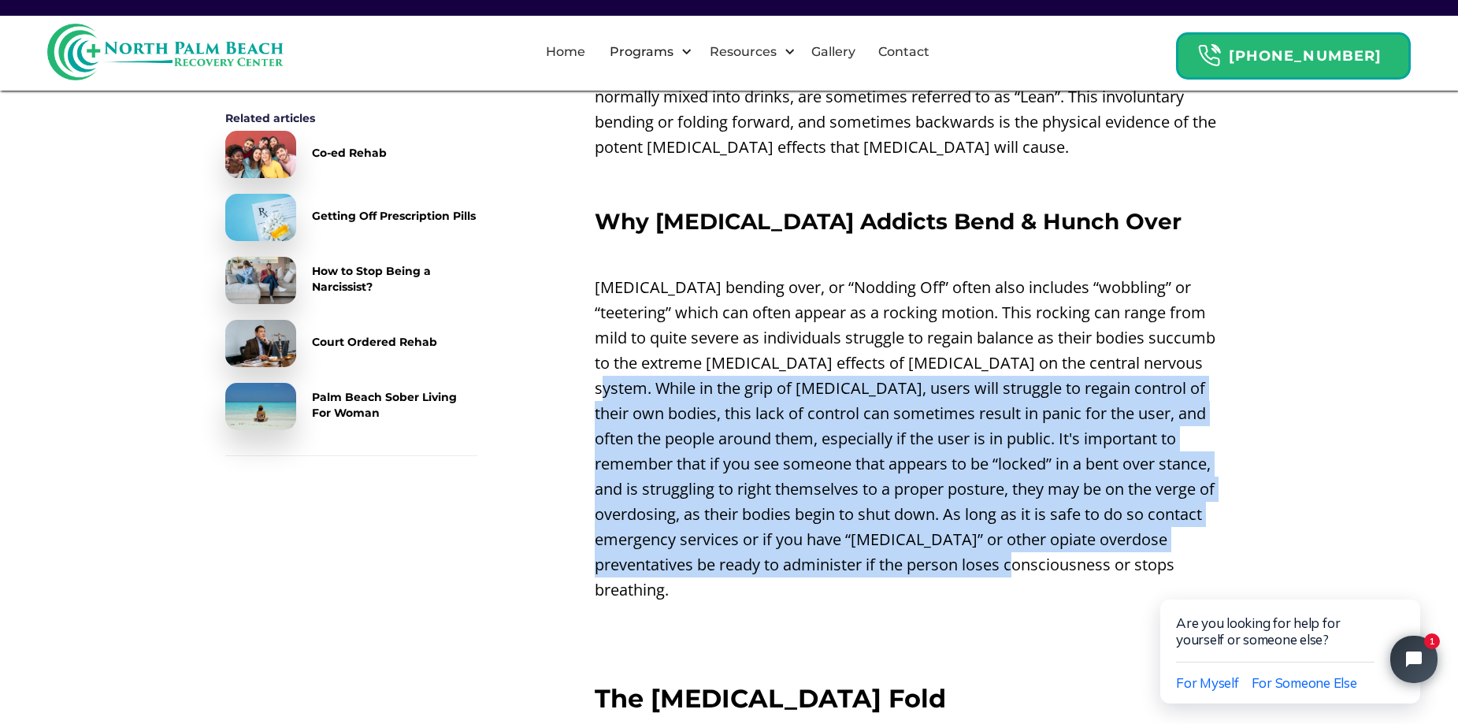
click at [1065, 541] on p "[MEDICAL_DATA] bending over, or “Nodding Off” often also includes “wobbling” or…" at bounding box center [913, 439] width 639 height 328
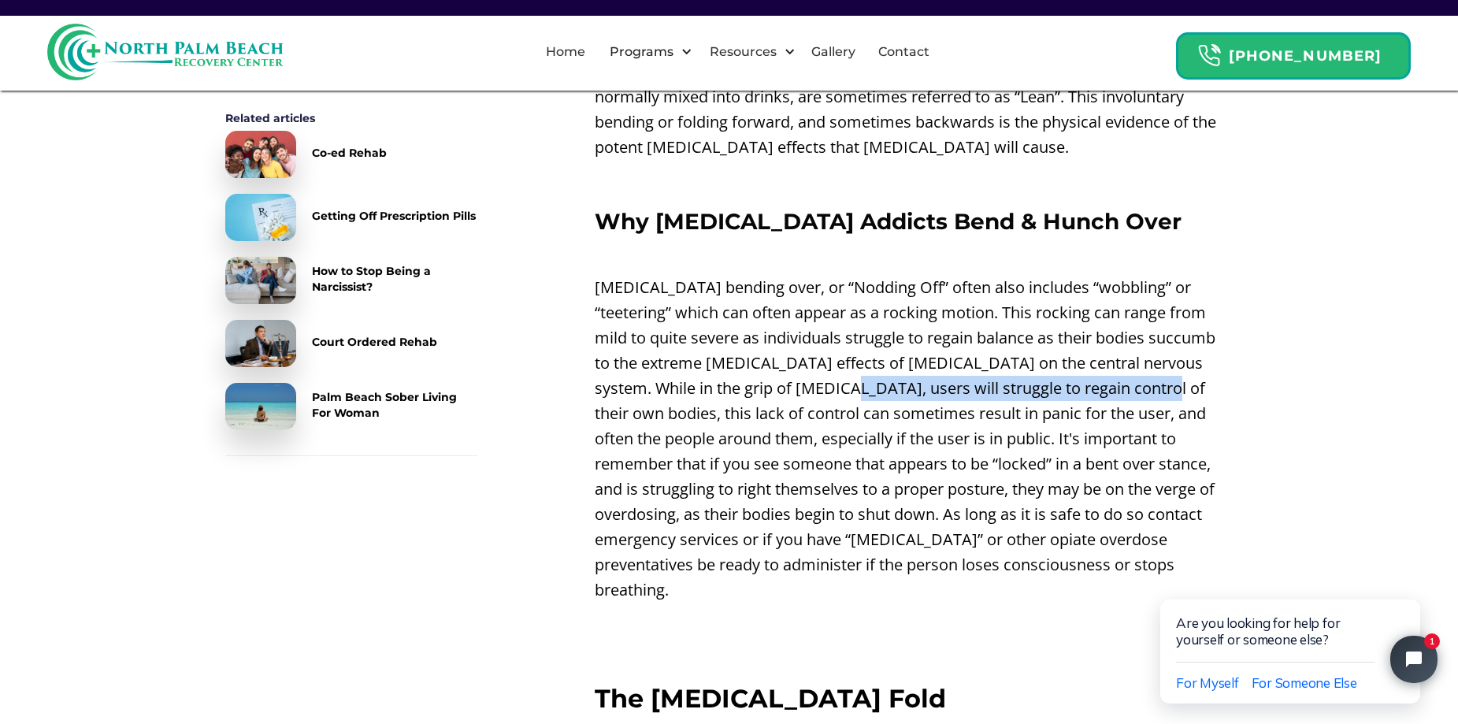
click at [1080, 371] on p "[MEDICAL_DATA] bending over, or “Nodding Off” often also includes “wobbling” or…" at bounding box center [913, 439] width 639 height 328
click at [1083, 370] on p "[MEDICAL_DATA] bending over, or “Nodding Off” often also includes “wobbling” or…" at bounding box center [913, 439] width 639 height 328
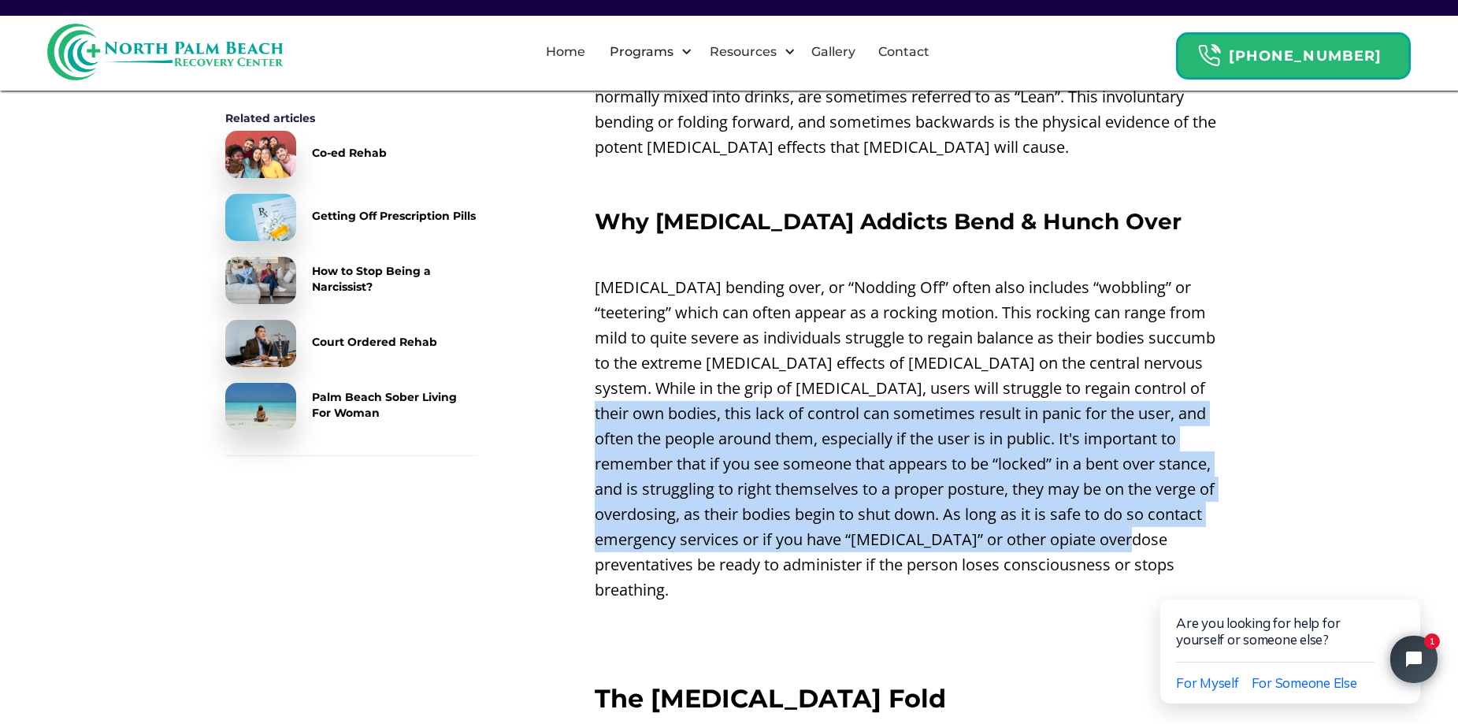
click at [1047, 506] on p "[MEDICAL_DATA] bending over, or “Nodding Off” often also includes “wobbling” or…" at bounding box center [913, 439] width 639 height 328
click at [1046, 508] on p "[MEDICAL_DATA] bending over, or “Nodding Off” often also includes “wobbling” or…" at bounding box center [913, 439] width 639 height 328
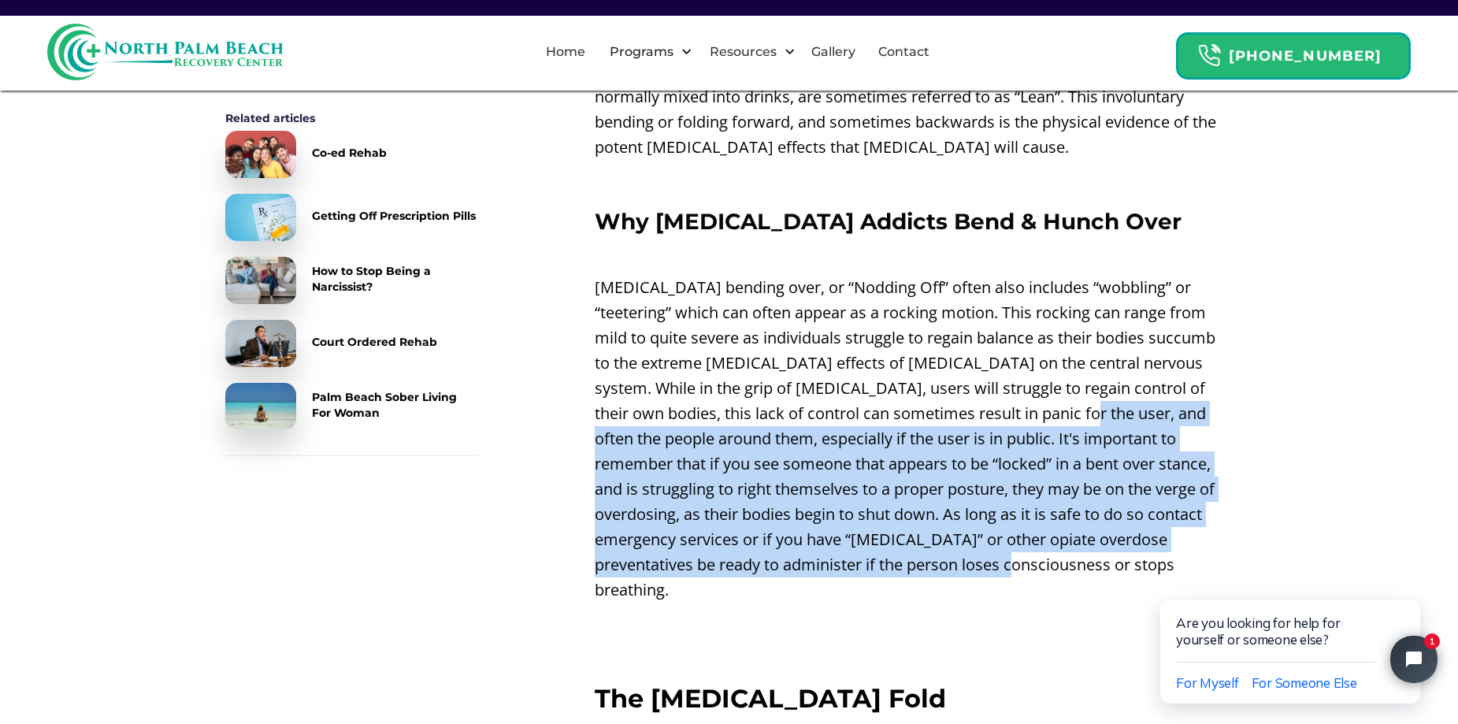
click at [1043, 536] on p "[MEDICAL_DATA] bending over, or “Nodding Off” often also includes “wobbling” or…" at bounding box center [913, 439] width 639 height 328
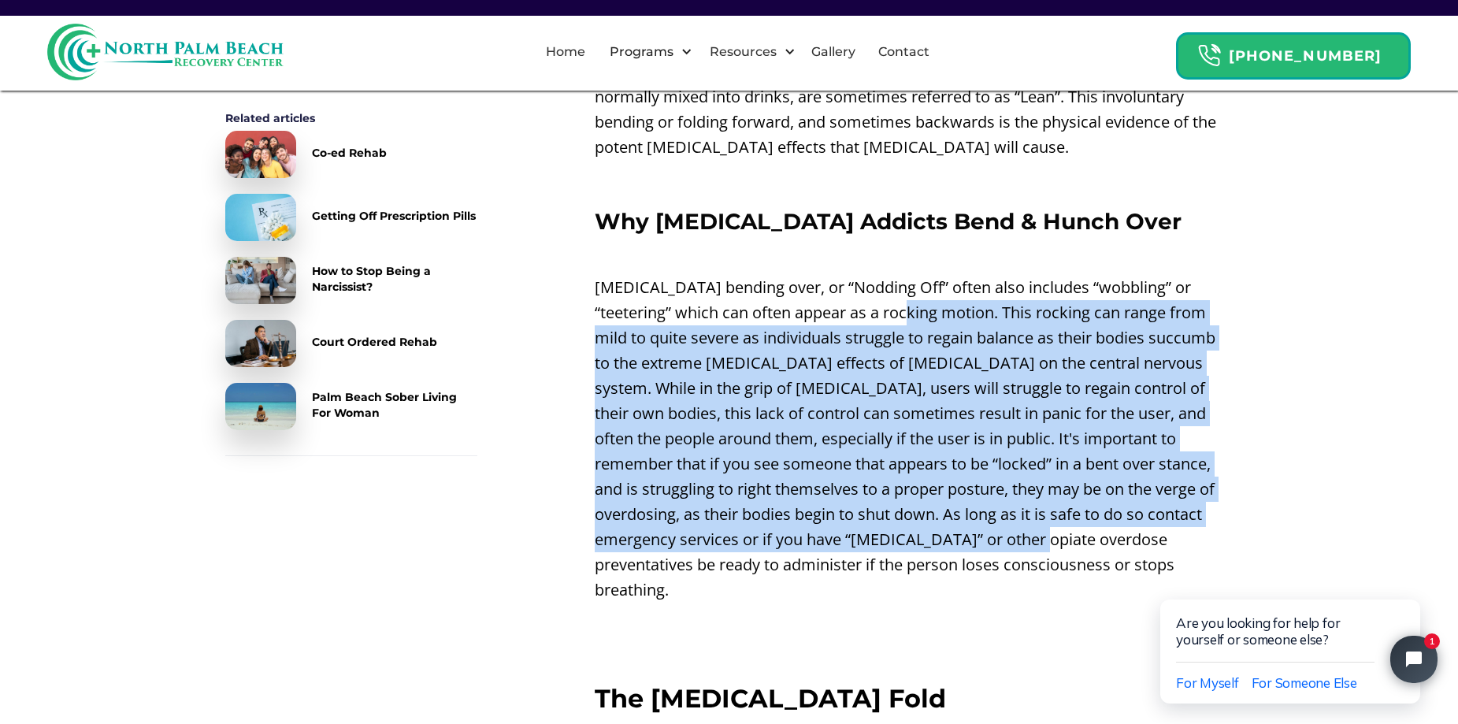
click at [876, 291] on p "[MEDICAL_DATA] bending over, or “Nodding Off” often also includes “wobbling” or…" at bounding box center [913, 439] width 639 height 328
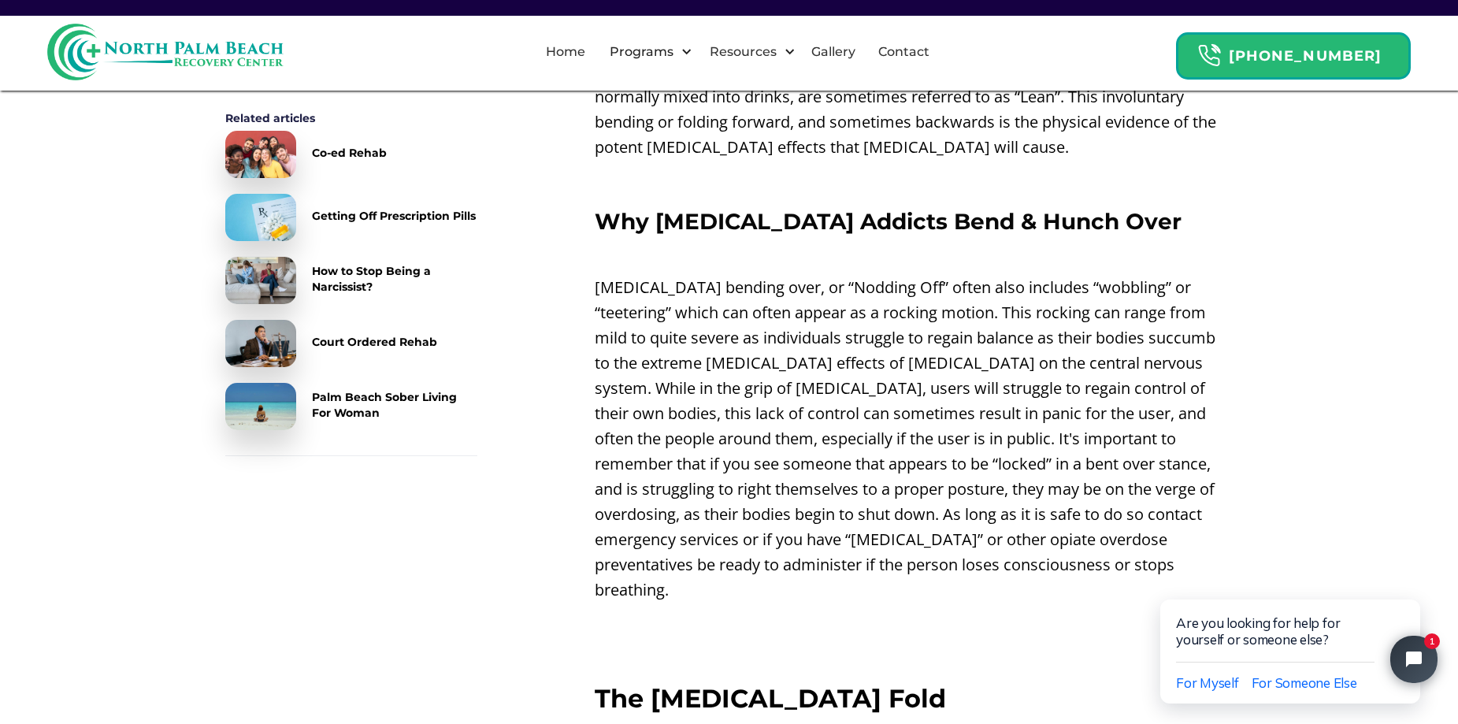
click at [1003, 551] on p "[MEDICAL_DATA] bending over, or “Nodding Off” often also includes “wobbling” or…" at bounding box center [913, 439] width 639 height 328
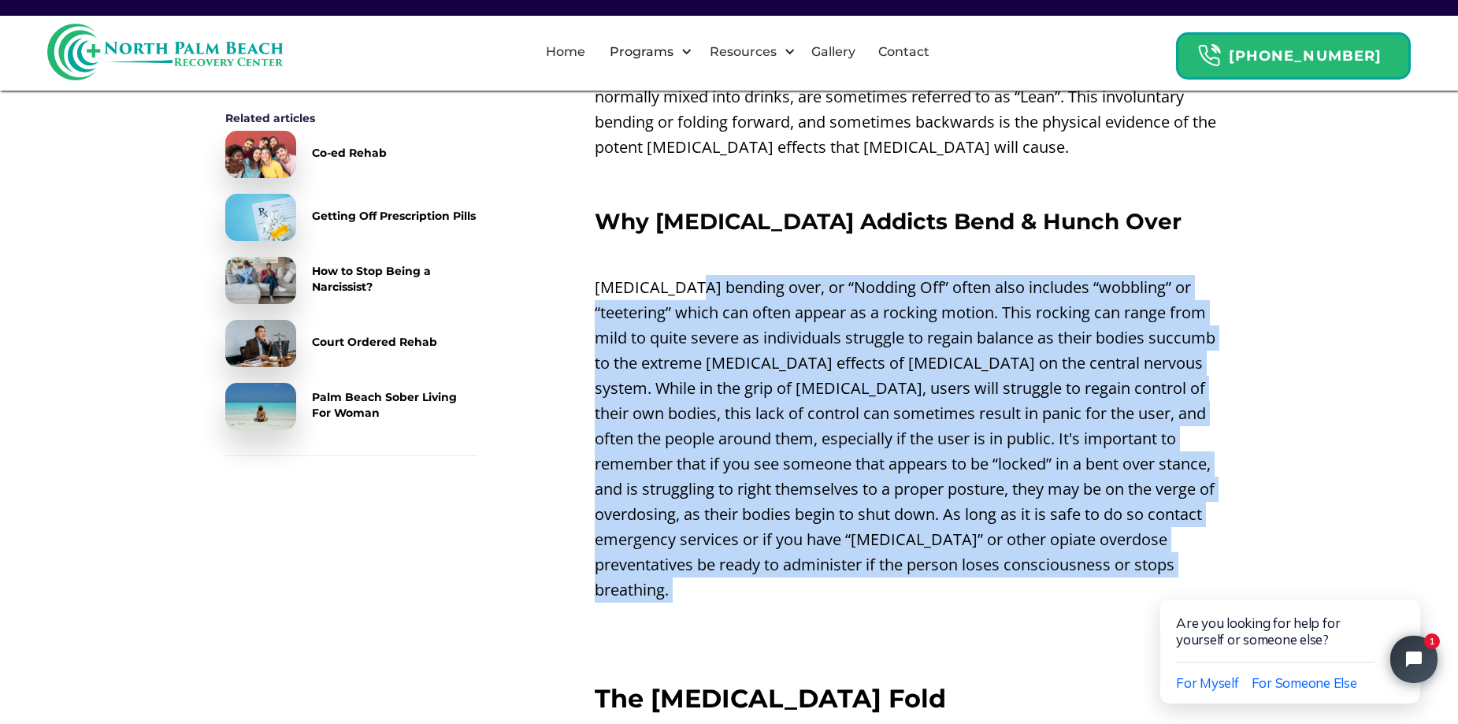
click at [938, 523] on p "[MEDICAL_DATA] bending over, or “Nodding Off” often also includes “wobbling” or…" at bounding box center [913, 439] width 639 height 328
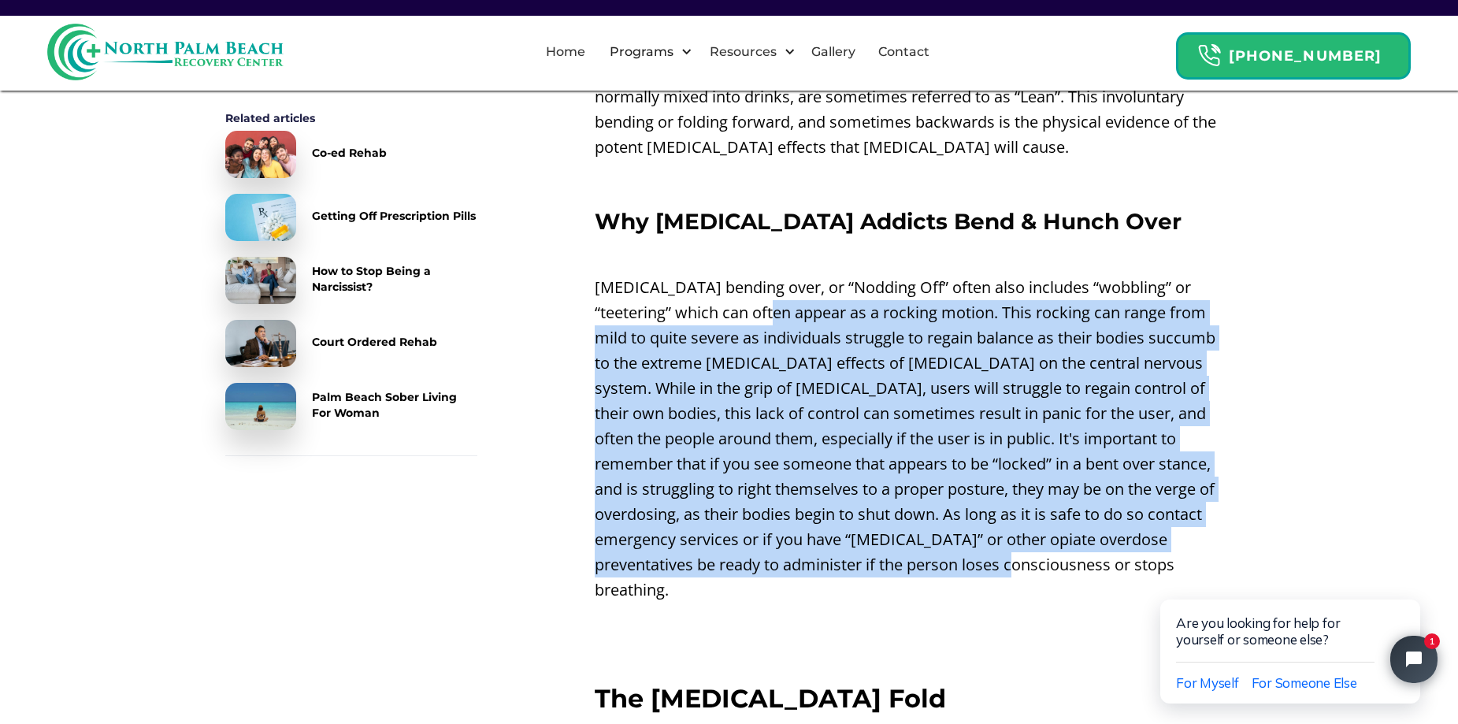
click at [742, 280] on p "[MEDICAL_DATA] bending over, or “Nodding Off” often also includes “wobbling” or…" at bounding box center [913, 439] width 639 height 328
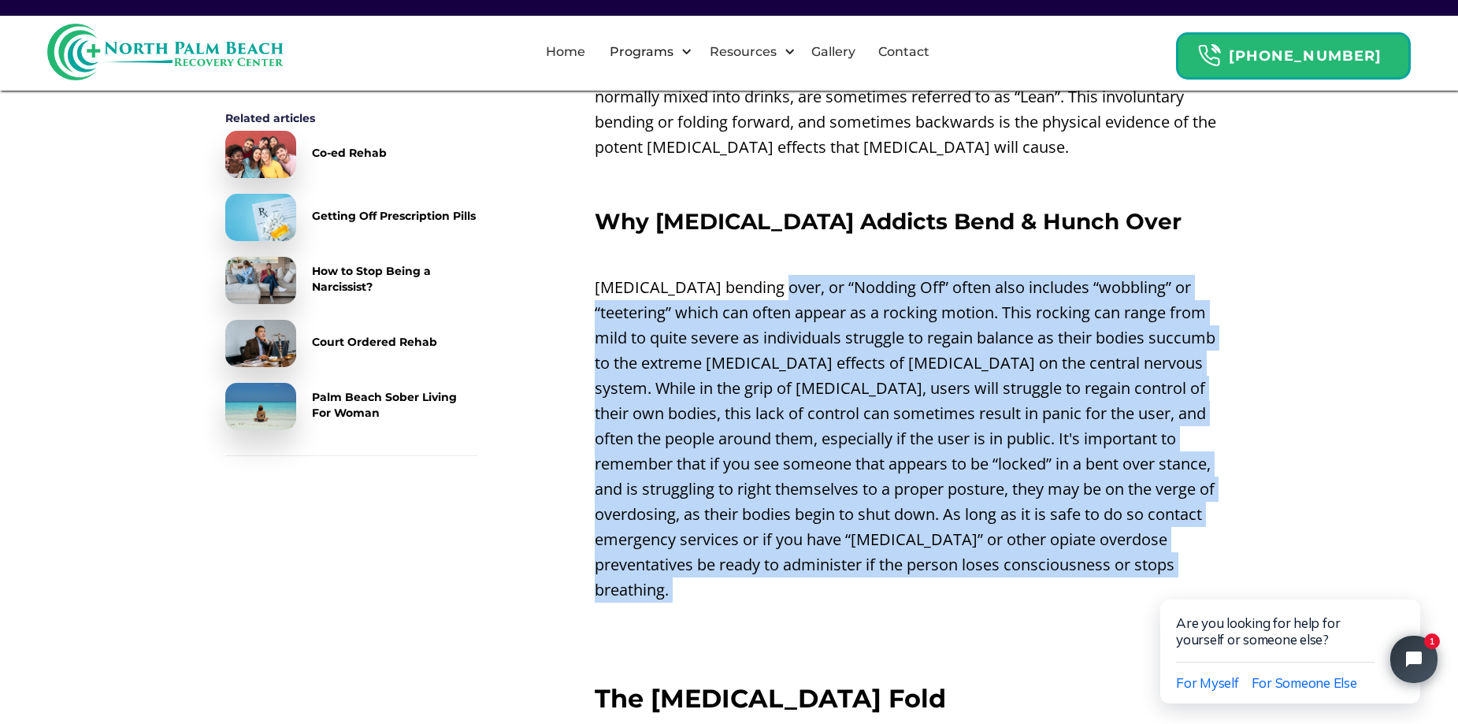
click at [1010, 528] on p "[MEDICAL_DATA] bending over, or “Nodding Off” often also includes “wobbling” or…" at bounding box center [913, 439] width 639 height 328
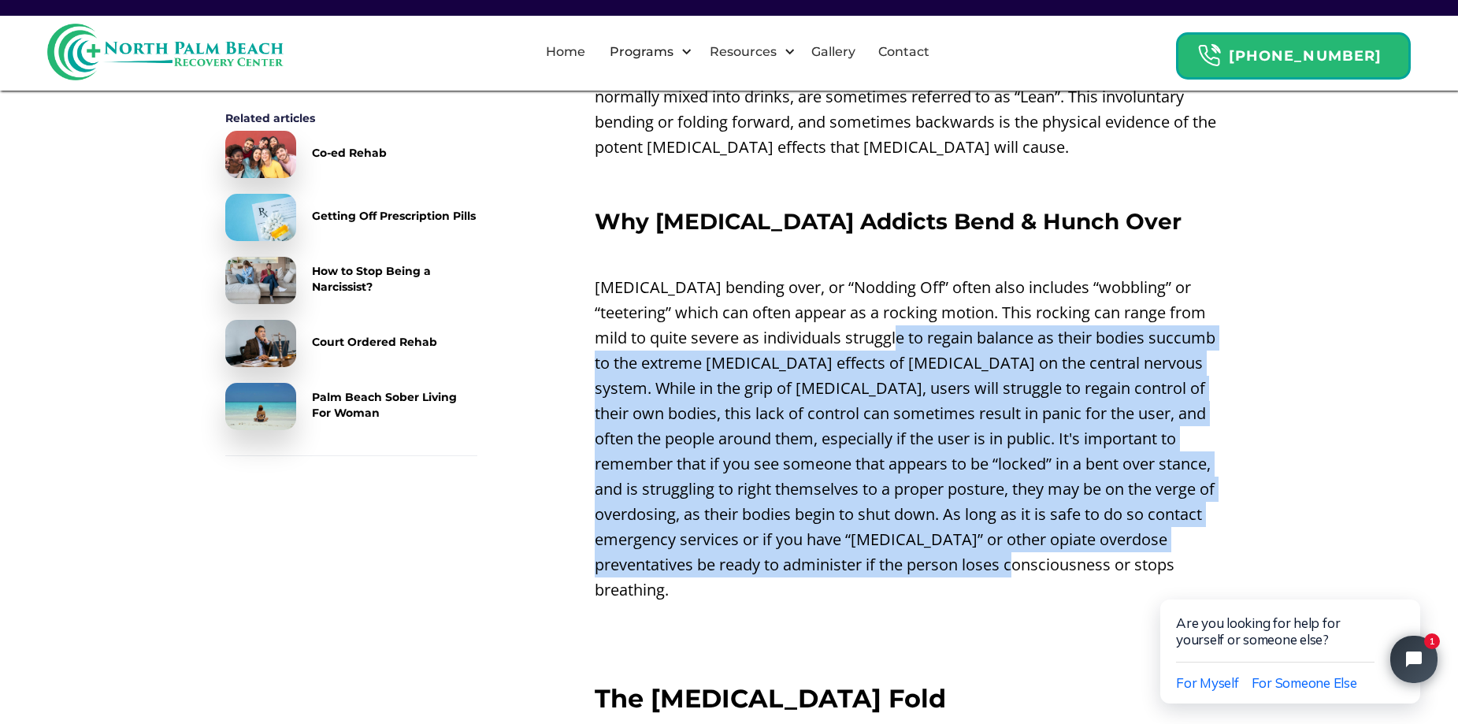
click at [838, 318] on p "[MEDICAL_DATA] bending over, or “Nodding Off” often also includes “wobbling” or…" at bounding box center [913, 439] width 639 height 328
click at [976, 472] on p "[MEDICAL_DATA] bending over, or “Nodding Off” often also includes “wobbling” or…" at bounding box center [913, 439] width 639 height 328
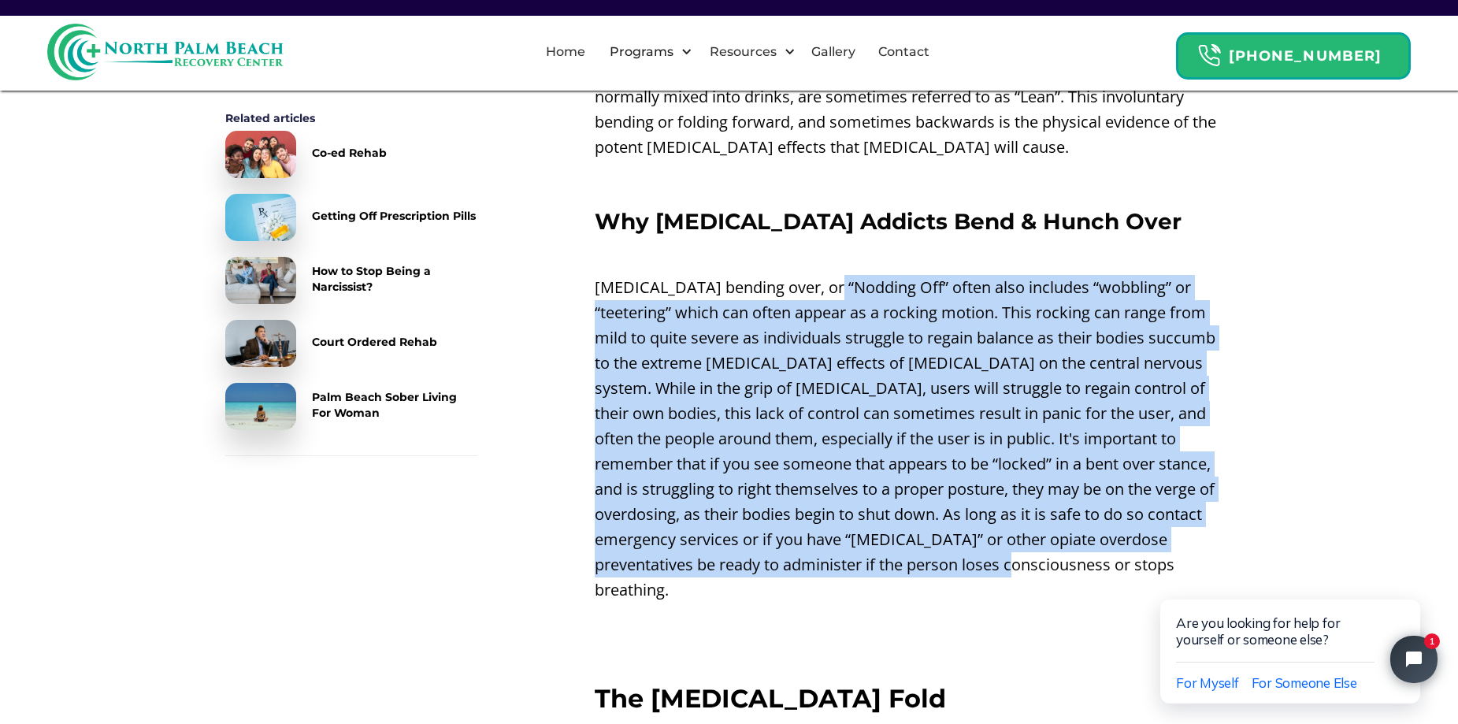
click at [1065, 539] on p "[MEDICAL_DATA] bending over, or “Nodding Off” often also includes “wobbling” or…" at bounding box center [913, 439] width 639 height 328
click at [769, 275] on p "[MEDICAL_DATA] bending over, or “Nodding Off” often also includes “wobbling” or…" at bounding box center [913, 439] width 639 height 328
click at [998, 506] on p "[MEDICAL_DATA] bending over, or “Nodding Off” often also includes “wobbling” or…" at bounding box center [913, 439] width 639 height 328
click at [746, 275] on p "[MEDICAL_DATA] bending over, or “Nodding Off” often also includes “wobbling” or…" at bounding box center [913, 439] width 639 height 328
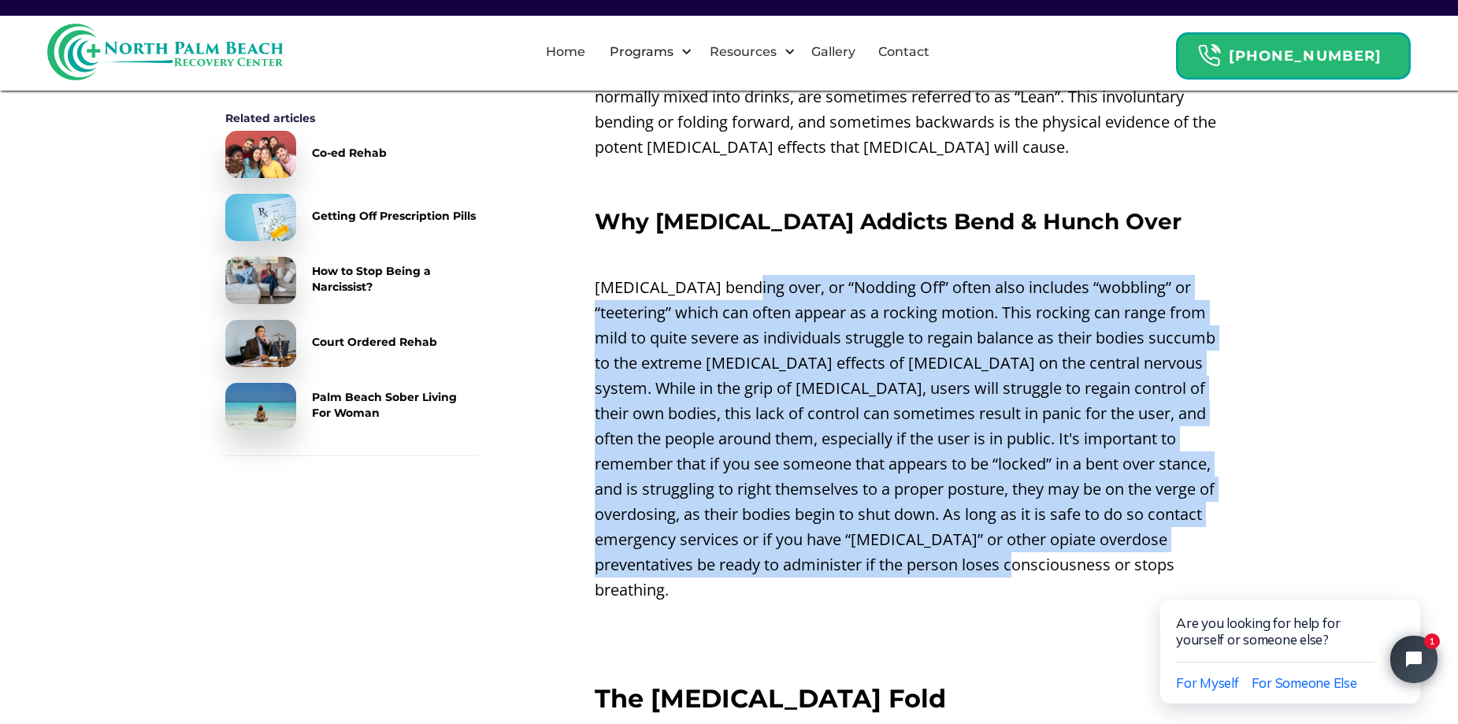
click at [970, 531] on p "[MEDICAL_DATA] bending over, or “Nodding Off” often also includes “wobbling” or…" at bounding box center [913, 439] width 639 height 328
click at [716, 275] on p "[MEDICAL_DATA] bending over, or “Nodding Off” often also includes “wobbling” or…" at bounding box center [913, 439] width 639 height 328
click at [977, 552] on p "[MEDICAL_DATA] bending over, or “Nodding Off” often also includes “wobbling” or…" at bounding box center [913, 439] width 639 height 328
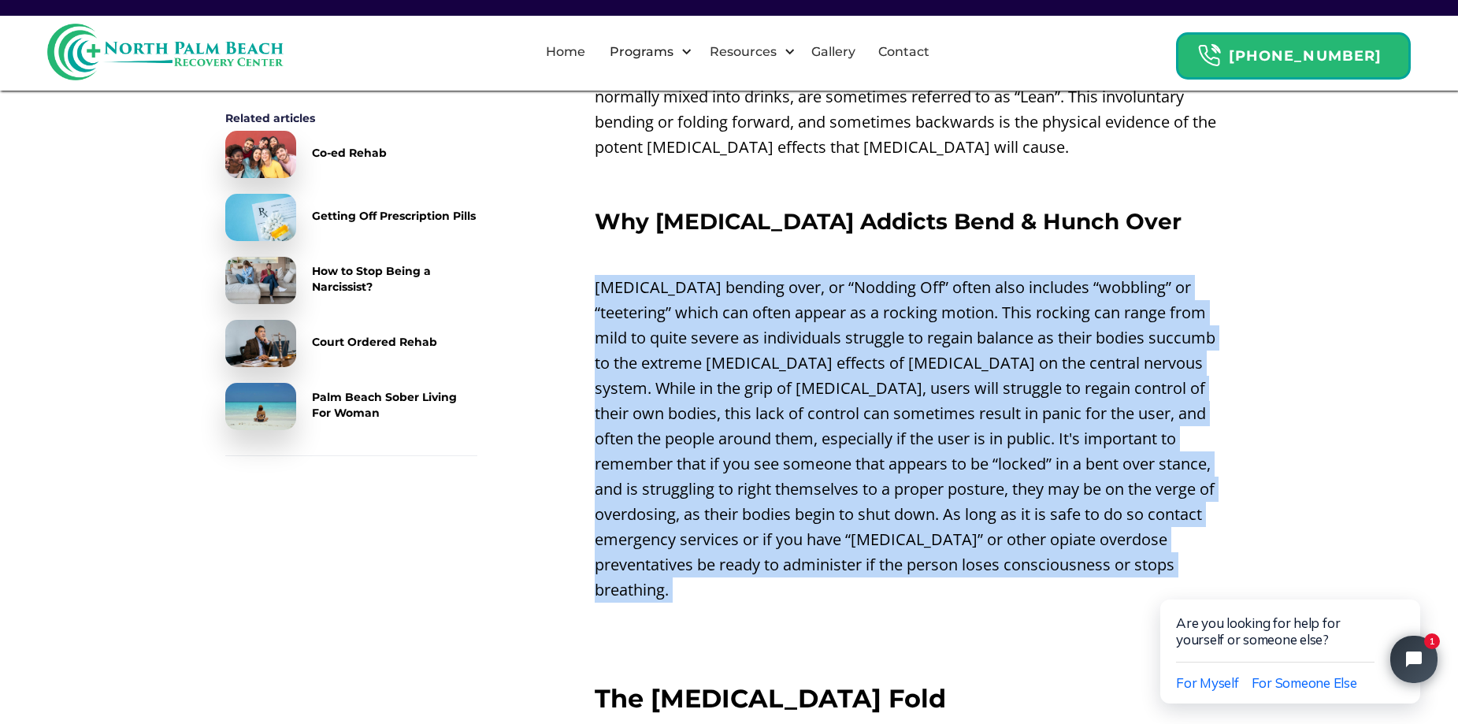
click at [972, 522] on p "[MEDICAL_DATA] bending over, or “Nodding Off” often also includes “wobbling” or…" at bounding box center [913, 439] width 639 height 328
click at [1032, 610] on p "‍" at bounding box center [913, 622] width 639 height 25
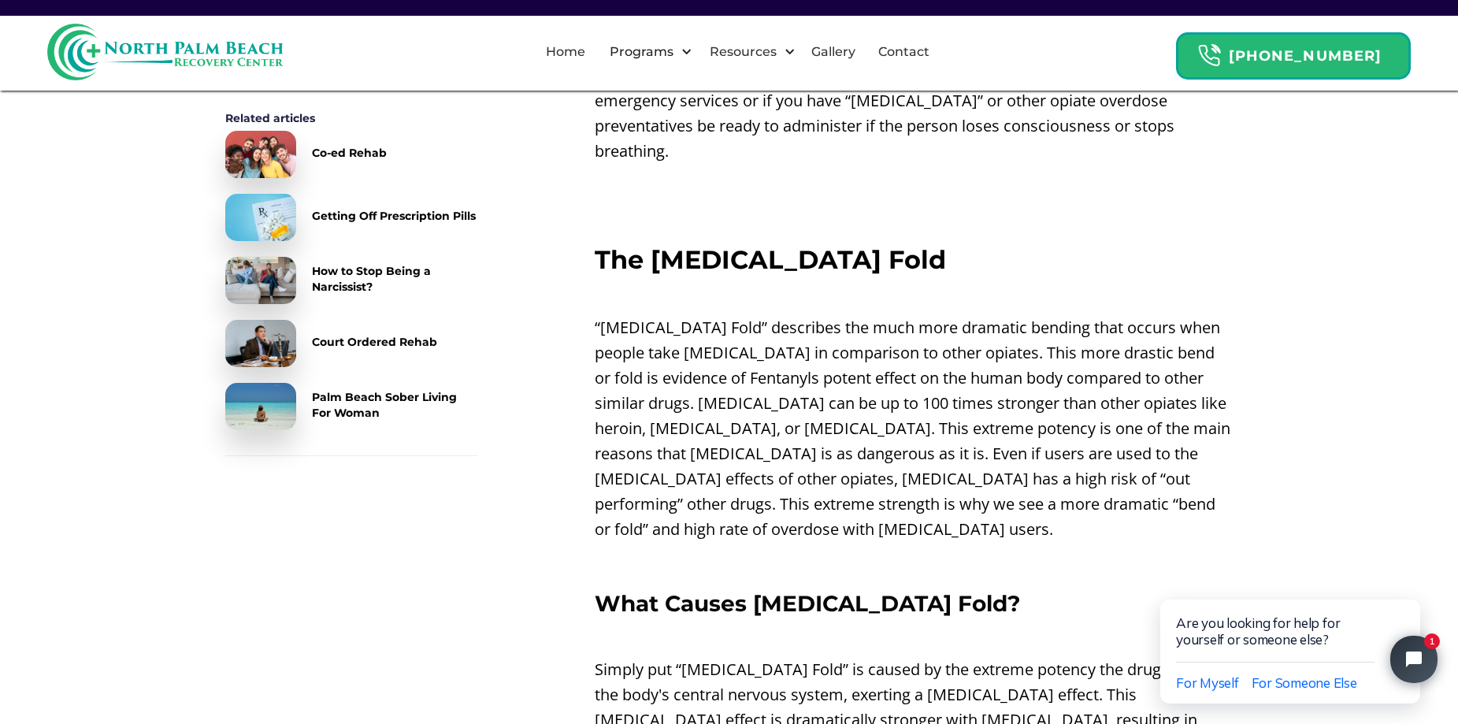
scroll to position [1969, 0]
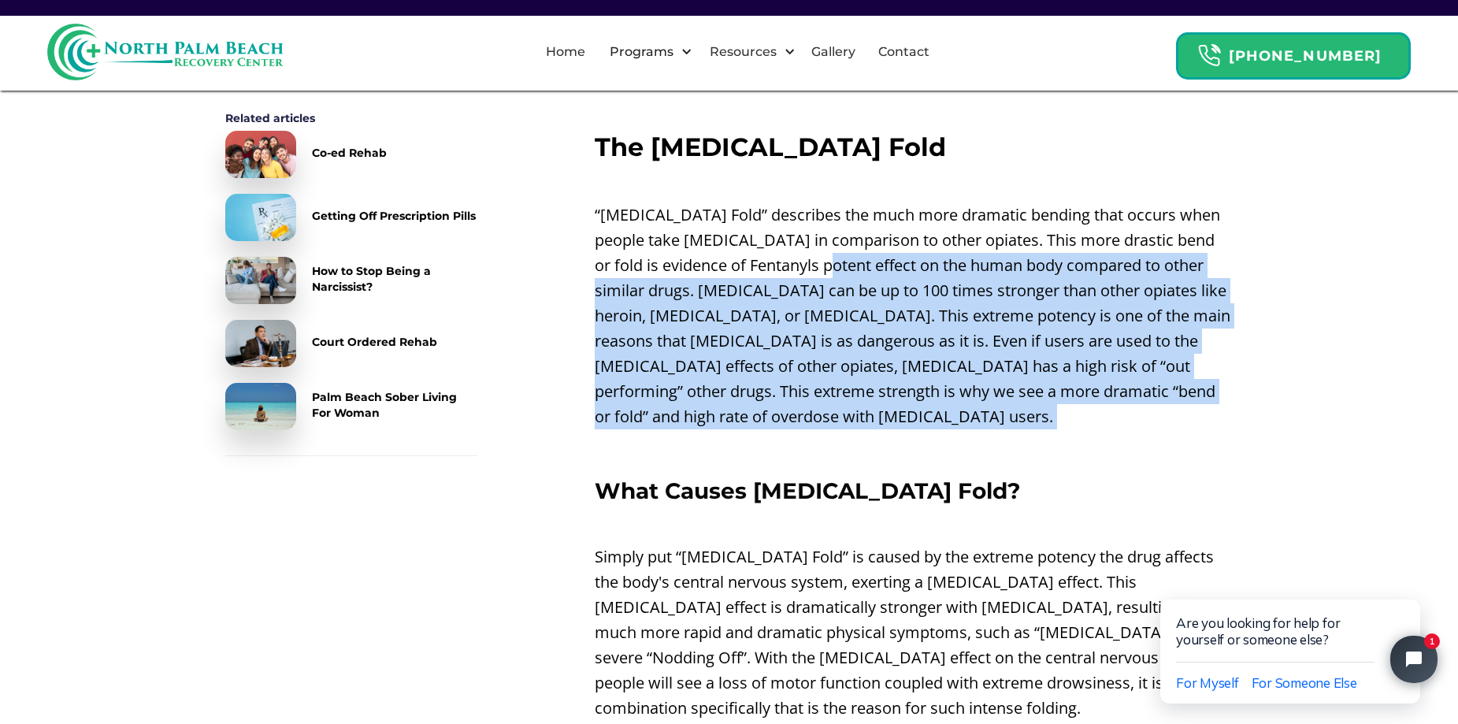
click at [1052, 421] on div "Nodding Off On [MEDICAL_DATA] ‍ When people take [MEDICAL_DATA] their bodies ce…" at bounding box center [913, 320] width 639 height 3312
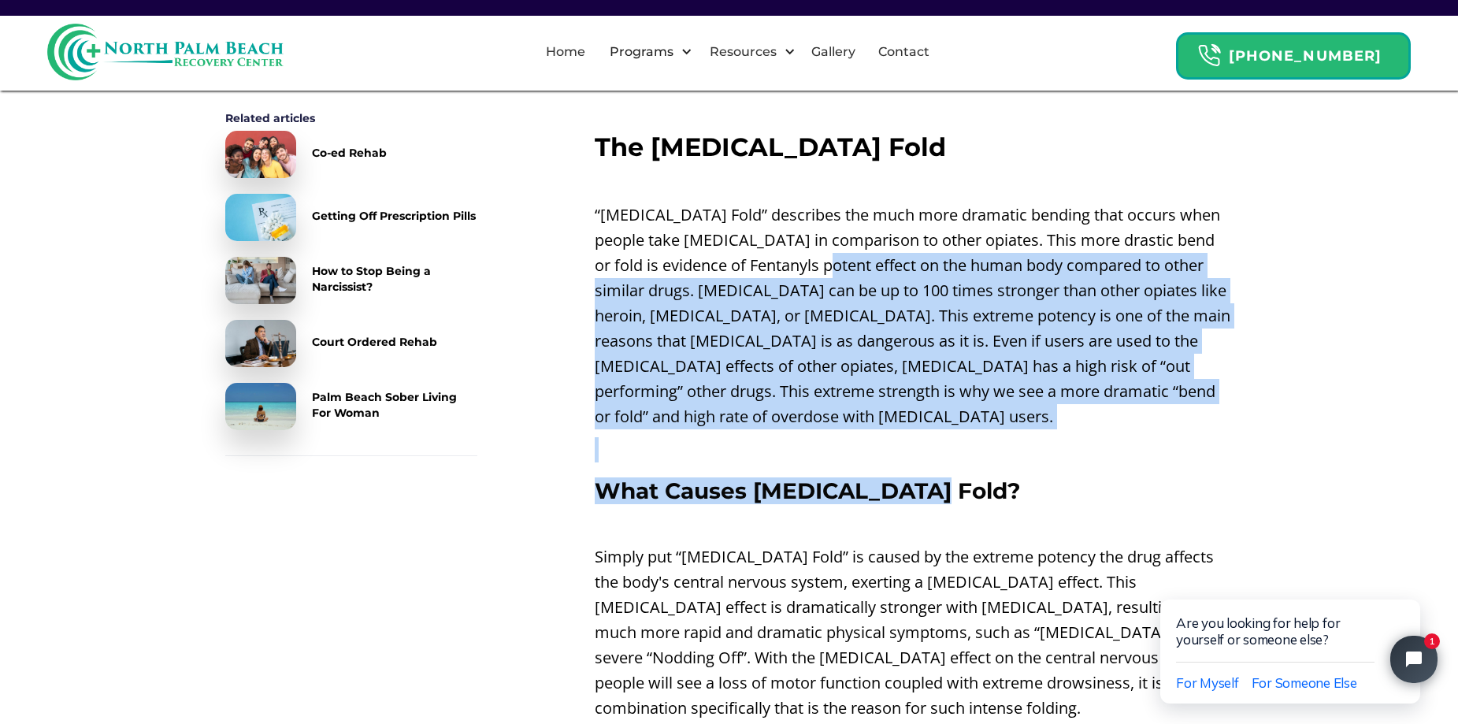
click at [1054, 425] on div "Nodding Off On [MEDICAL_DATA] ‍ When people take [MEDICAL_DATA] their bodies ce…" at bounding box center [913, 320] width 639 height 3312
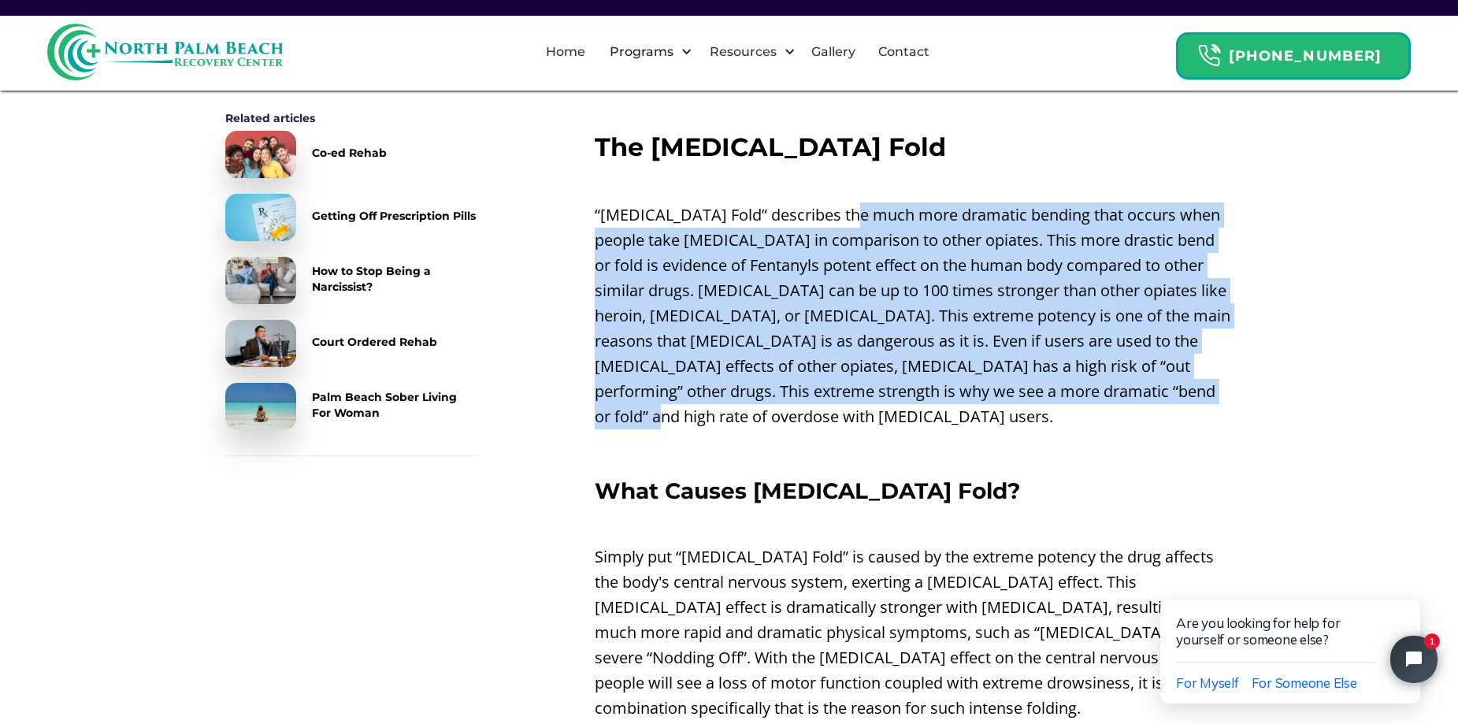
click at [851, 202] on p "“[MEDICAL_DATA] Fold” describes the much more dramatic bending that occurs when…" at bounding box center [913, 315] width 639 height 227
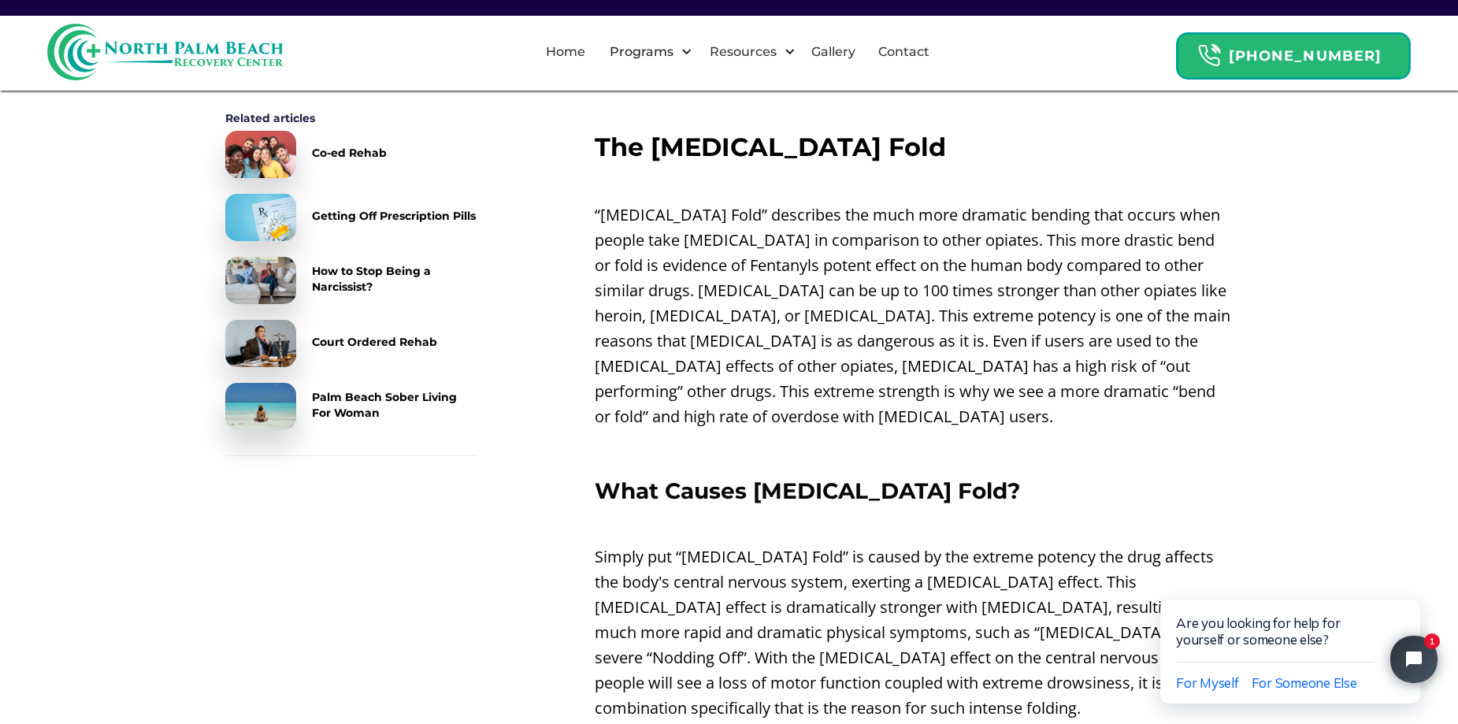
click at [948, 437] on p "‍" at bounding box center [913, 449] width 639 height 25
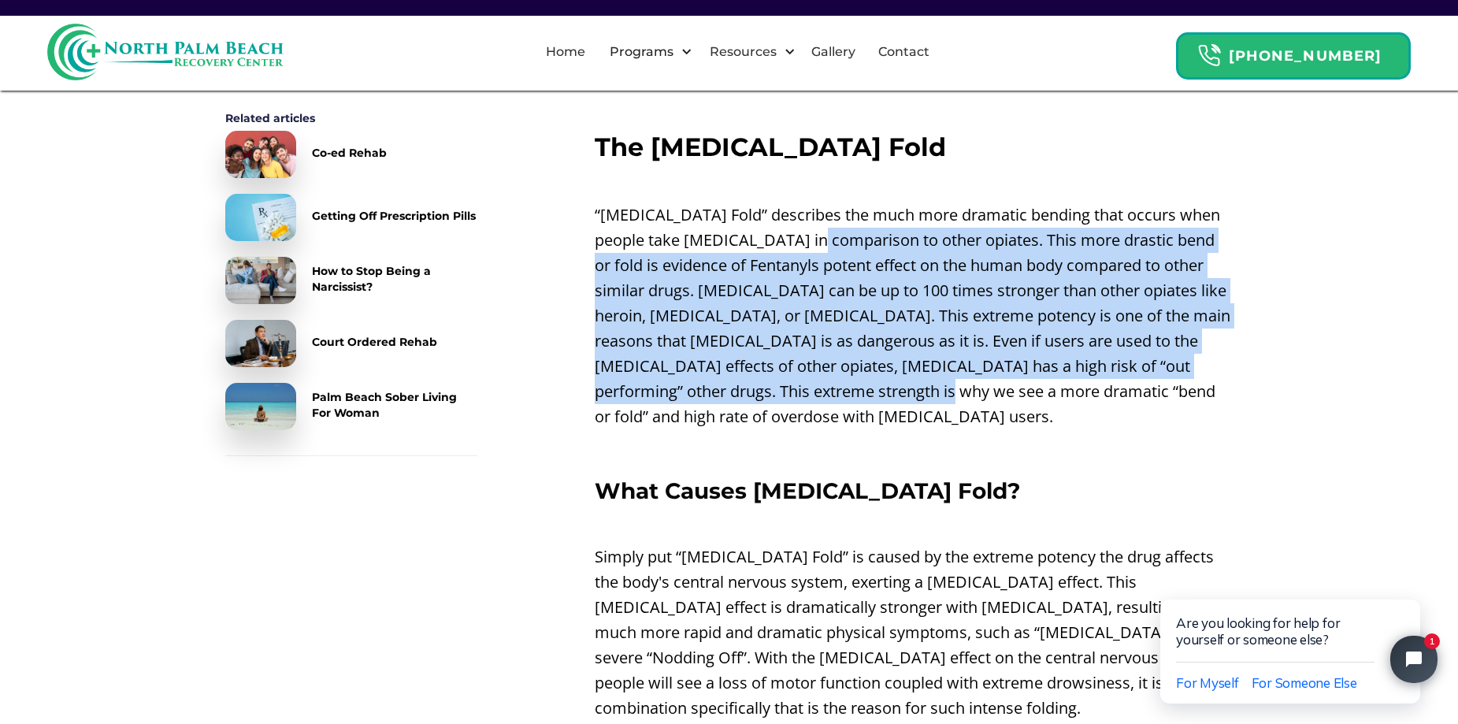
click at [1017, 354] on p "“[MEDICAL_DATA] Fold” describes the much more dramatic bending that occurs when…" at bounding box center [913, 315] width 639 height 227
click at [1020, 372] on p "“[MEDICAL_DATA] Fold” describes the much more dramatic bending that occurs when…" at bounding box center [913, 315] width 639 height 227
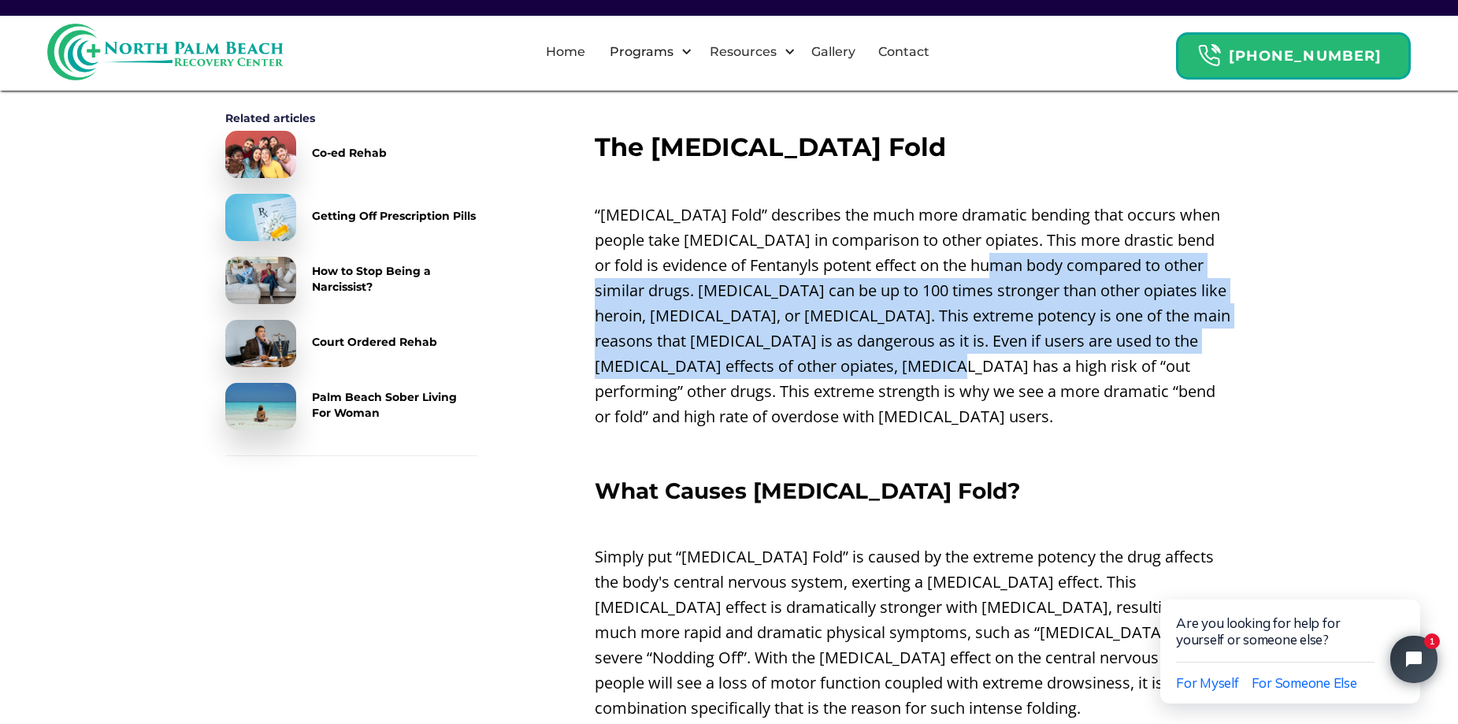
click at [1027, 318] on p "“[MEDICAL_DATA] Fold” describes the much more dramatic bending that occurs when…" at bounding box center [913, 315] width 639 height 227
click at [1027, 320] on p "“[MEDICAL_DATA] Fold” describes the much more dramatic bending that occurs when…" at bounding box center [913, 315] width 639 height 227
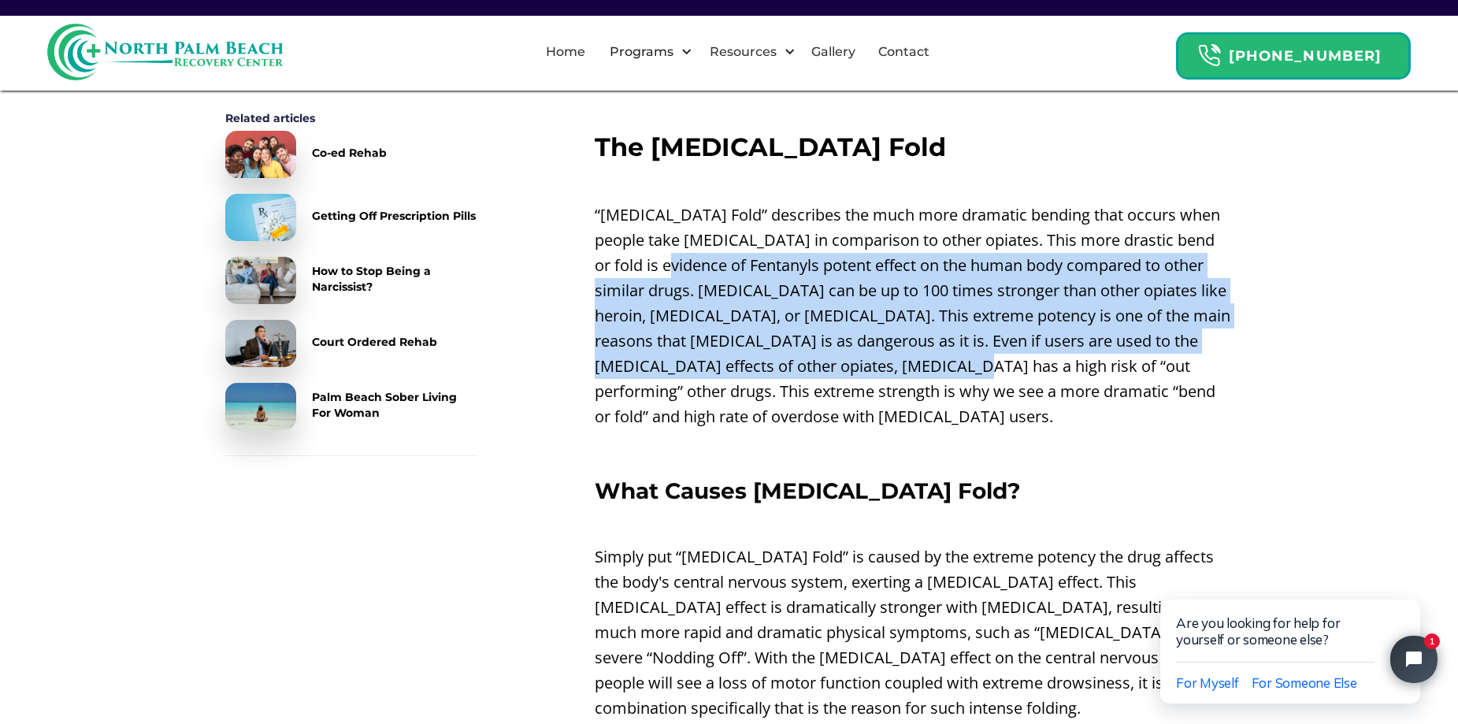
click at [1035, 345] on p "“[MEDICAL_DATA] Fold” describes the much more dramatic bending that occurs when…" at bounding box center [913, 315] width 639 height 227
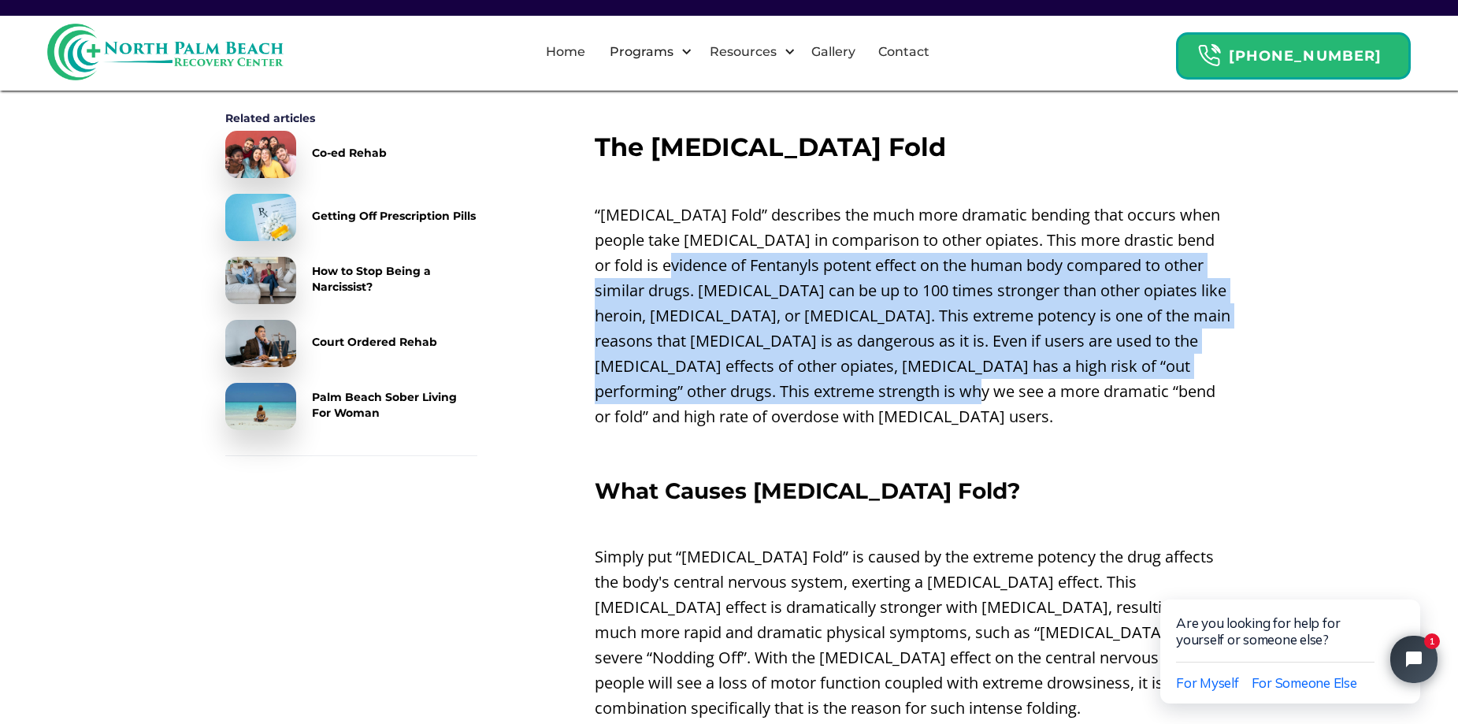
click at [1022, 348] on p "“[MEDICAL_DATA] Fold” describes the much more dramatic bending that occurs when…" at bounding box center [913, 315] width 639 height 227
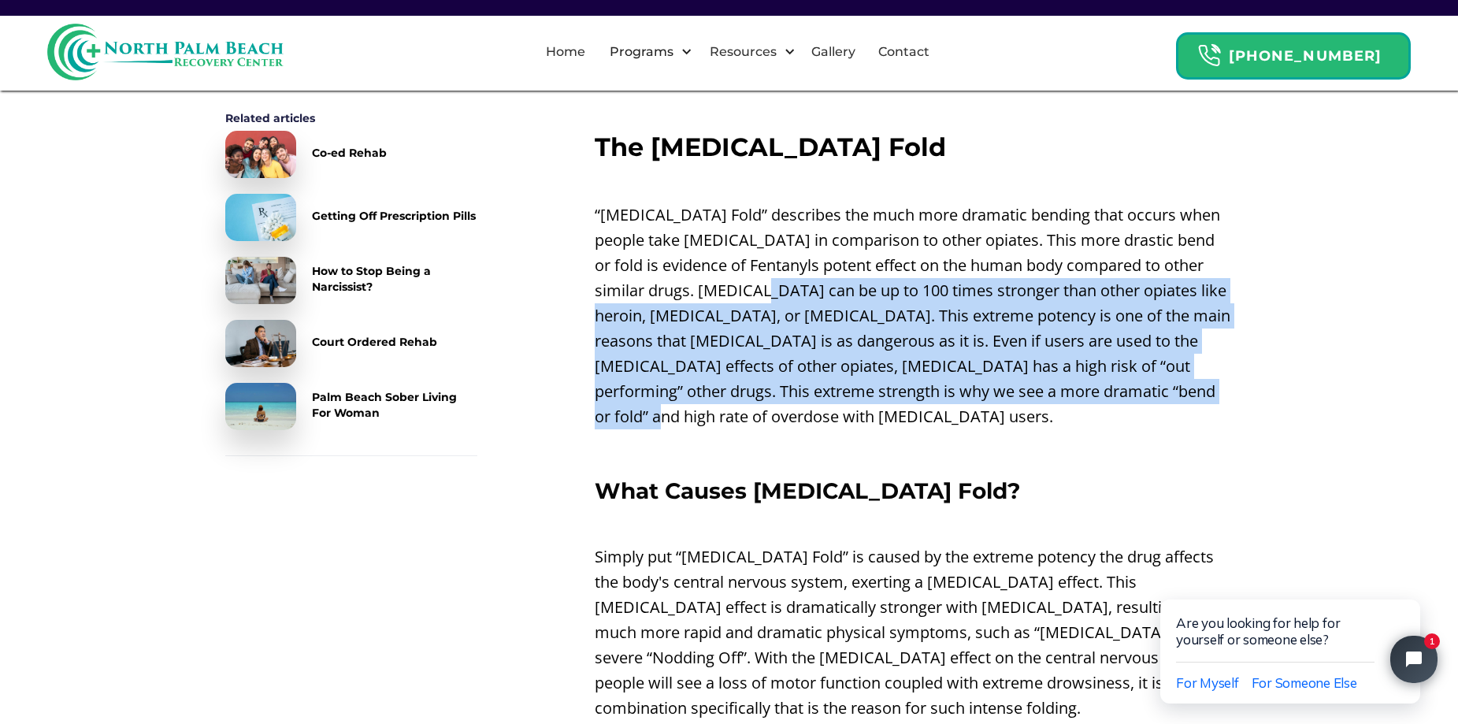
click at [1107, 376] on p "“[MEDICAL_DATA] Fold” describes the much more dramatic bending that occurs when…" at bounding box center [913, 315] width 639 height 227
click at [1106, 377] on p "“[MEDICAL_DATA] Fold” describes the much more dramatic bending that occurs when…" at bounding box center [913, 315] width 639 height 227
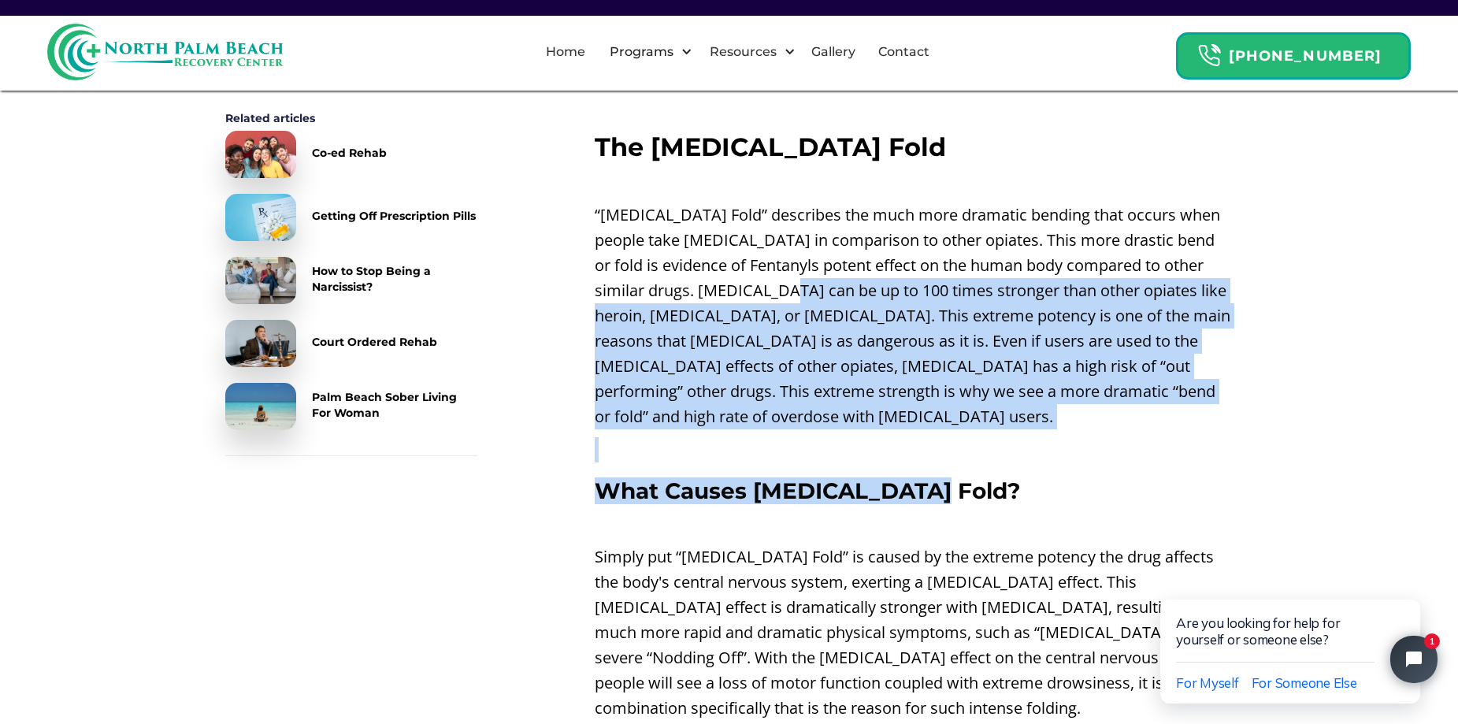
click at [1076, 422] on div "Nodding Off On [MEDICAL_DATA] ‍ When people take [MEDICAL_DATA] their bodies ce…" at bounding box center [913, 320] width 639 height 3312
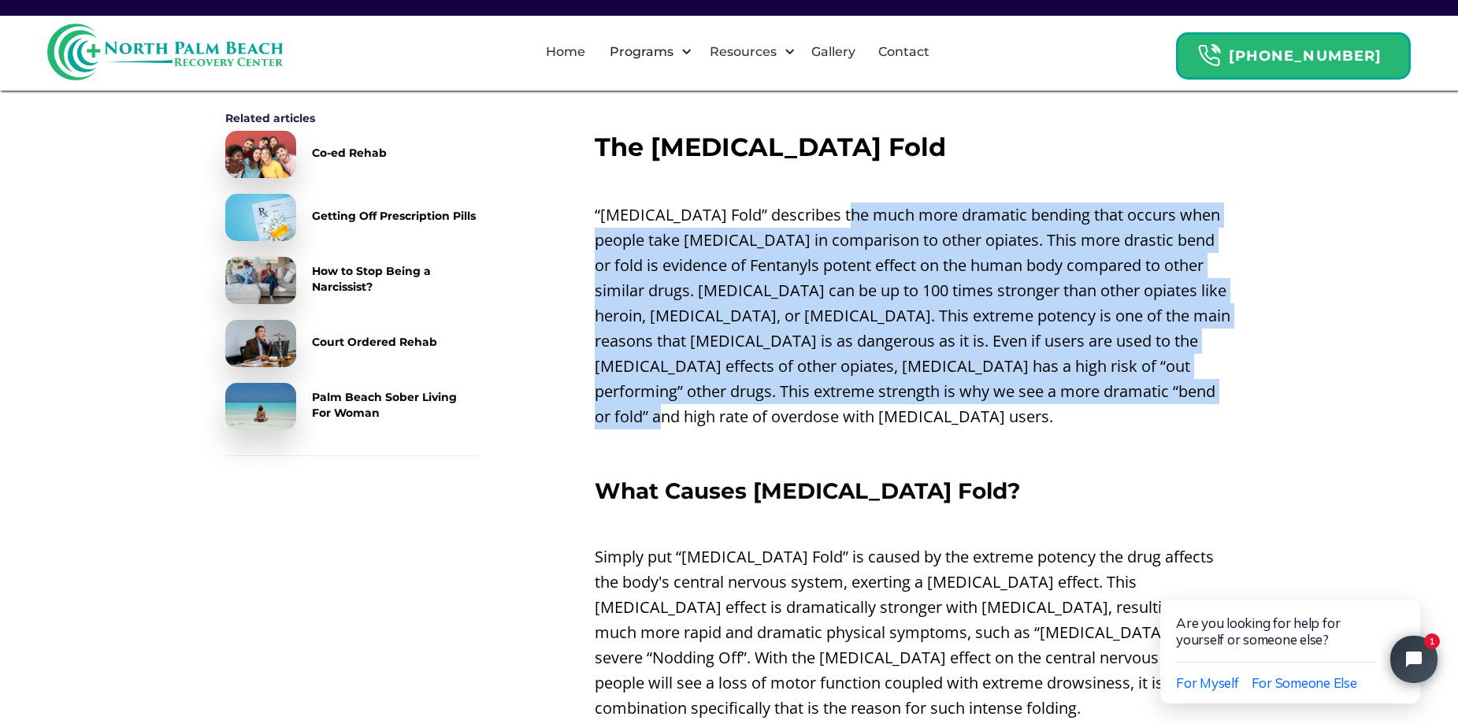
click at [842, 202] on p "“[MEDICAL_DATA] Fold” describes the much more dramatic bending that occurs when…" at bounding box center [913, 315] width 639 height 227
click at [992, 377] on p "“[MEDICAL_DATA] Fold” describes the much more dramatic bending that occurs when…" at bounding box center [913, 315] width 639 height 227
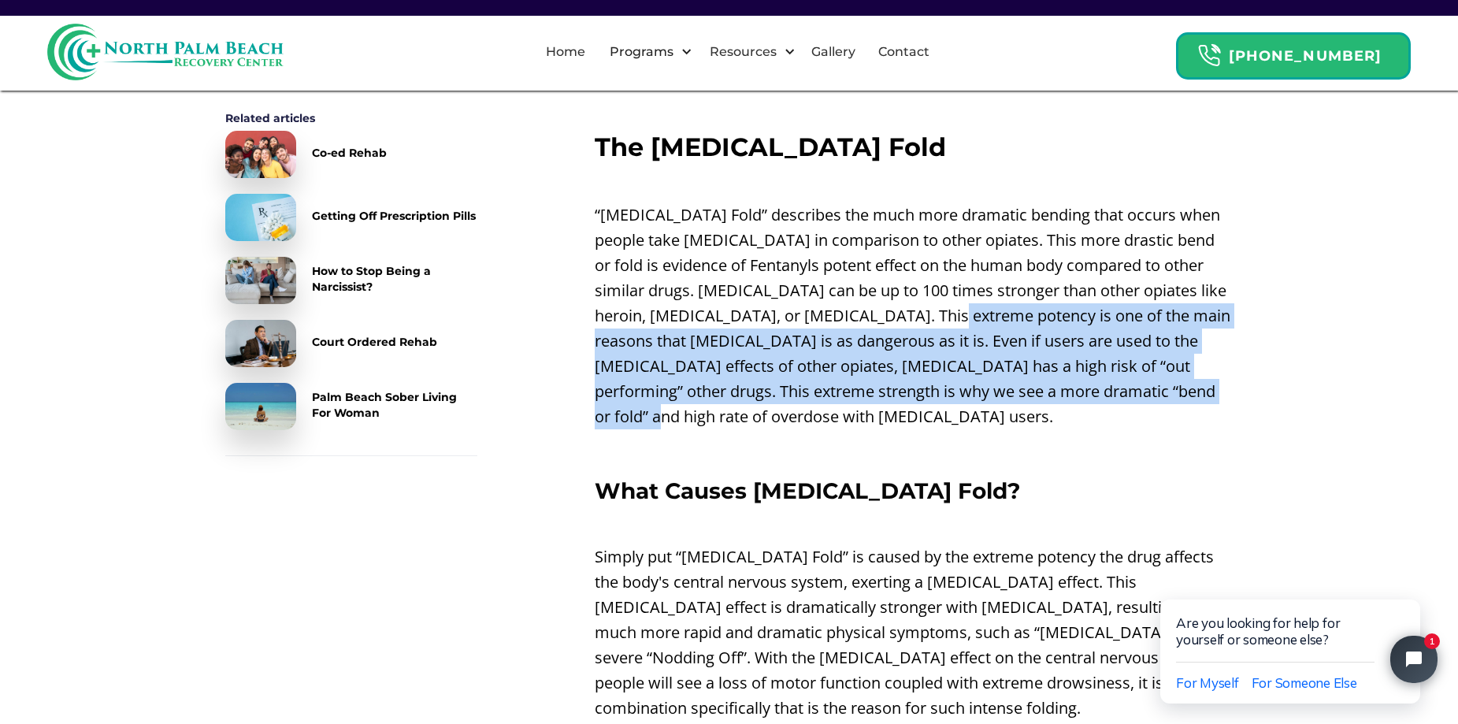
click at [1054, 363] on p "“[MEDICAL_DATA] Fold” describes the much more dramatic bending that occurs when…" at bounding box center [913, 315] width 639 height 227
click at [1054, 364] on p "“[MEDICAL_DATA] Fold” describes the much more dramatic bending that occurs when…" at bounding box center [913, 315] width 639 height 227
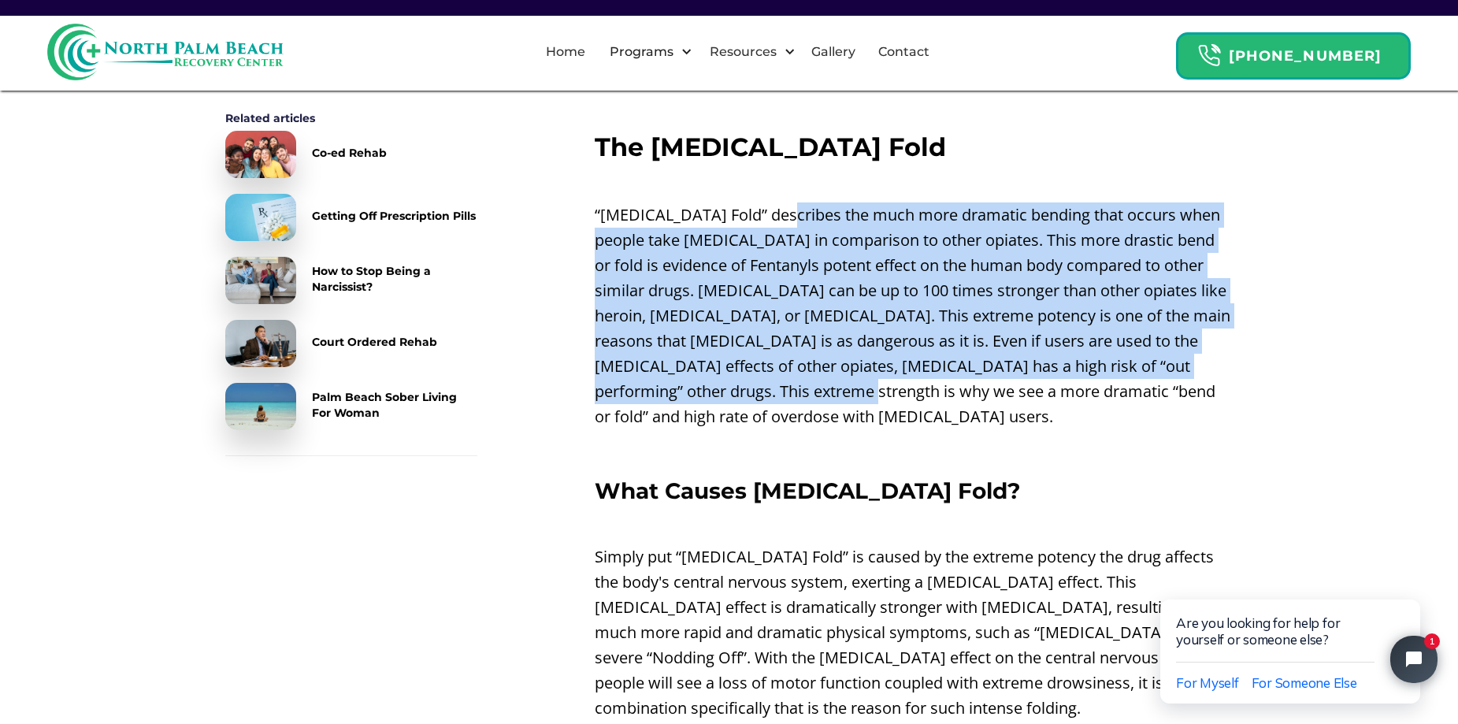
click at [771, 202] on p "“[MEDICAL_DATA] Fold” describes the much more dramatic bending that occurs when…" at bounding box center [913, 315] width 639 height 227
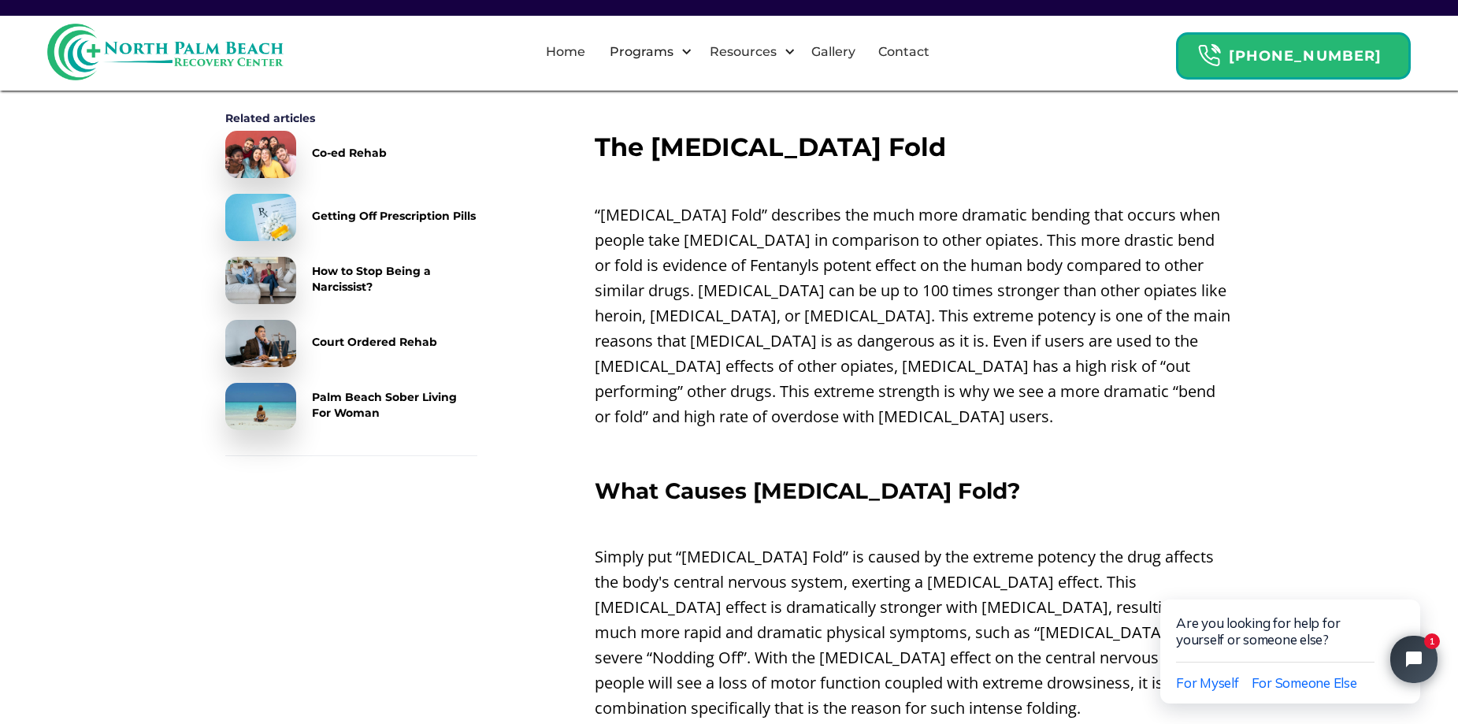
click at [820, 355] on p "“[MEDICAL_DATA] Fold” describes the much more dramatic bending that occurs when…" at bounding box center [913, 315] width 639 height 227
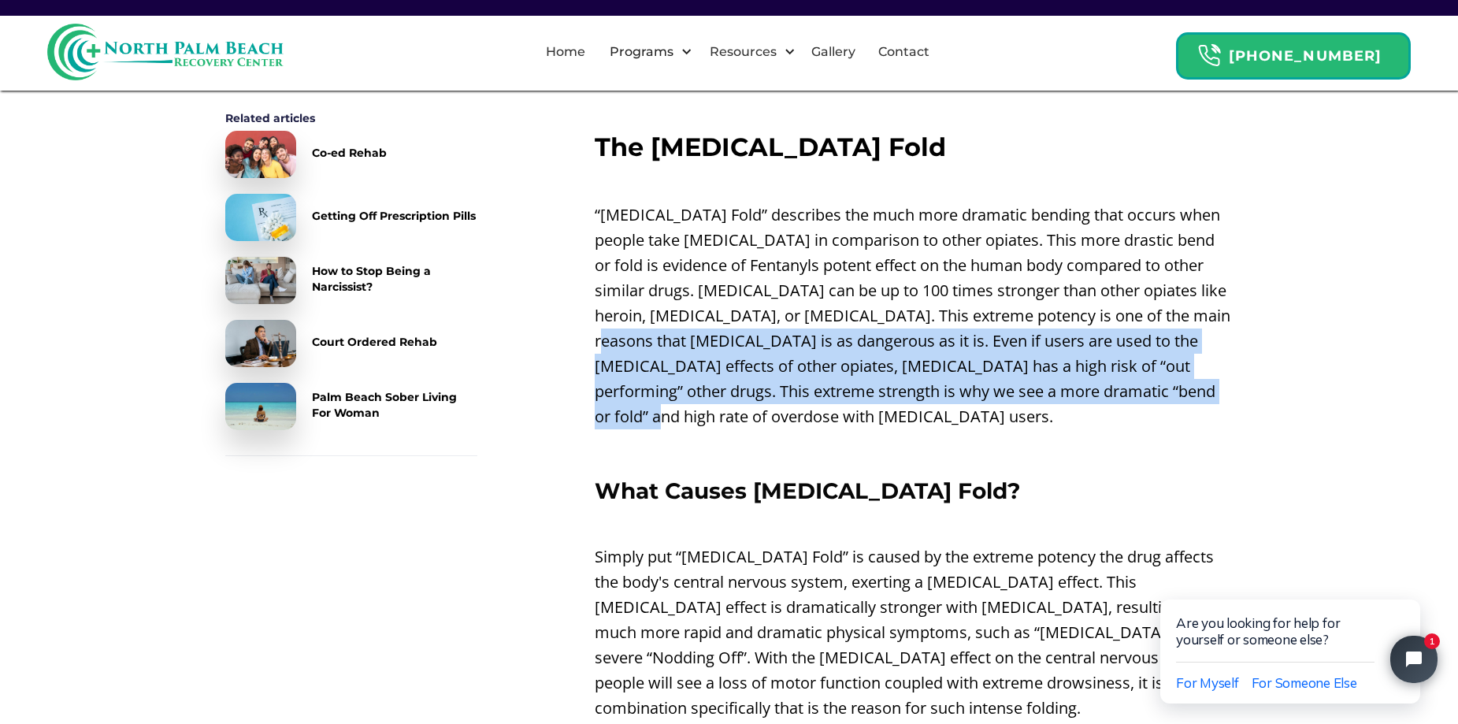
click at [914, 368] on p "“[MEDICAL_DATA] Fold” describes the much more dramatic bending that occurs when…" at bounding box center [913, 315] width 639 height 227
click at [914, 369] on p "“[MEDICAL_DATA] Fold” describes the much more dramatic bending that occurs when…" at bounding box center [913, 315] width 639 height 227
click at [1106, 375] on p "“[MEDICAL_DATA] Fold” describes the much more dramatic bending that occurs when…" at bounding box center [913, 315] width 639 height 227
click at [1110, 376] on p "“[MEDICAL_DATA] Fold” describes the much more dramatic bending that occurs when…" at bounding box center [913, 315] width 639 height 227
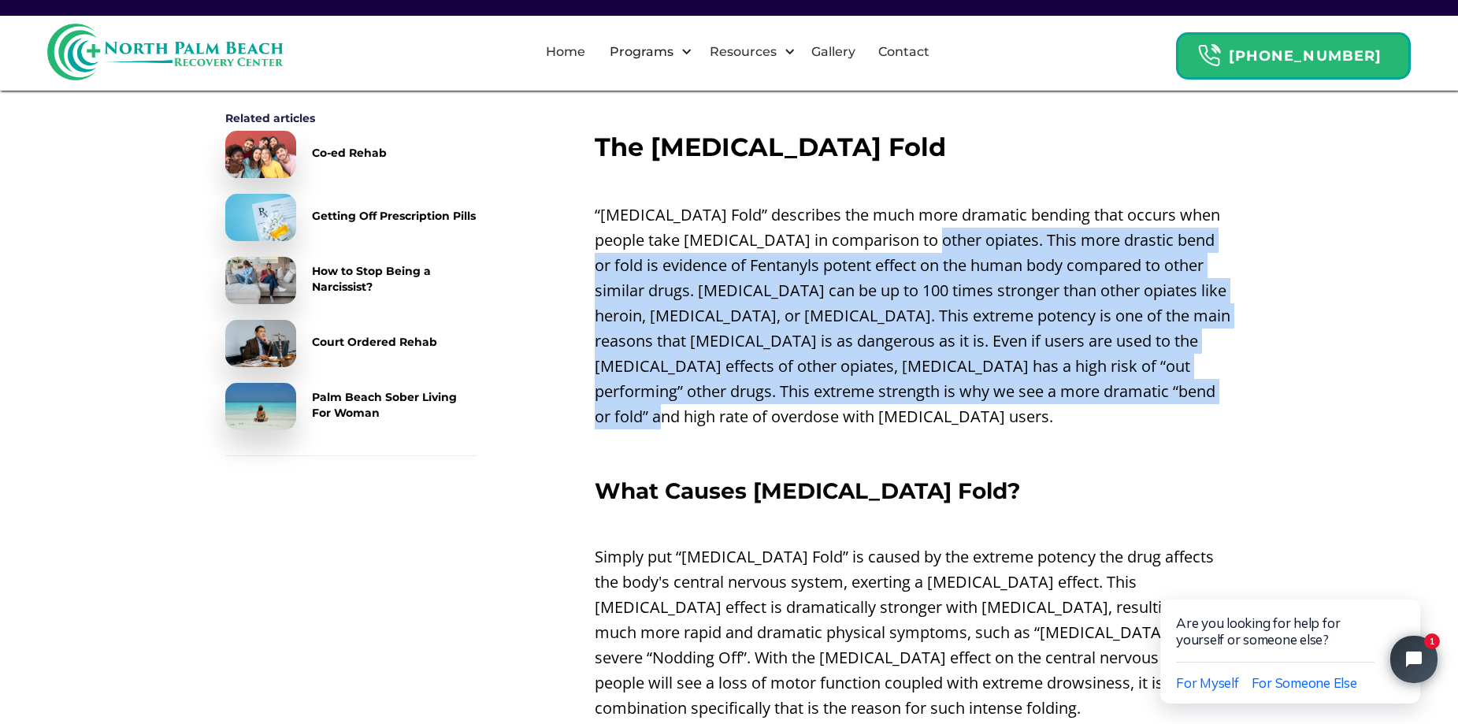
click at [916, 202] on p "“[MEDICAL_DATA] Fold” describes the much more dramatic bending that occurs when…" at bounding box center [913, 315] width 639 height 227
click at [995, 376] on p "“[MEDICAL_DATA] Fold” describes the much more dramatic bending that occurs when…" at bounding box center [913, 315] width 639 height 227
click at [822, 202] on p "“[MEDICAL_DATA] Fold” describes the much more dramatic bending that occurs when…" at bounding box center [913, 315] width 639 height 227
click at [881, 376] on p "“[MEDICAL_DATA] Fold” describes the much more dramatic bending that occurs when…" at bounding box center [913, 315] width 639 height 227
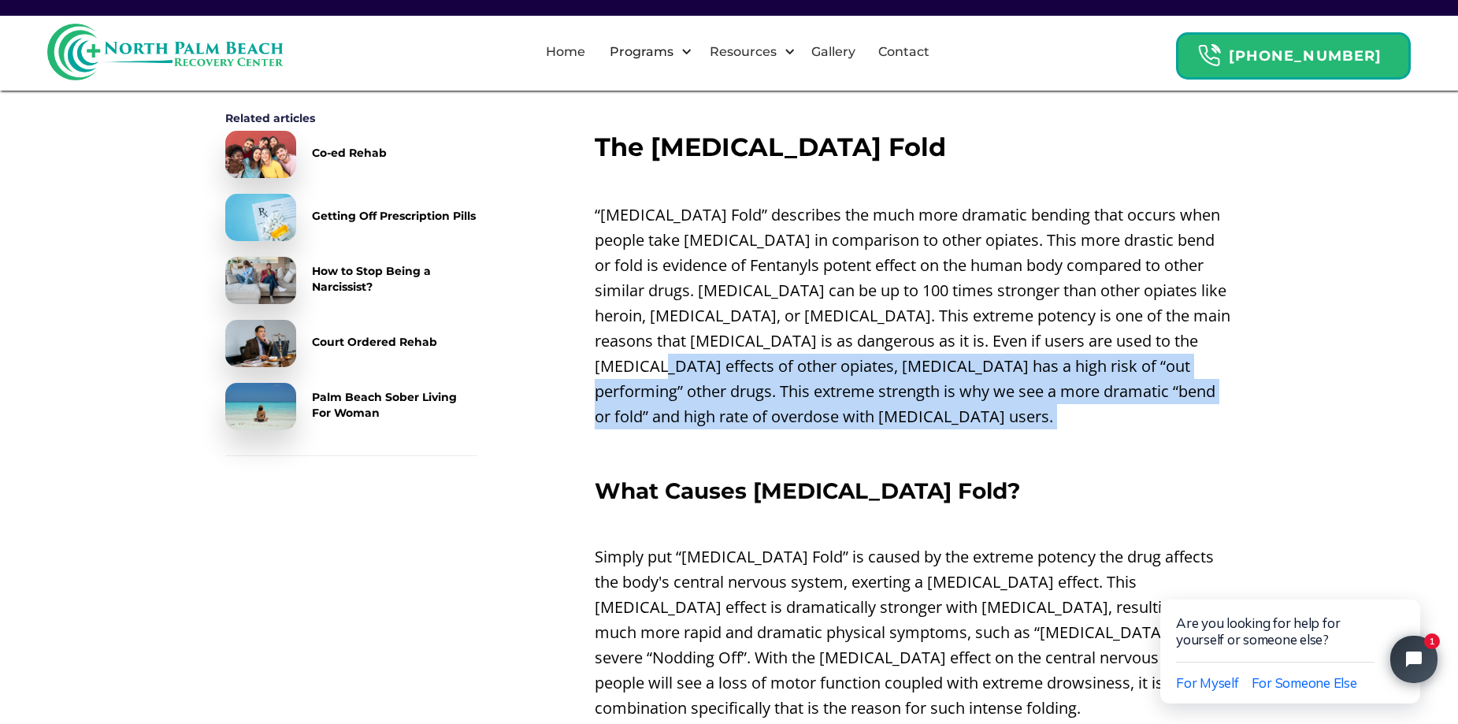
click at [1106, 398] on div "Nodding Off On [MEDICAL_DATA] ‍ When people take [MEDICAL_DATA] their bodies ce…" at bounding box center [913, 320] width 639 height 3312
click at [1109, 437] on p "‍" at bounding box center [913, 449] width 639 height 25
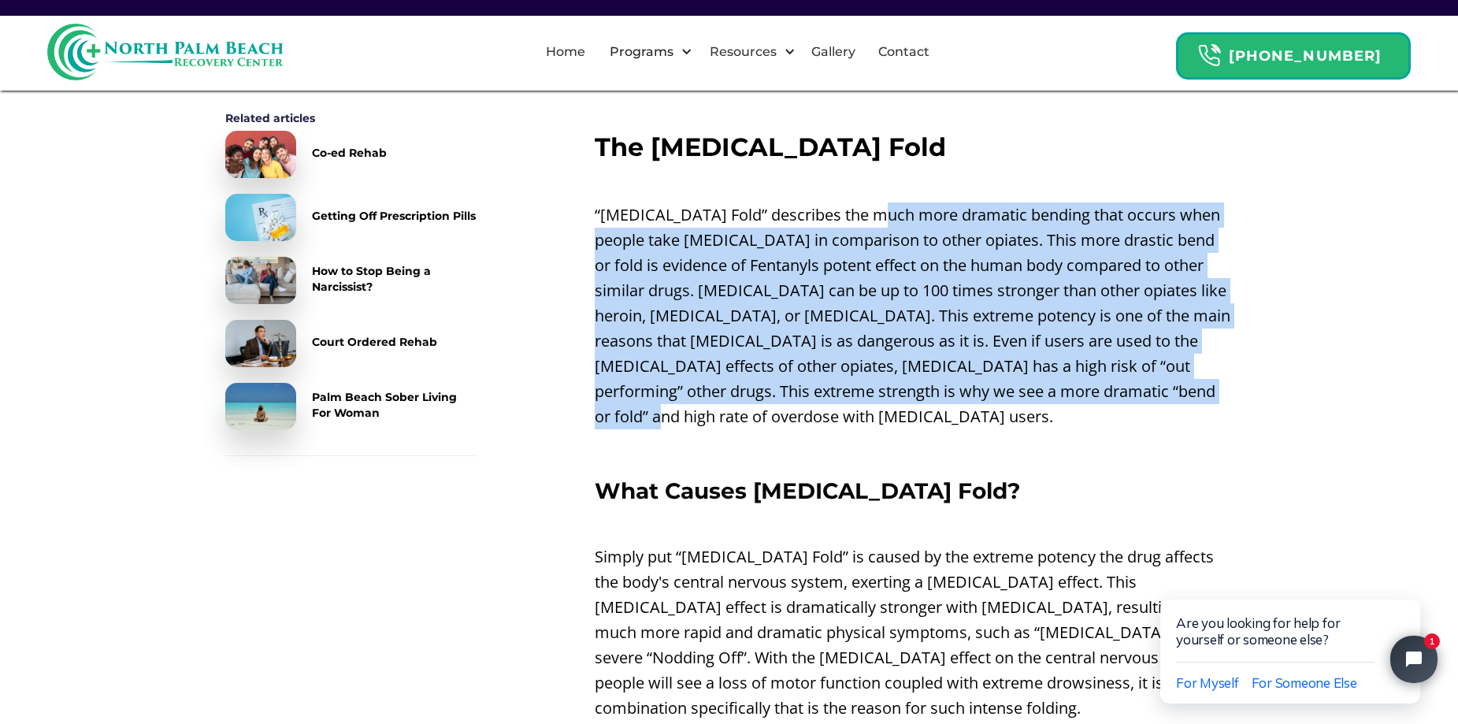
click at [877, 202] on p "“[MEDICAL_DATA] Fold” describes the much more dramatic bending that occurs when…" at bounding box center [913, 315] width 639 height 227
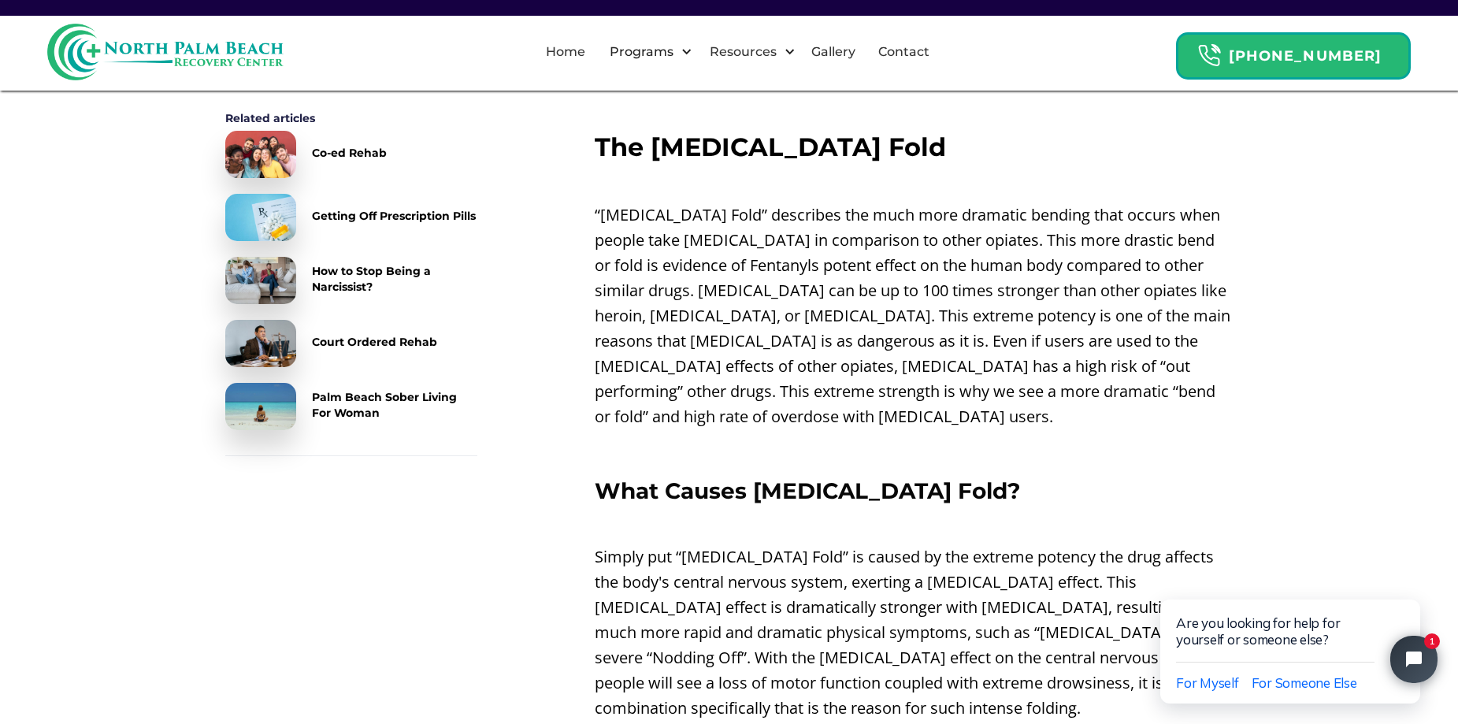
click at [1053, 437] on p "‍" at bounding box center [913, 449] width 639 height 25
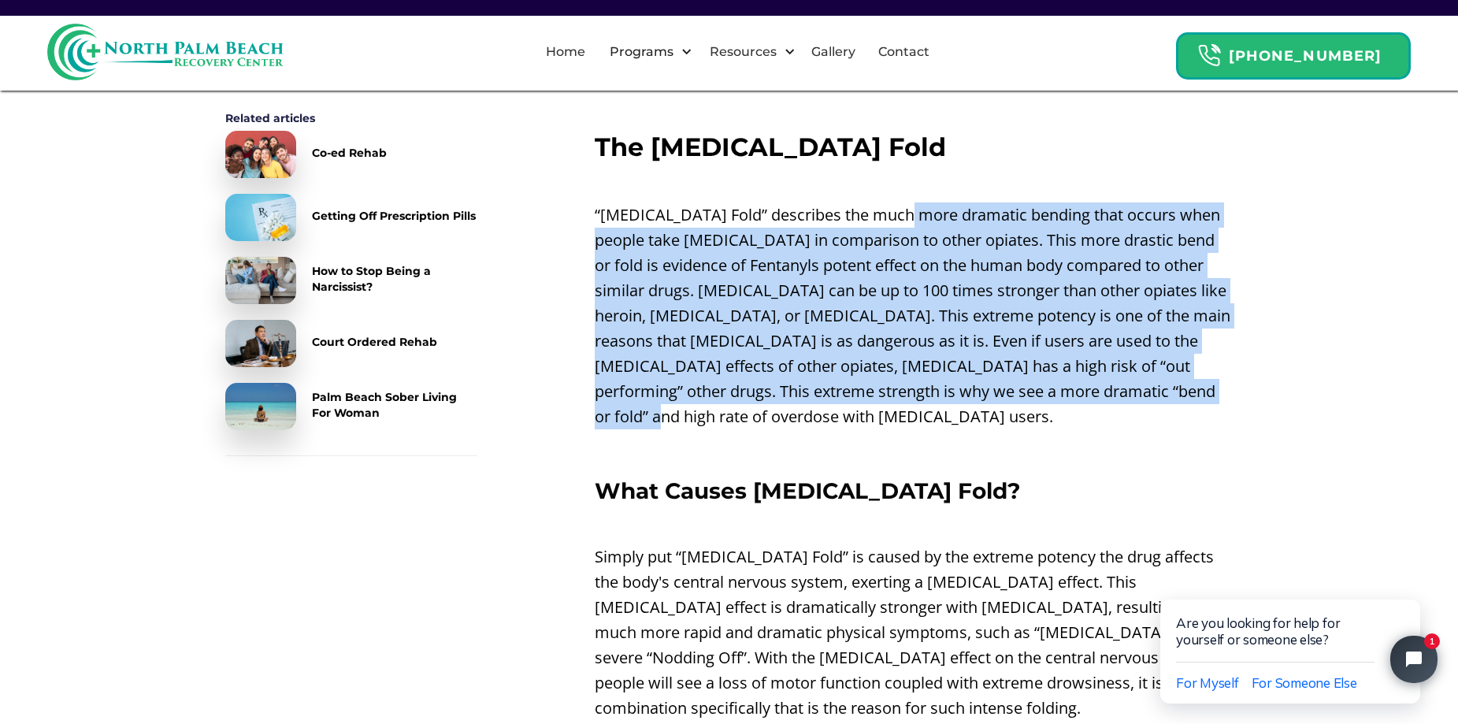
click at [902, 202] on p "“[MEDICAL_DATA] Fold” describes the much more dramatic bending that occurs when…" at bounding box center [913, 315] width 639 height 227
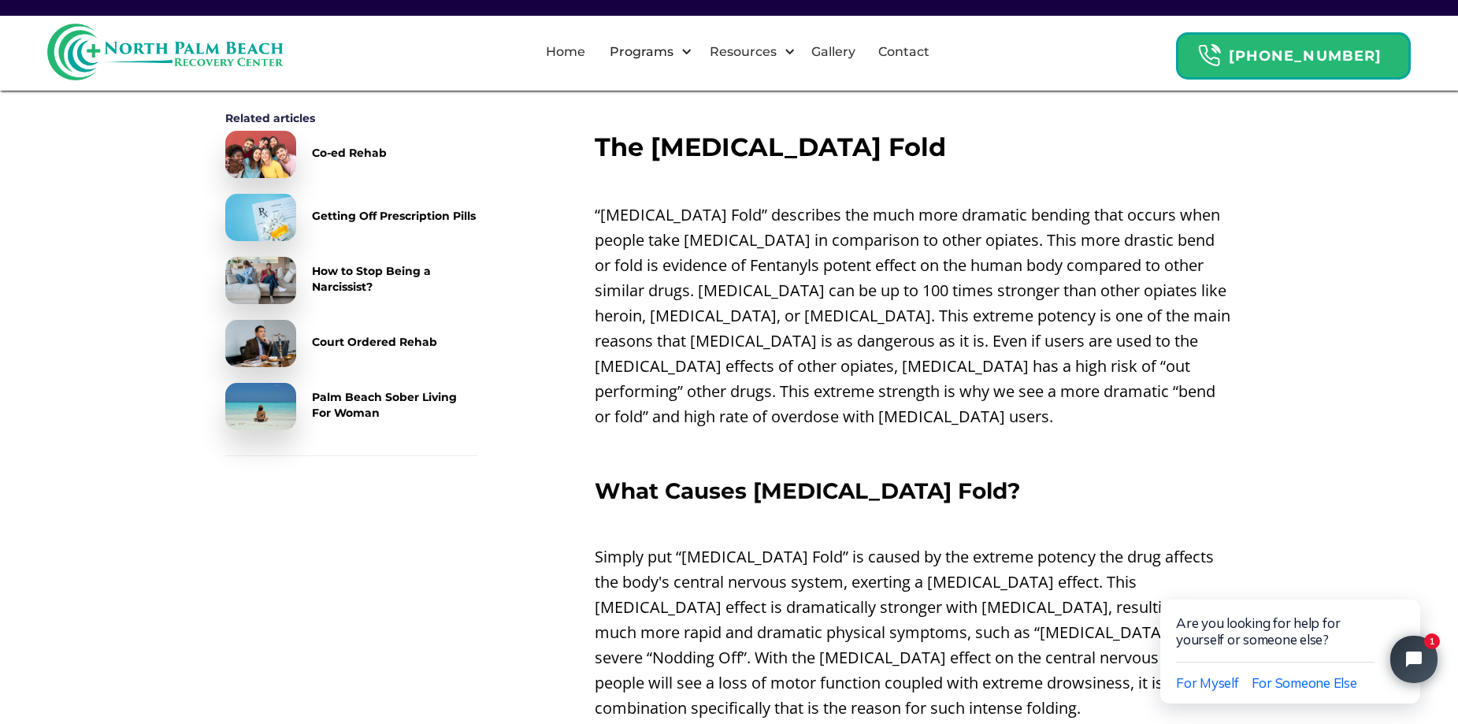
click at [1003, 437] on p "‍" at bounding box center [913, 449] width 639 height 25
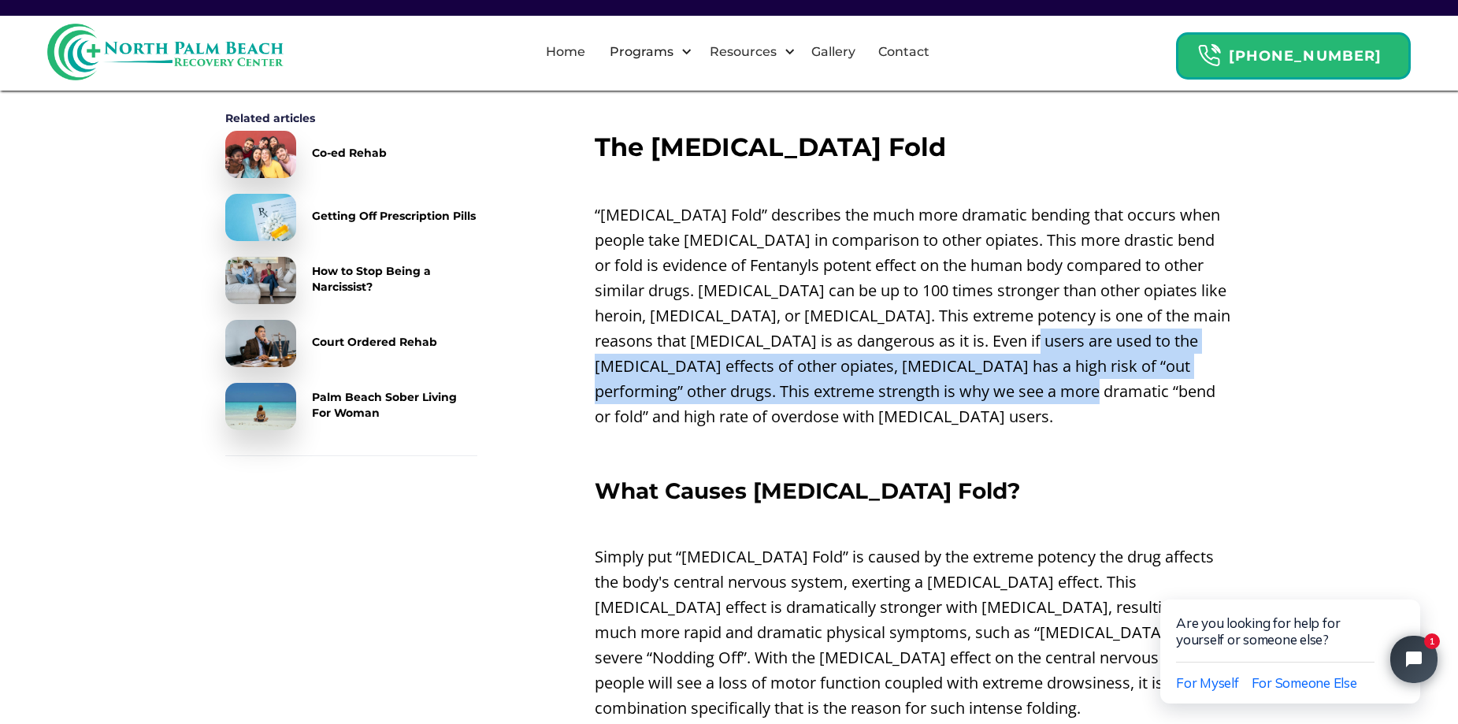
click at [1138, 347] on p "“[MEDICAL_DATA] Fold” describes the much more dramatic bending that occurs when…" at bounding box center [913, 315] width 639 height 227
click at [1138, 349] on p "“[MEDICAL_DATA] Fold” describes the much more dramatic bending that occurs when…" at bounding box center [913, 315] width 639 height 227
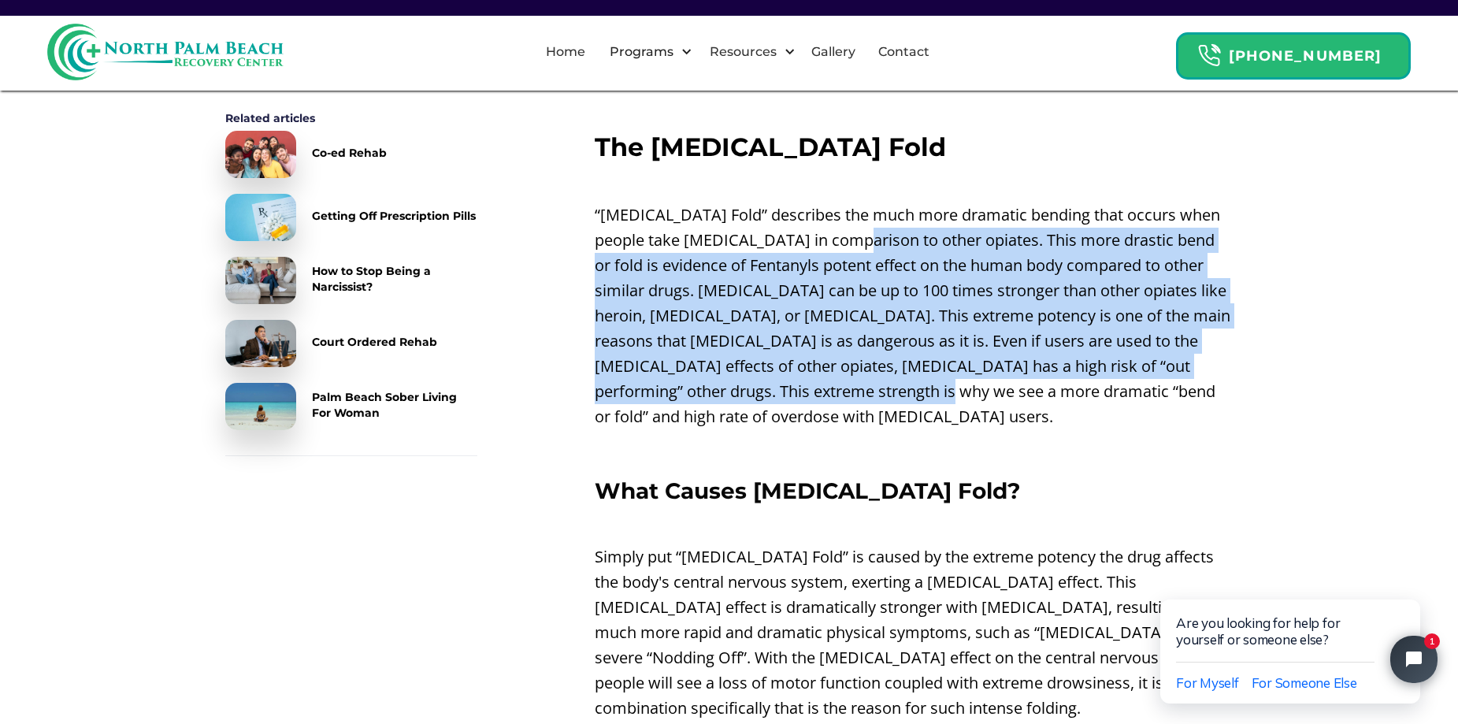
click at [841, 202] on p "“[MEDICAL_DATA] Fold” describes the much more dramatic bending that occurs when…" at bounding box center [913, 315] width 639 height 227
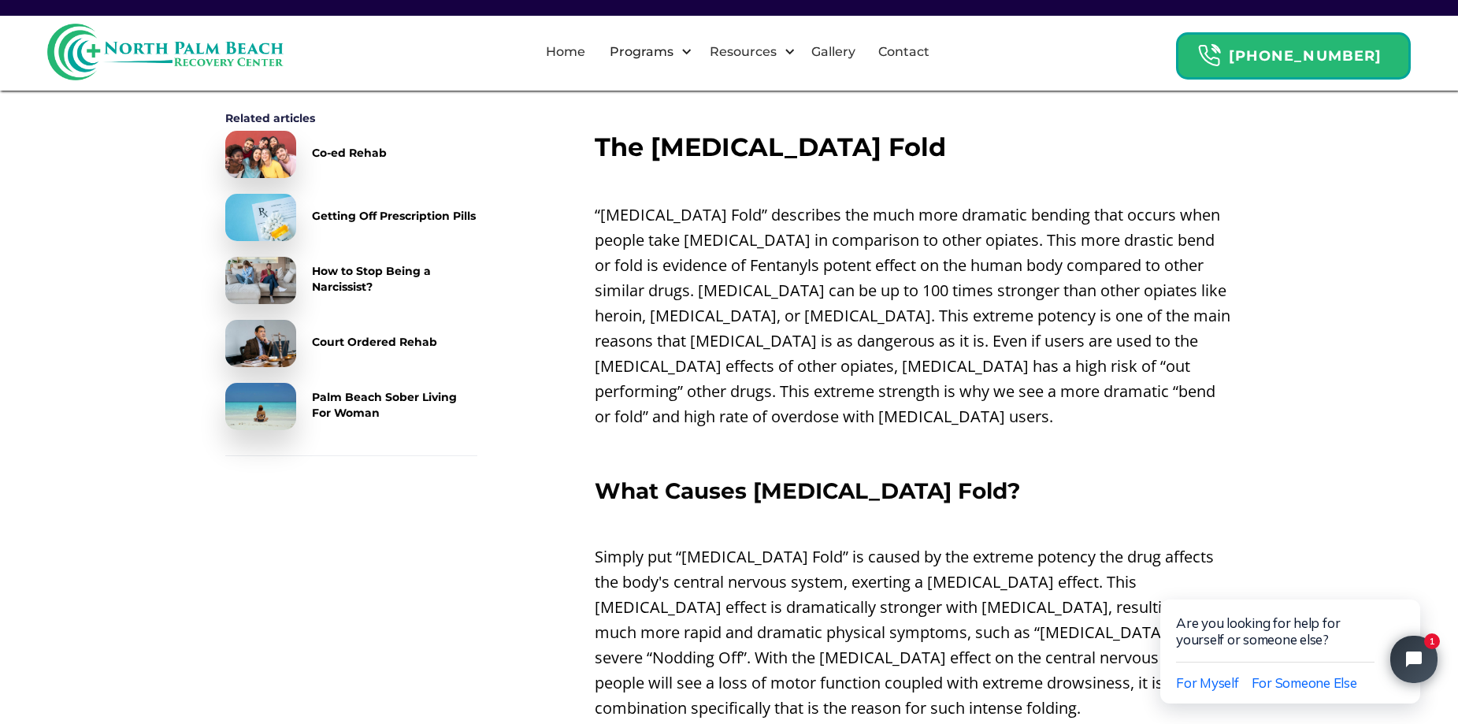
click at [963, 437] on p "‍" at bounding box center [913, 449] width 639 height 25
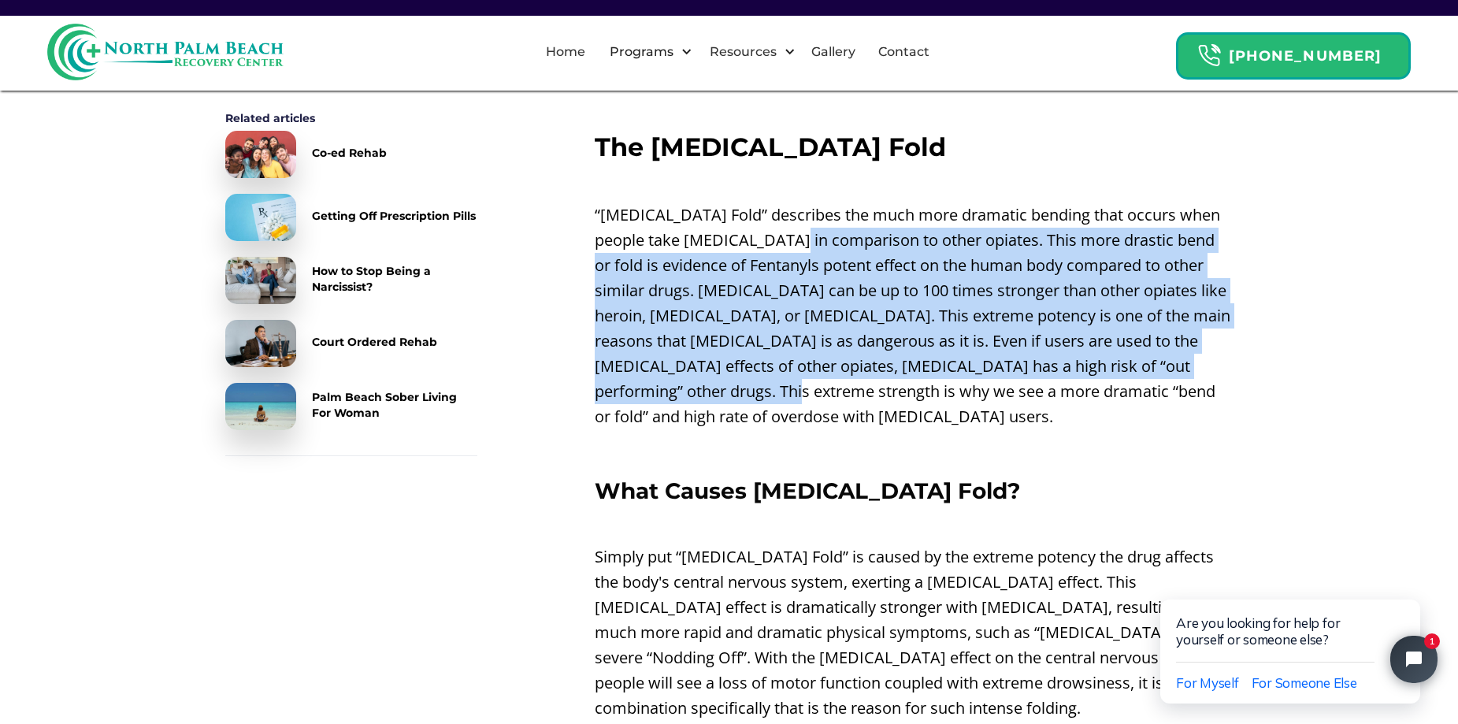
click at [776, 202] on p "“[MEDICAL_DATA] Fold” describes the much more dramatic bending that occurs when…" at bounding box center [913, 315] width 639 height 227
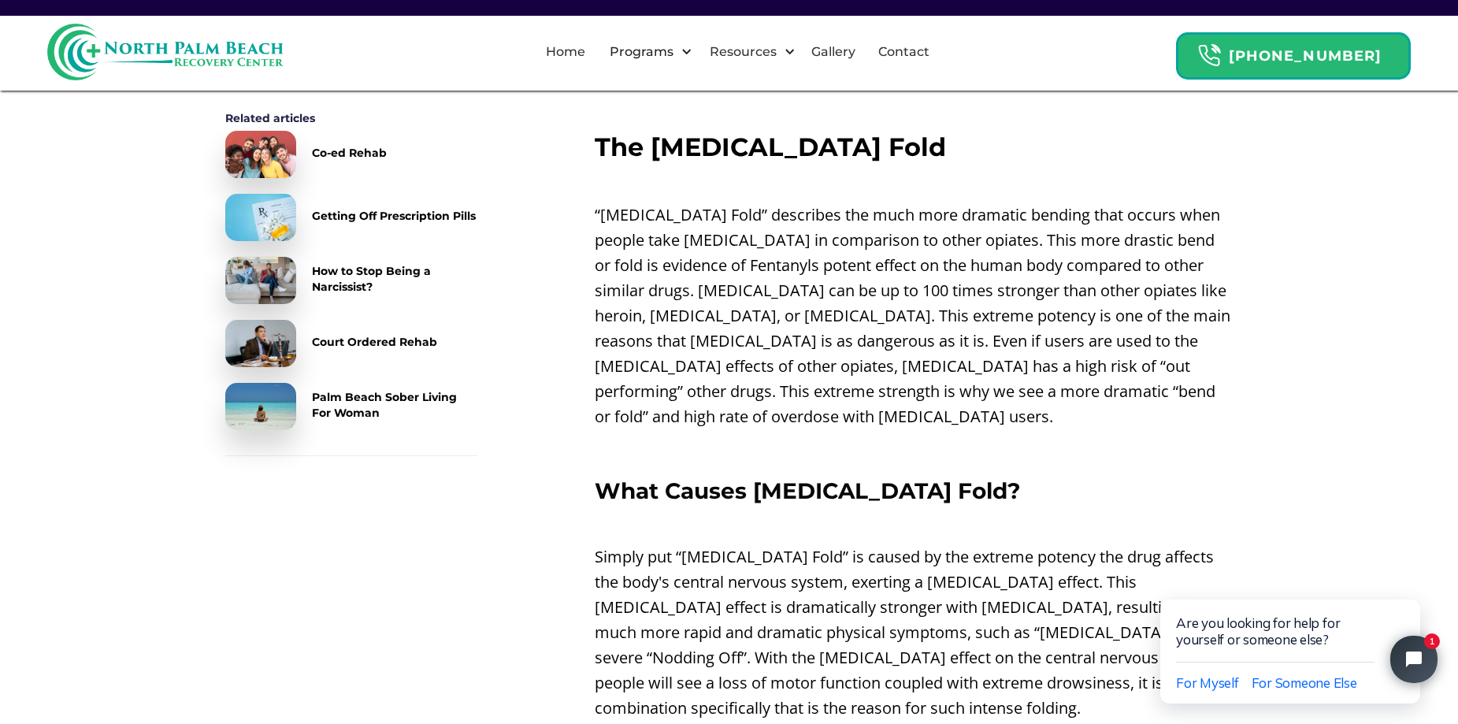
click at [1021, 355] on p "“[MEDICAL_DATA] Fold” describes the much more dramatic bending that occurs when…" at bounding box center [913, 315] width 639 height 227
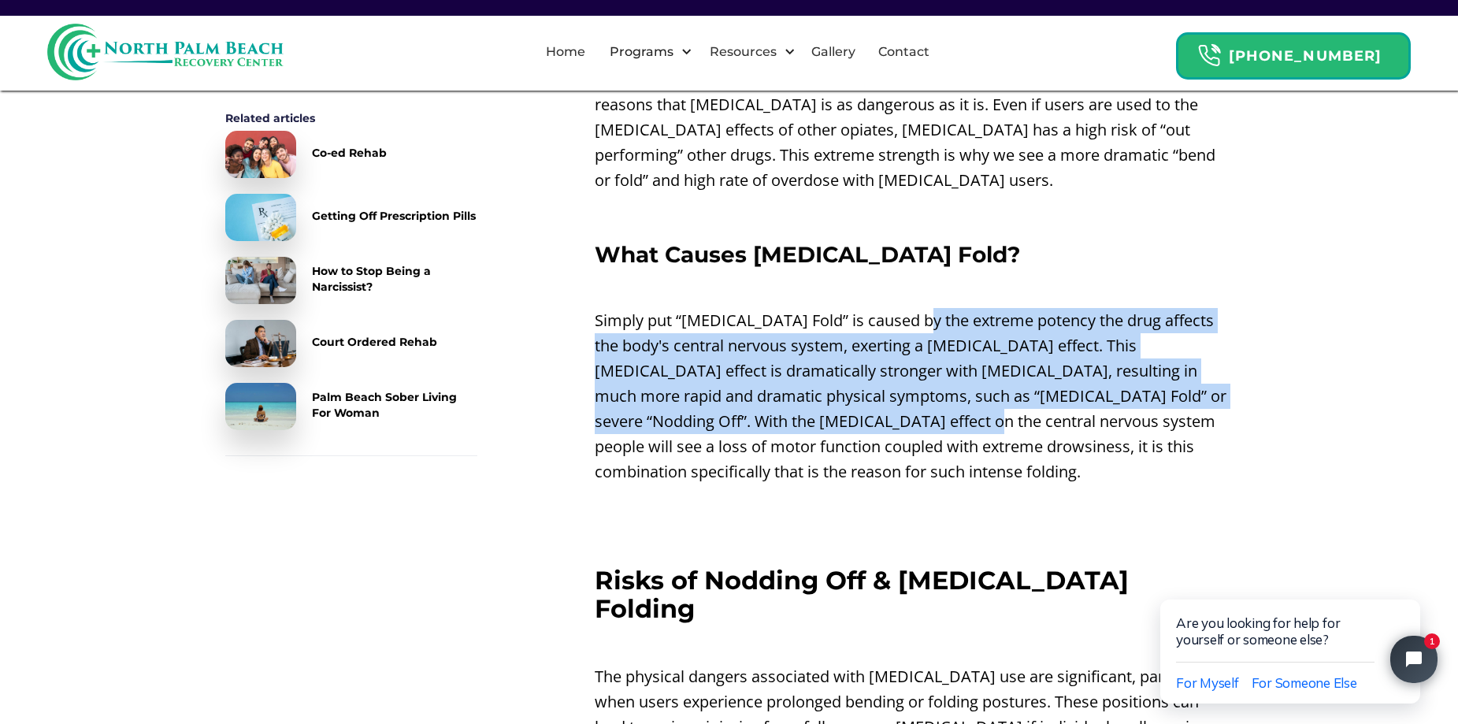
click at [961, 372] on p "Simply put “[MEDICAL_DATA] Fold” is caused by the extreme potency the drug affe…" at bounding box center [913, 396] width 639 height 176
click at [961, 375] on p "Simply put “[MEDICAL_DATA] Fold” is caused by the extreme potency the drug affe…" at bounding box center [913, 396] width 639 height 176
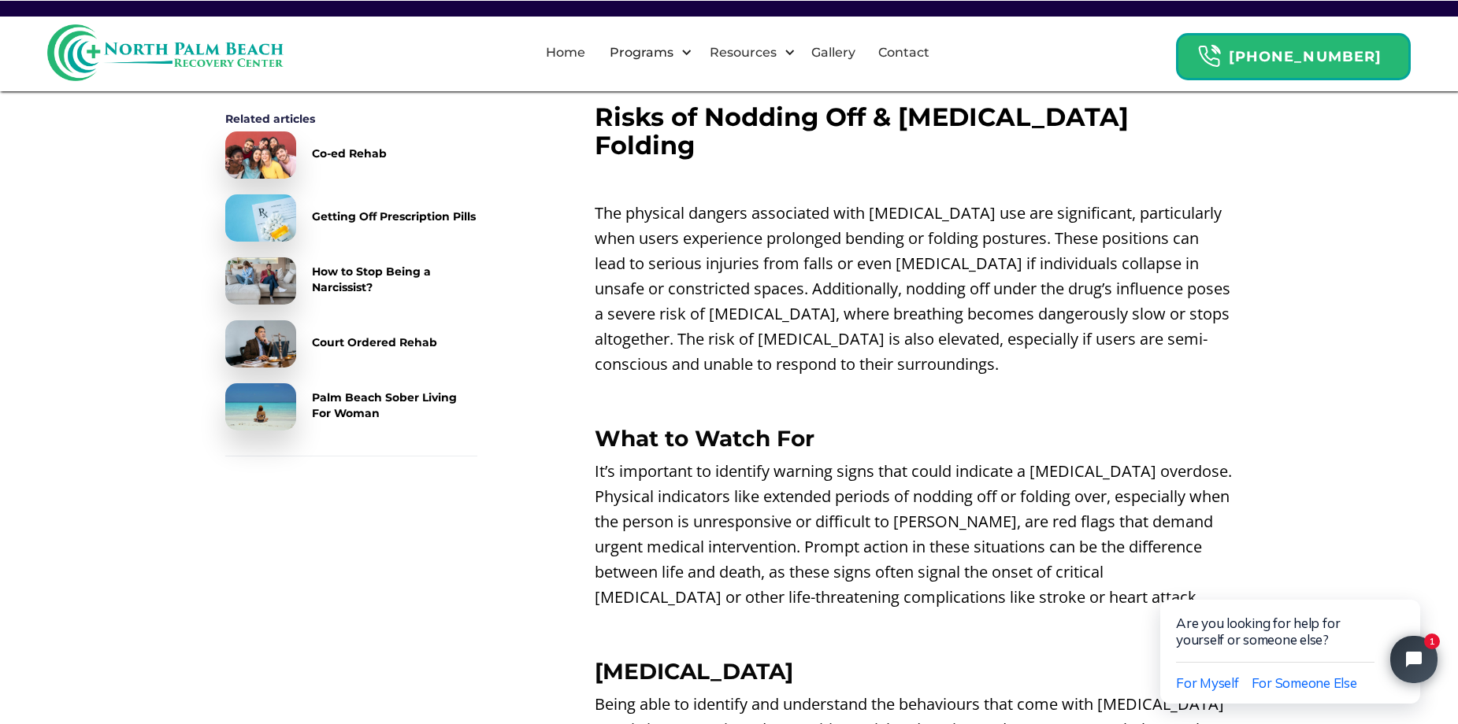
scroll to position [2913, 0]
